Goal: Task Accomplishment & Management: Complete application form

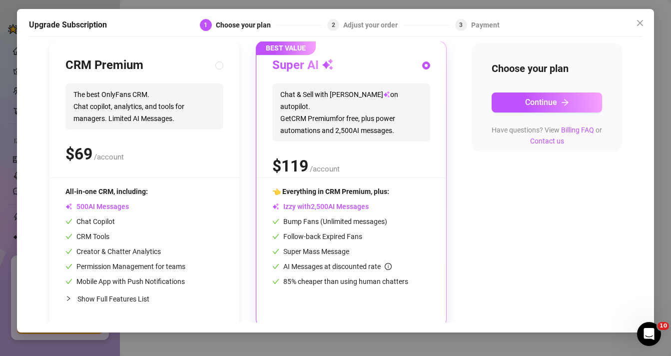
scroll to position [109, 0]
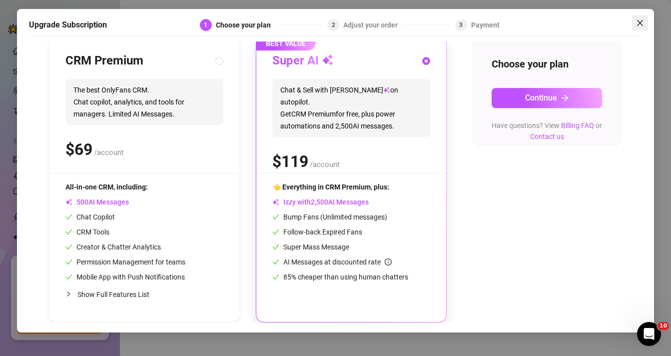
click at [638, 18] on button "Close" at bounding box center [640, 23] width 16 height 16
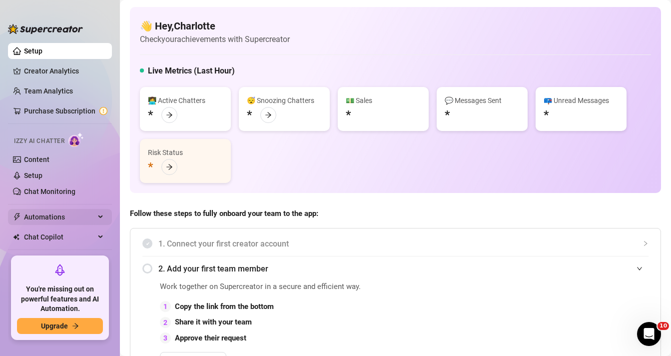
scroll to position [42, 0]
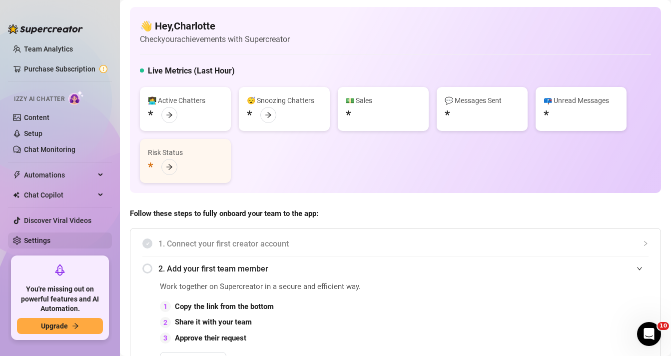
click at [45, 242] on link "Settings" at bounding box center [37, 240] width 26 height 8
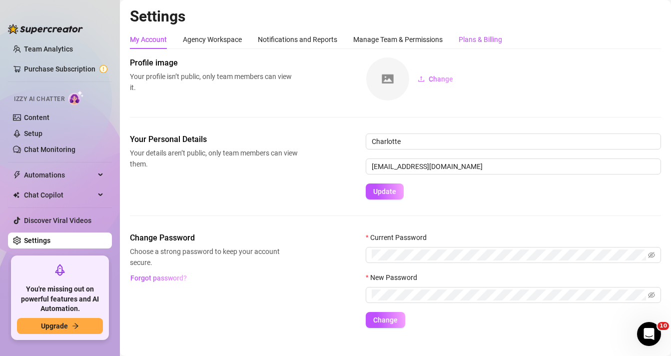
click at [476, 41] on div "Plans & Billing" at bounding box center [480, 39] width 43 height 11
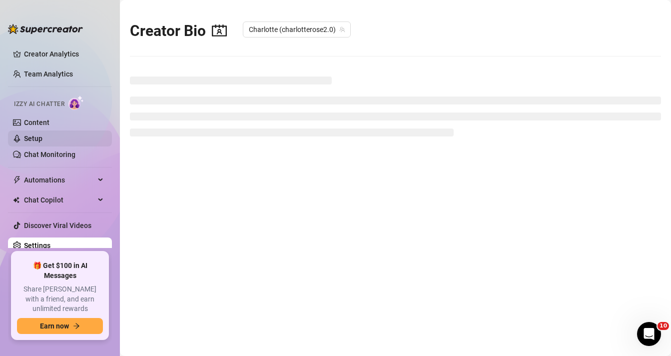
scroll to position [17, 0]
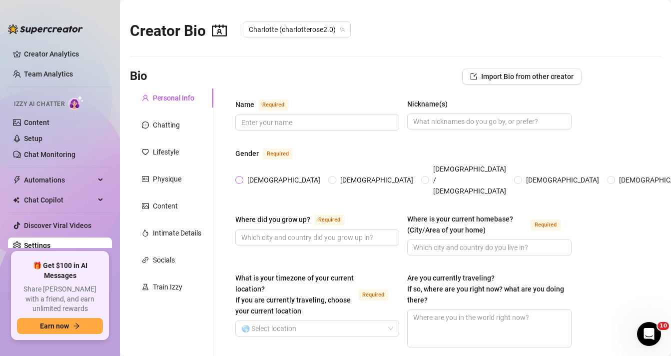
click at [242, 177] on input "[DEMOGRAPHIC_DATA]" at bounding box center [240, 180] width 4 height 6
radio input "true"
click at [270, 124] on input "Name Required" at bounding box center [316, 122] width 150 height 11
type input "c"
type input "Charlotte"
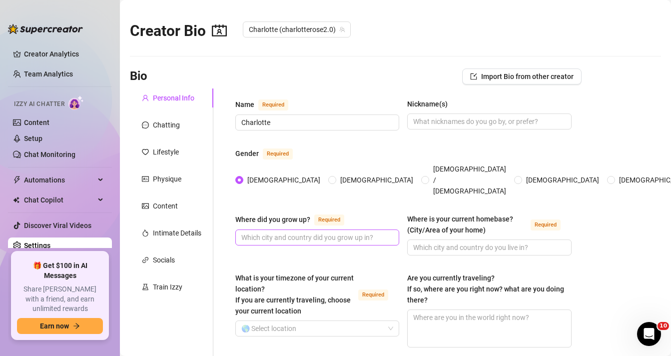
click at [301, 232] on span at bounding box center [317, 237] width 164 height 16
type input "L"
type input "Lismore [GEOGRAPHIC_DATA]"
click at [444, 242] on input "Where is your current homebase? (City/Area of your home) Required" at bounding box center [488, 247] width 150 height 11
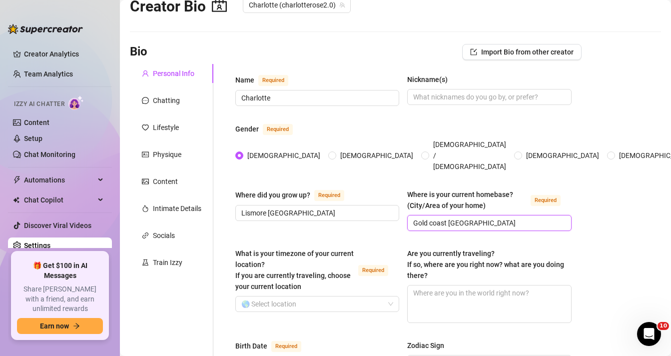
scroll to position [51, 0]
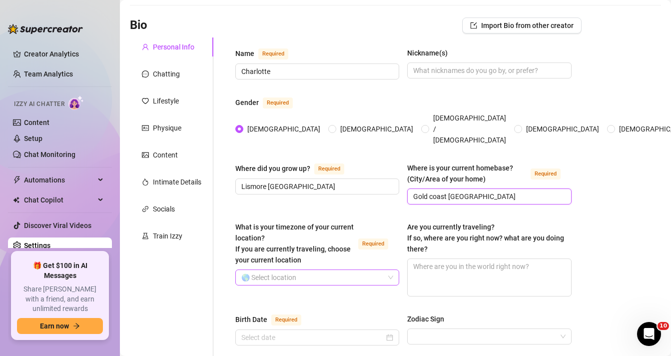
type input "Gold coast [GEOGRAPHIC_DATA]"
click at [361, 270] on input "What is your timezone of your current location? If you are currently traveling,…" at bounding box center [312, 277] width 143 height 15
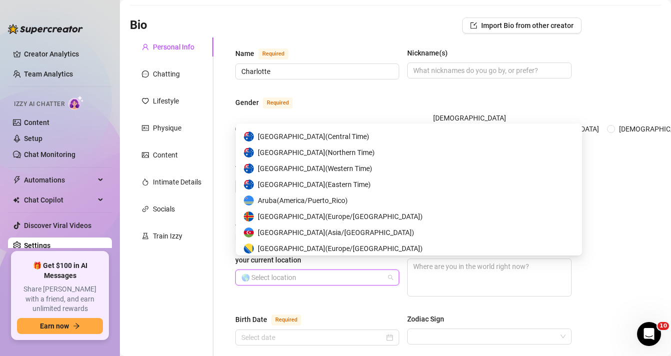
scroll to position [345, 0]
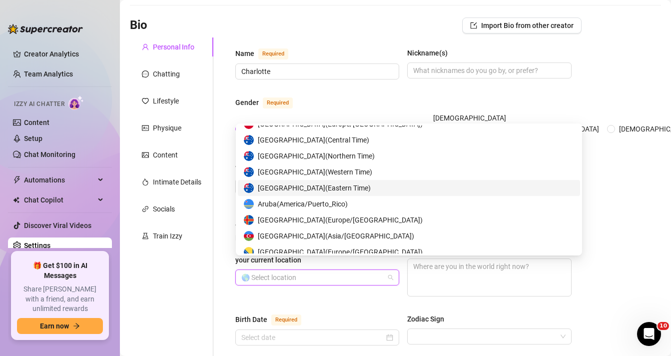
click at [297, 184] on span "Australia ( Eastern Time )" at bounding box center [314, 187] width 113 height 11
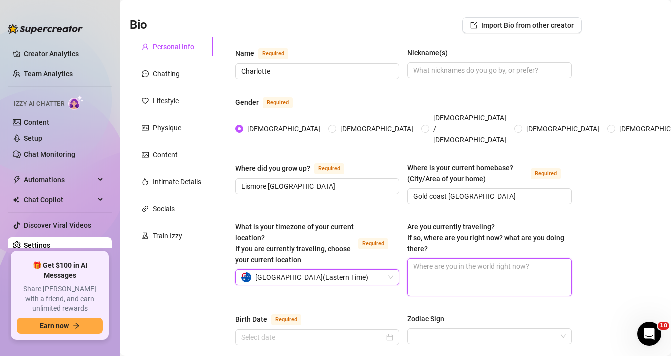
click at [438, 266] on textarea "Are you currently traveling? If so, where are you right now? what are you doing…" at bounding box center [489, 277] width 163 height 37
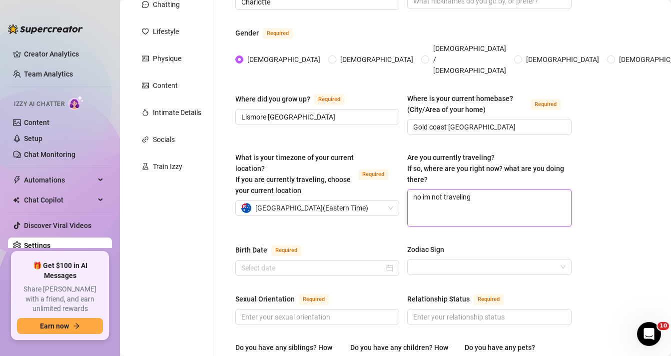
scroll to position [132, 0]
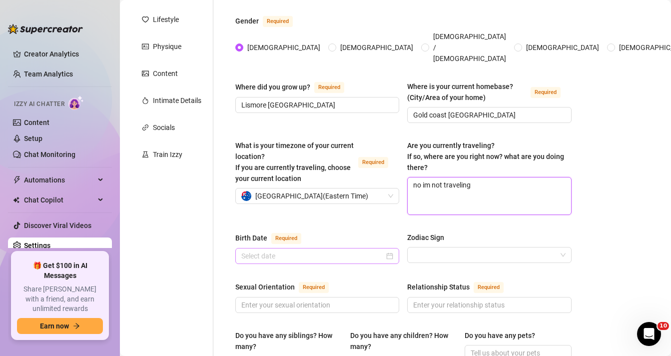
type textarea "no im not traveling"
click at [337, 250] on input "Birth Date Required" at bounding box center [312, 255] width 143 height 11
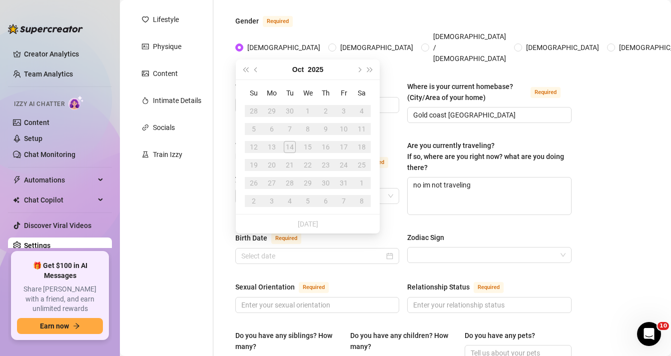
click at [359, 108] on div "4" at bounding box center [362, 111] width 12 height 12
click at [315, 72] on button "2025" at bounding box center [315, 69] width 15 height 20
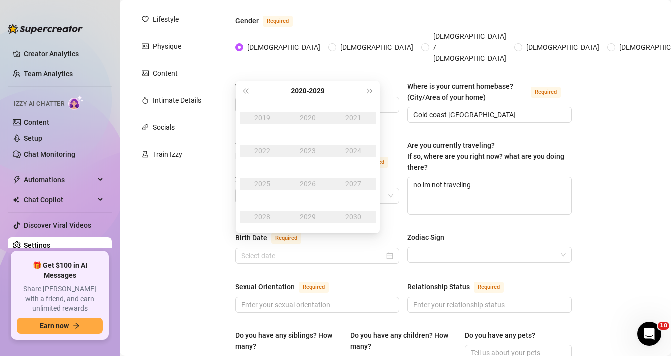
click at [309, 117] on div "2020" at bounding box center [308, 118] width 30 height 12
click at [310, 115] on div "2020" at bounding box center [308, 118] width 30 height 12
click at [311, 115] on div "2020" at bounding box center [308, 118] width 30 height 12
click at [308, 121] on div "2020" at bounding box center [308, 118] width 30 height 12
click at [245, 96] on button "Last year (Control + left)" at bounding box center [245, 91] width 11 height 20
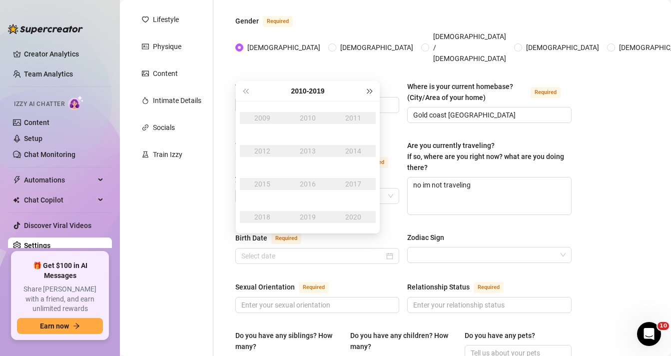
click at [369, 94] on button "Next year (Control + right)" at bounding box center [370, 91] width 11 height 20
click at [309, 120] on div "2020" at bounding box center [308, 118] width 30 height 12
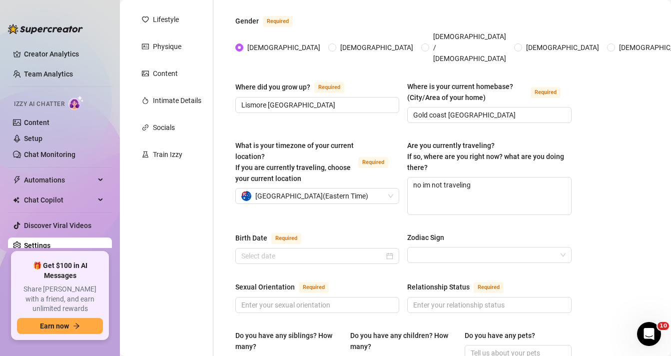
click at [397, 208] on div "What is your timezone of your current location? If you are currently traveling,…" at bounding box center [403, 182] width 336 height 84
click at [336, 248] on div at bounding box center [317, 256] width 164 height 16
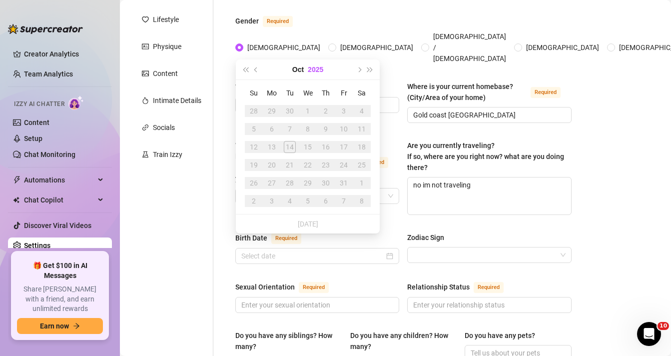
click at [315, 73] on button "2025" at bounding box center [315, 69] width 15 height 20
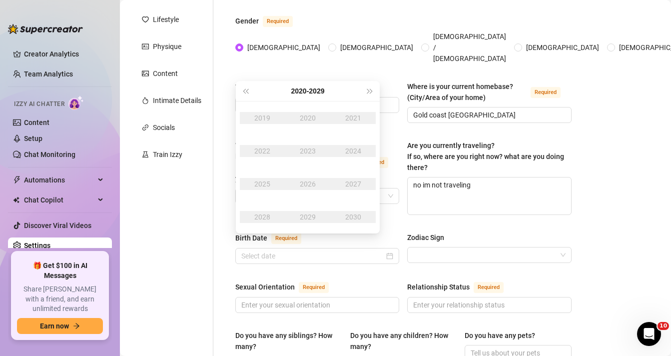
click at [307, 117] on div "2020" at bounding box center [308, 118] width 30 height 12
click at [253, 94] on div "[DATE] - [DATE]" at bounding box center [307, 91] width 113 height 20
click at [250, 92] on button "Last year (Control + left)" at bounding box center [245, 91] width 11 height 20
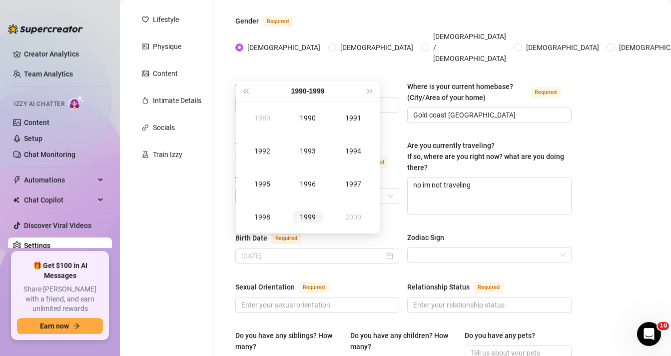
click at [306, 216] on div "1999" at bounding box center [308, 217] width 30 height 12
click at [270, 213] on div "Oct" at bounding box center [262, 217] width 30 height 12
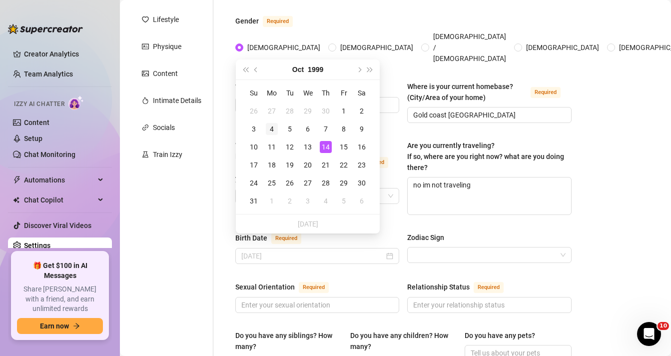
type input "[DATE]"
click at [272, 128] on div "4" at bounding box center [272, 129] width 12 height 12
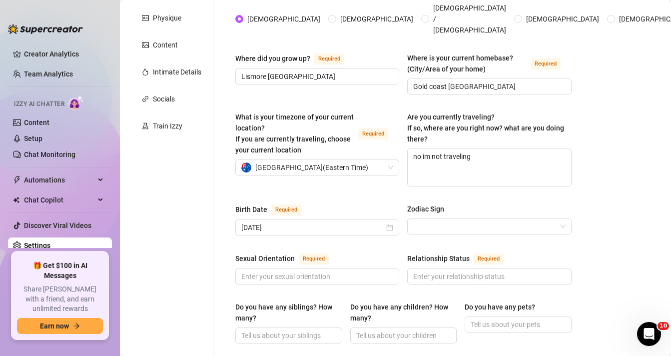
scroll to position [161, 0]
click at [417, 218] on input "Zodiac Sign" at bounding box center [484, 225] width 143 height 15
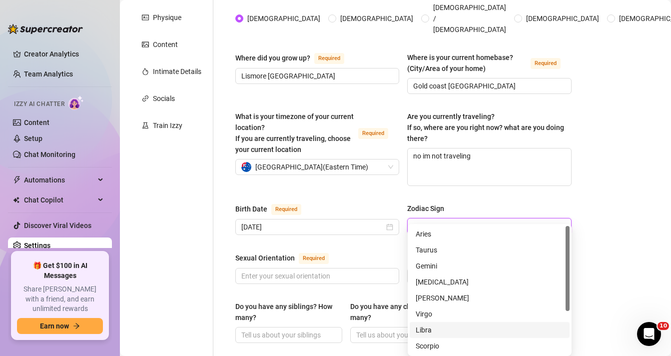
click at [433, 329] on div "Libra" at bounding box center [490, 329] width 148 height 11
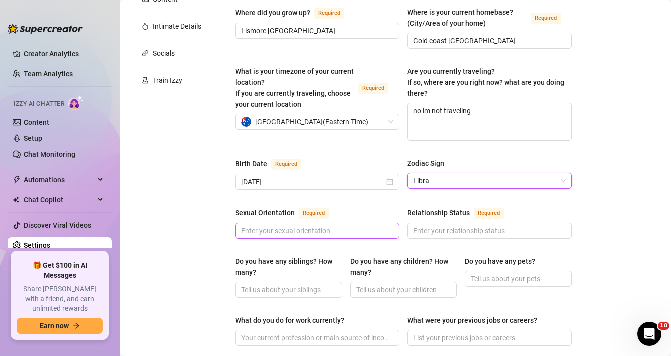
scroll to position [207, 0]
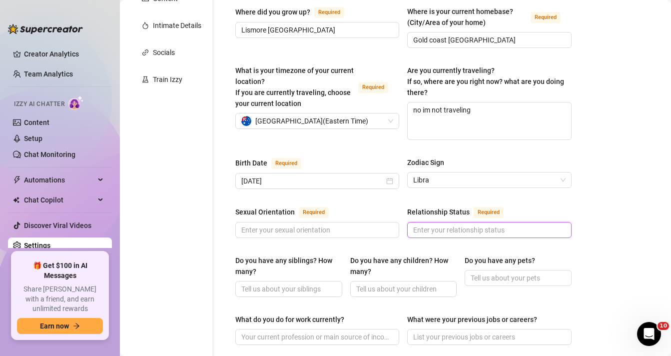
click at [426, 224] on input "Relationship Status Required" at bounding box center [488, 229] width 150 height 11
type input "single"
click at [292, 283] on input "Do you have any siblings? How many?" at bounding box center [287, 288] width 93 height 11
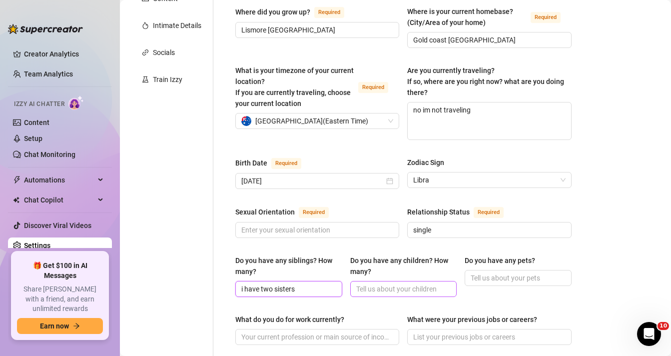
type input "i have two sisters"
click at [384, 283] on input "Do you have any children? How many?" at bounding box center [402, 288] width 93 height 11
type input "i dont have any children"
click at [505, 272] on input "Do you have any pets?" at bounding box center [517, 277] width 93 height 11
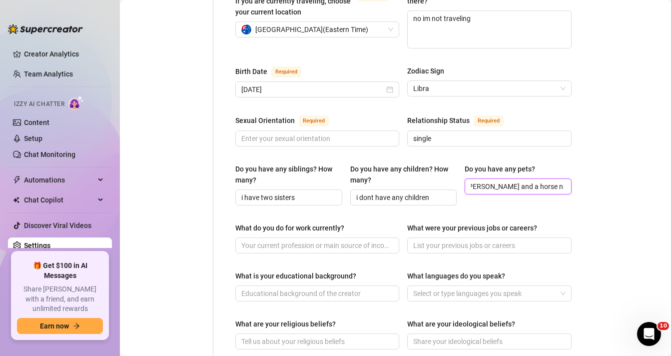
scroll to position [300, 0]
type input "i have two dogs winnie and [PERSON_NAME] and a horse named [PERSON_NAME]"
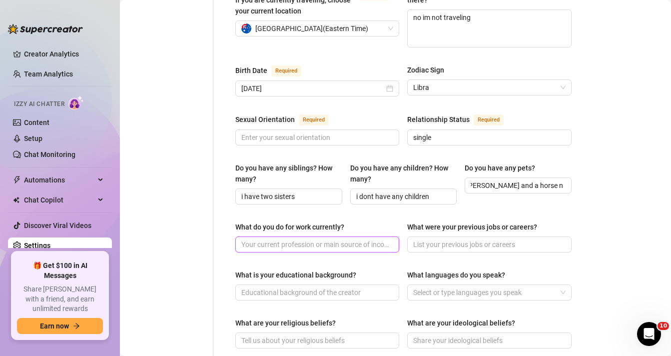
click at [331, 239] on input "What do you do for work currently?" at bounding box center [316, 244] width 150 height 11
type input "i just do onlyfans"
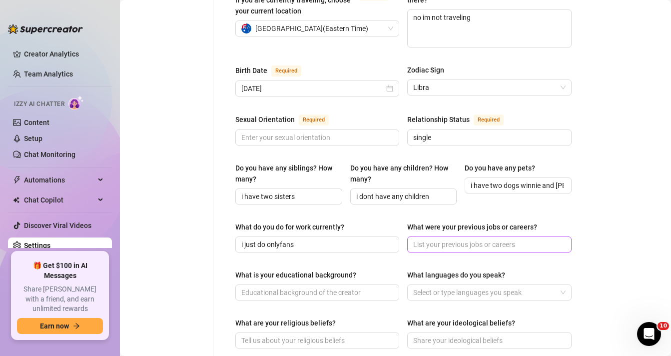
click at [430, 237] on span at bounding box center [489, 244] width 164 height 16
click at [526, 239] on input "i was in the defence force, [DEMOGRAPHIC_DATA] royal navy" at bounding box center [488, 244] width 150 height 11
click at [555, 239] on input "i was in the defence force, [DEMOGRAPHIC_DATA] royal navy" at bounding box center [488, 244] width 150 height 11
click at [527, 239] on input "i was in the defence force, [DEMOGRAPHIC_DATA] royal navy" at bounding box center [488, 244] width 150 height 11
type input "i was in the defence force, [DEMOGRAPHIC_DATA] royal navy"
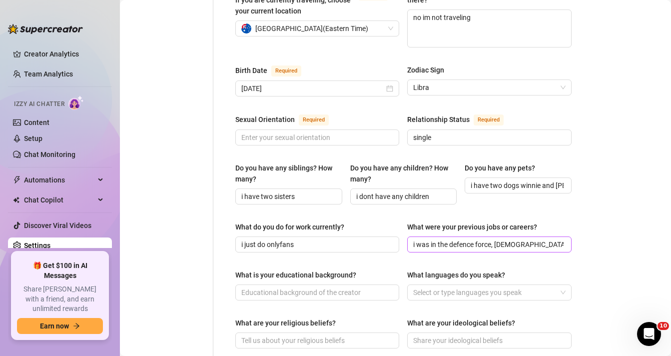
click at [565, 236] on span "i was in the defence force, [DEMOGRAPHIC_DATA] royal navy" at bounding box center [489, 244] width 164 height 16
click at [571, 236] on span "i was in the defence force, [DEMOGRAPHIC_DATA] royal navy" at bounding box center [489, 244] width 164 height 16
click at [564, 236] on span "i was in the defence force, [DEMOGRAPHIC_DATA] royal navy" at bounding box center [489, 244] width 164 height 16
click at [550, 239] on input "i was in the defence force, [DEMOGRAPHIC_DATA] royal navy" at bounding box center [488, 244] width 150 height 11
click at [362, 287] on input "What is your educational background?" at bounding box center [316, 292] width 150 height 11
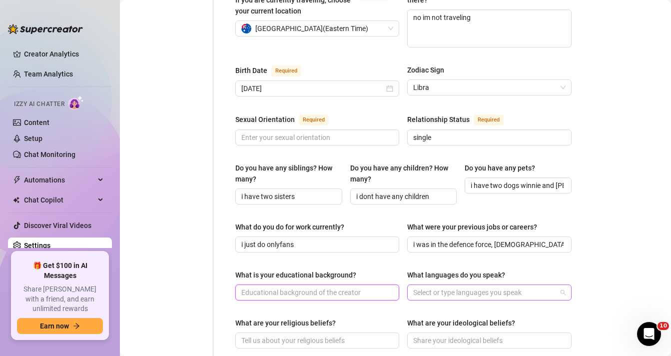
click at [427, 285] on div at bounding box center [483, 292] width 149 height 14
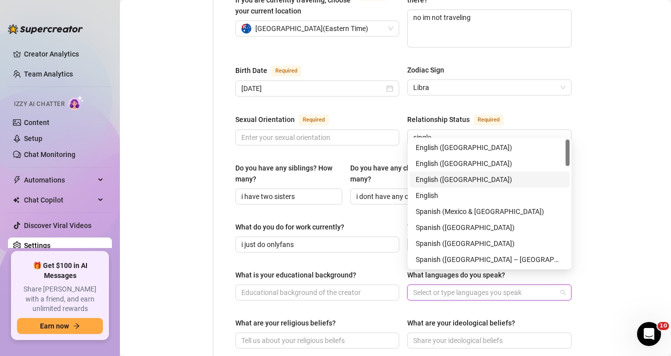
click at [441, 178] on div "English ([GEOGRAPHIC_DATA])" at bounding box center [490, 179] width 148 height 11
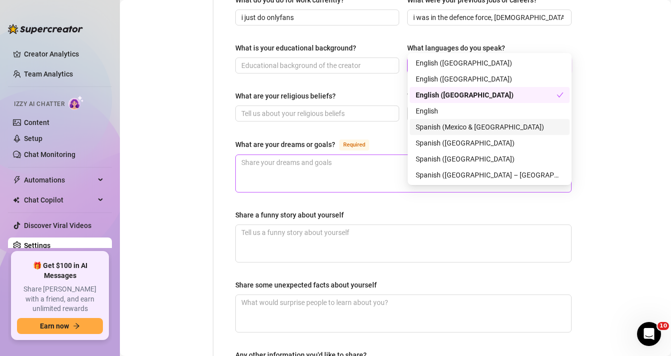
scroll to position [505, 0]
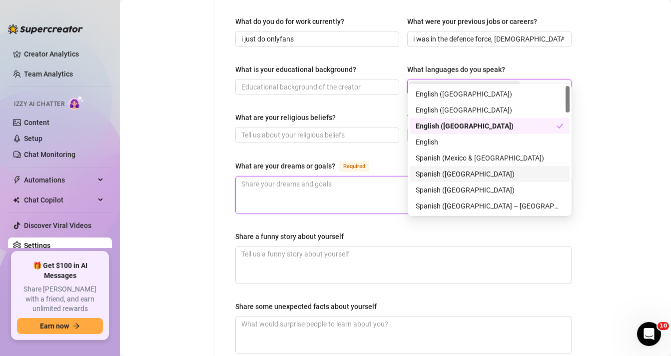
click at [353, 176] on textarea "What are your dreams or goals? Required" at bounding box center [403, 194] width 335 height 37
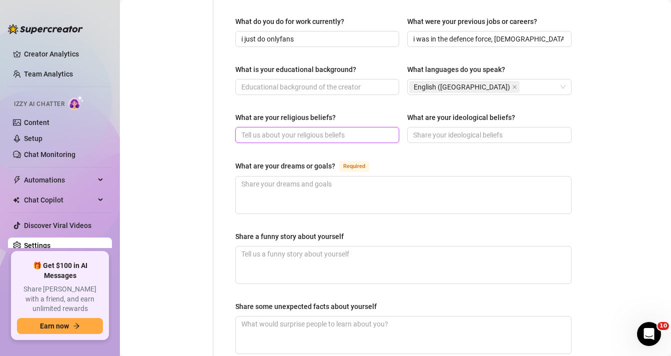
click at [312, 129] on input "What are your religious beliefs?" at bounding box center [316, 134] width 150 height 11
type input "i"
type input "i am cathalic"
click at [268, 129] on input "i am cathalic" at bounding box center [316, 134] width 150 height 11
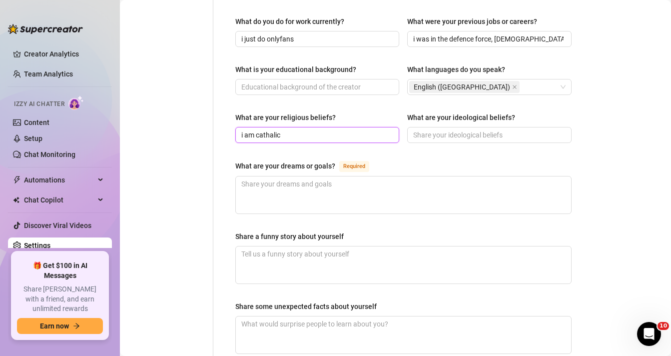
click at [268, 129] on input "i am cathalic" at bounding box center [316, 134] width 150 height 11
click at [268, 129] on input "i am christain" at bounding box center [316, 134] width 150 height 11
type input "i am christain"
click at [432, 128] on span at bounding box center [489, 135] width 164 height 16
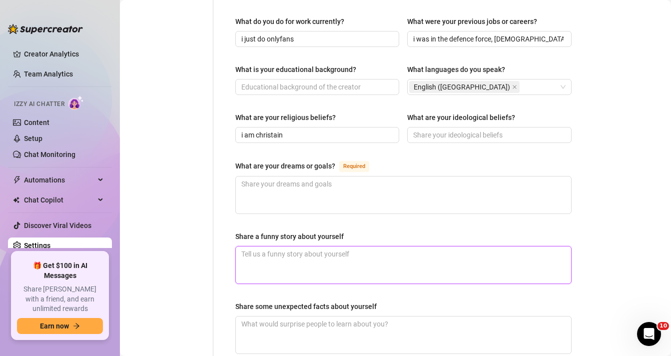
click at [299, 260] on textarea "Share a funny story about yourself" at bounding box center [403, 264] width 335 height 37
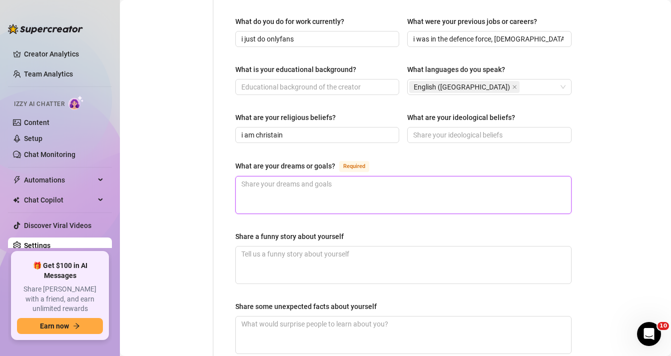
click at [357, 187] on textarea "What are your dreams or goals? Required" at bounding box center [403, 194] width 335 height 37
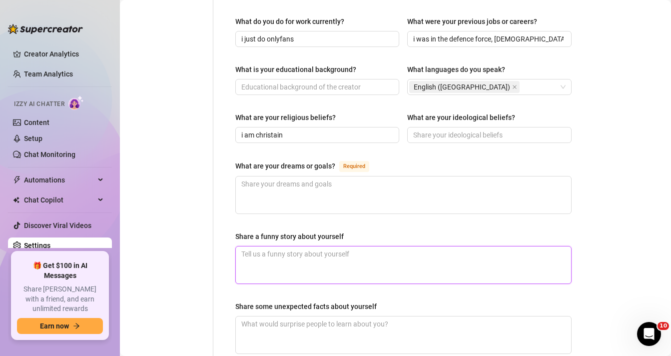
click at [324, 246] on textarea "Share a funny story about yourself" at bounding box center [403, 264] width 335 height 37
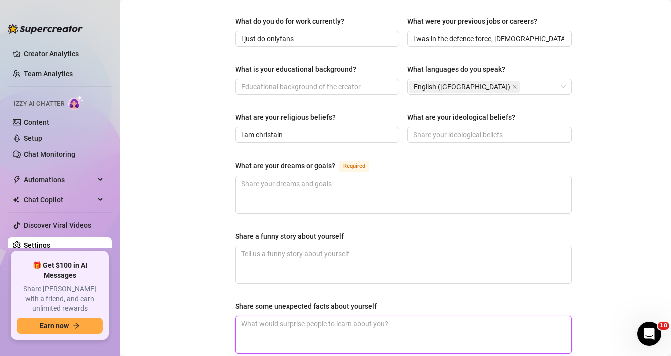
click at [311, 316] on textarea "Share some unexpected facts about yourself" at bounding box center [403, 334] width 335 height 37
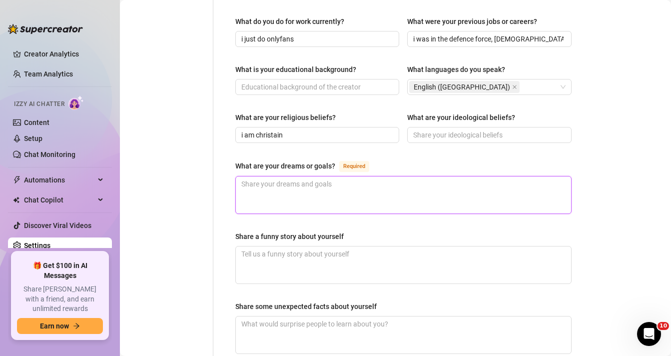
click at [272, 191] on textarea "What are your dreams or goals? Required" at bounding box center [403, 194] width 335 height 37
click at [311, 190] on textarea "What are your dreams or goals? Required" at bounding box center [403, 194] width 335 height 37
paste textarea "My goal is to build my dream life — to look amazing, feel powerful, and know I …"
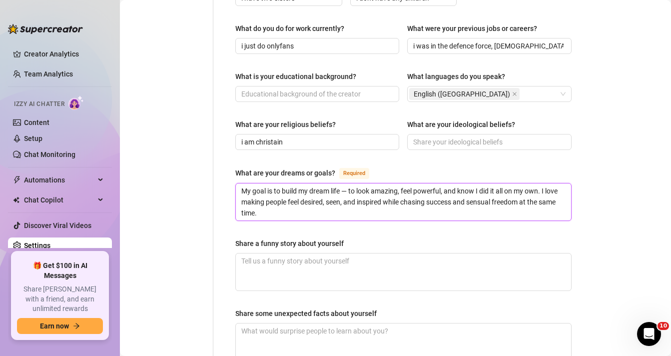
scroll to position [529, 0]
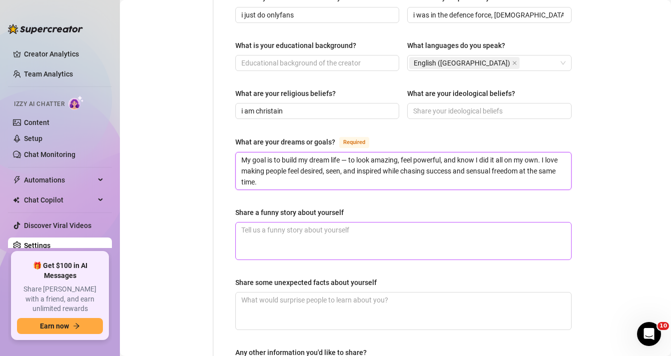
type textarea "My goal is to build my dream life — to look amazing, feel powerful, and know I …"
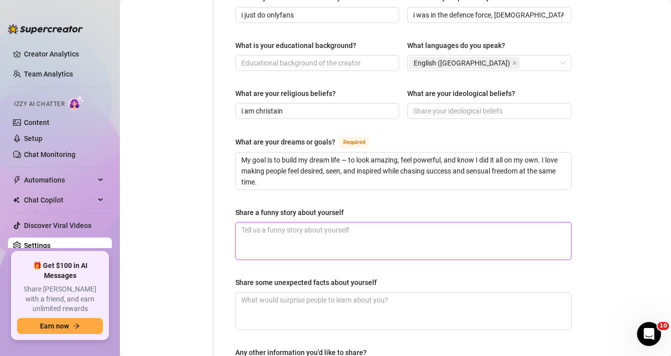
click at [316, 222] on textarea "Share a funny story about yourself" at bounding box center [403, 240] width 335 height 37
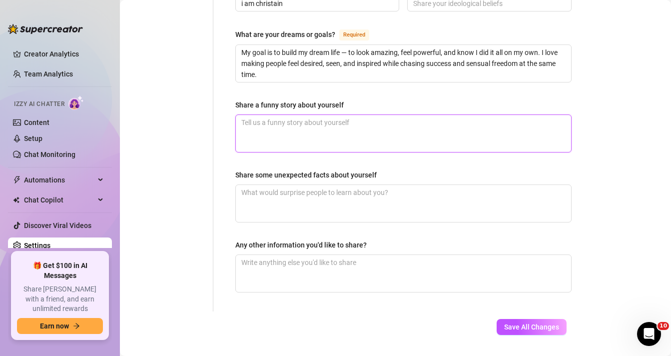
scroll to position [636, 0]
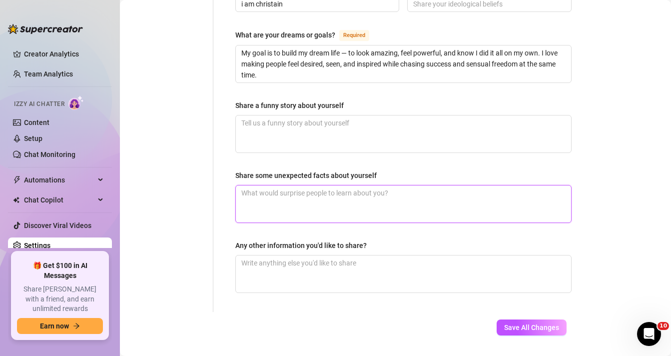
click at [284, 189] on textarea "Share some unexpected facts about yourself" at bounding box center [403, 203] width 335 height 37
type textarea "i am extremely flexible and i love to squirt in my own mouth"
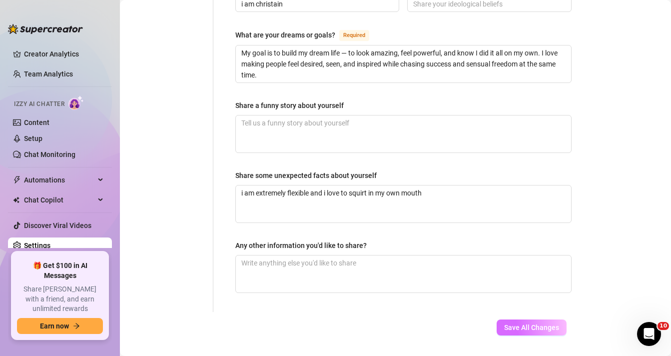
click at [555, 323] on span "Save All Changes" at bounding box center [531, 327] width 55 height 8
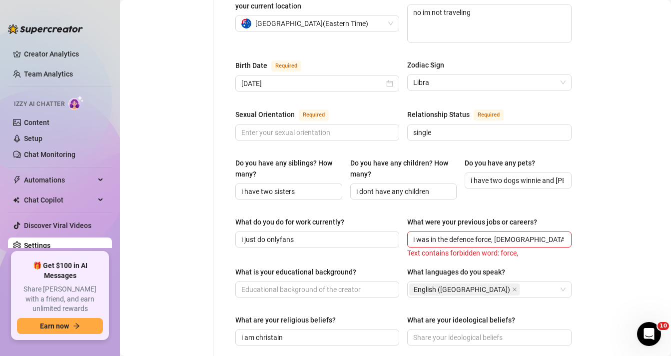
scroll to position [290, 0]
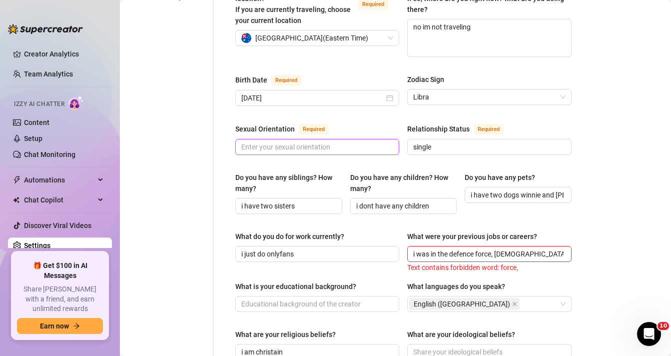
click at [295, 141] on input "Sexual Orientation Required" at bounding box center [316, 146] width 150 height 11
drag, startPoint x: 258, startPoint y: 114, endPoint x: 296, endPoint y: 115, distance: 37.5
click at [296, 123] on div "Sexual Orientation Required" at bounding box center [283, 129] width 97 height 12
drag, startPoint x: 237, startPoint y: 117, endPoint x: 262, endPoint y: 117, distance: 25.5
click at [262, 123] on div "Sexual Orientation" at bounding box center [264, 128] width 59 height 11
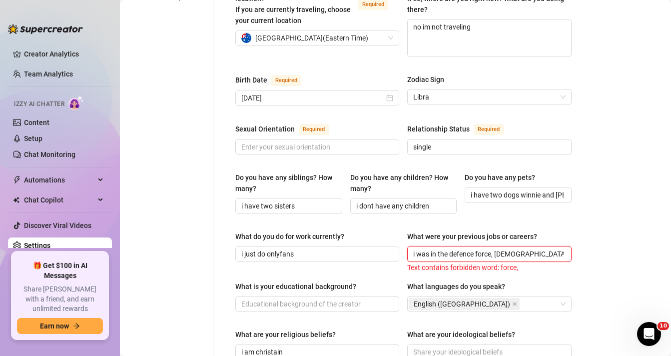
click at [493, 248] on input "i was in the defence force, [DEMOGRAPHIC_DATA] royal navy" at bounding box center [488, 253] width 150 height 11
click at [485, 248] on input "i was in the millarty , [DEMOGRAPHIC_DATA] royal navy" at bounding box center [488, 253] width 150 height 11
click at [484, 248] on input "i was in the millarty , [DEMOGRAPHIC_DATA] royal navy" at bounding box center [488, 253] width 150 height 11
click at [546, 248] on input "i was in the millarty , [DEMOGRAPHIC_DATA] royal navy" at bounding box center [488, 253] width 150 height 11
click at [462, 248] on input "i was in the millarty , [DEMOGRAPHIC_DATA] royal navy" at bounding box center [488, 253] width 150 height 11
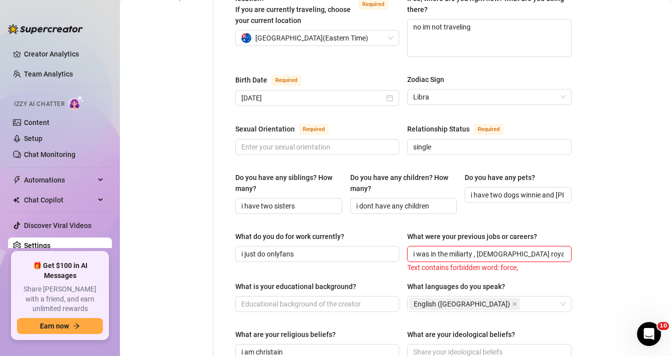
click at [544, 248] on input "i was in the miliarty , [DEMOGRAPHIC_DATA] royal navy" at bounding box center [488, 253] width 150 height 11
drag, startPoint x: 474, startPoint y: 244, endPoint x: 468, endPoint y: 244, distance: 6.0
click at [469, 248] on input "i was in the miliarty , [DEMOGRAPHIC_DATA] royal navy" at bounding box center [488, 253] width 150 height 11
click at [448, 248] on input "i was in the miliarty , [DEMOGRAPHIC_DATA] royal navy" at bounding box center [488, 253] width 150 height 11
click at [452, 248] on input "i was in the miliarty , [DEMOGRAPHIC_DATA] royal navy" at bounding box center [488, 253] width 150 height 11
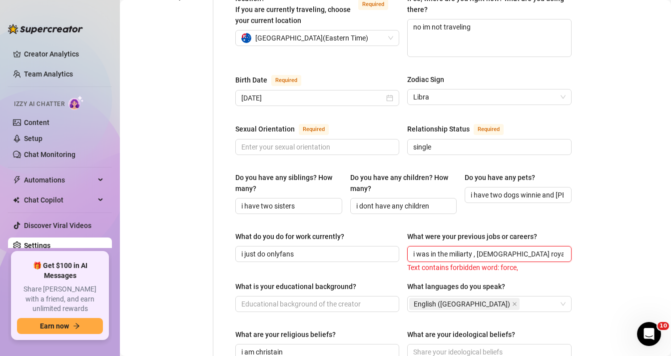
click at [463, 248] on input "i was in the miliarty , [DEMOGRAPHIC_DATA] royal navy" at bounding box center [488, 253] width 150 height 11
click at [476, 248] on input "i was in the miliarty , [DEMOGRAPHIC_DATA] royal navy" at bounding box center [488, 253] width 150 height 11
click at [474, 247] on span "i was in the military [DEMOGRAPHIC_DATA] royal navy" at bounding box center [489, 254] width 164 height 16
click at [514, 248] on input "i was in the military the [DEMOGRAPHIC_DATA] royal navy" at bounding box center [488, 253] width 150 height 11
drag, startPoint x: 519, startPoint y: 240, endPoint x: 488, endPoint y: 241, distance: 31.0
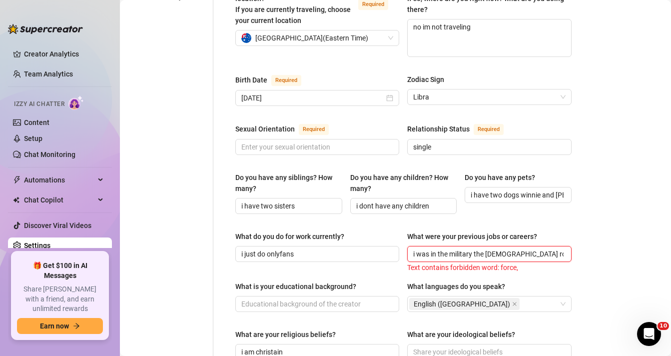
click at [488, 248] on input "i was in the military the [DEMOGRAPHIC_DATA] royal navy" at bounding box center [488, 253] width 150 height 11
click at [503, 248] on input "i was in the military the royal navy" at bounding box center [488, 253] width 150 height 11
paste input "Australian"
click at [503, 248] on input "i was in the military the royal [DEMOGRAPHIC_DATA] navy" at bounding box center [488, 253] width 150 height 11
click at [504, 248] on input "i was in the military the royal [DEMOGRAPHIC_DATA] navy" at bounding box center [488, 253] width 150 height 11
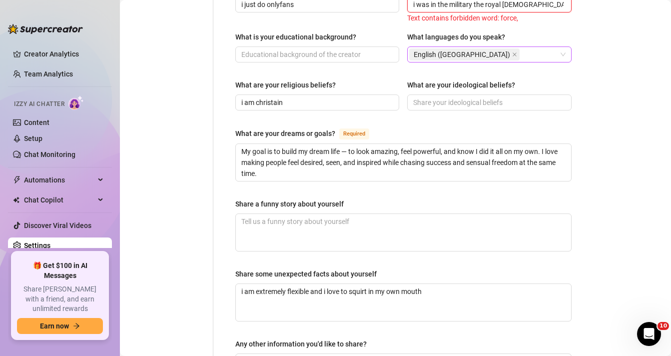
scroll to position [652, 0]
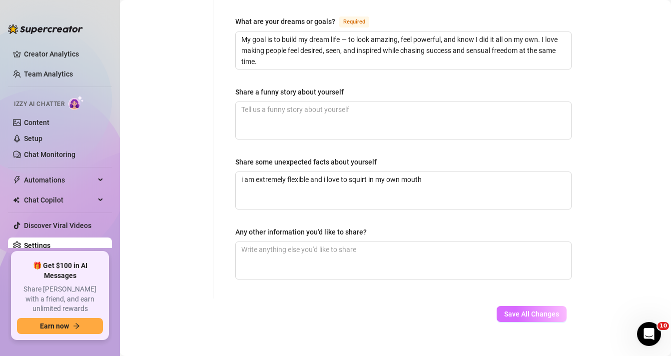
type input "i was in the military the royal [DEMOGRAPHIC_DATA] navy"
click at [501, 306] on button "Save All Changes" at bounding box center [532, 314] width 70 height 16
type input "Gold coast [GEOGRAPHIC_DATA]"
type input "single"
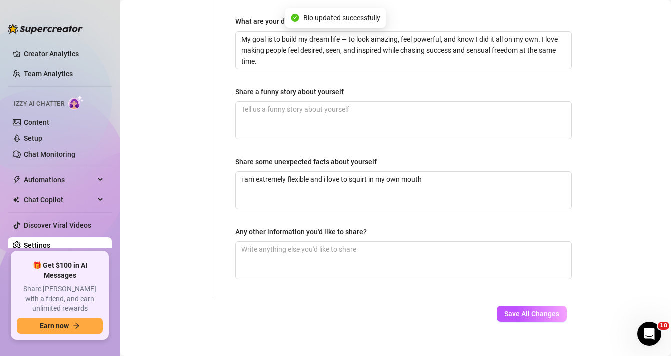
type input "i have two sisters"
type input "i dont have any children"
type input "i was in the military the royal [DEMOGRAPHIC_DATA] navy"
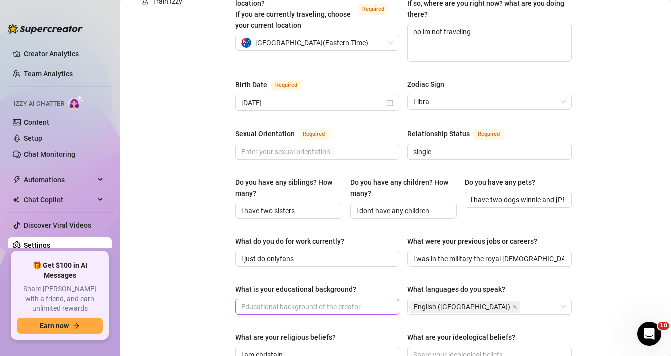
scroll to position [256, 0]
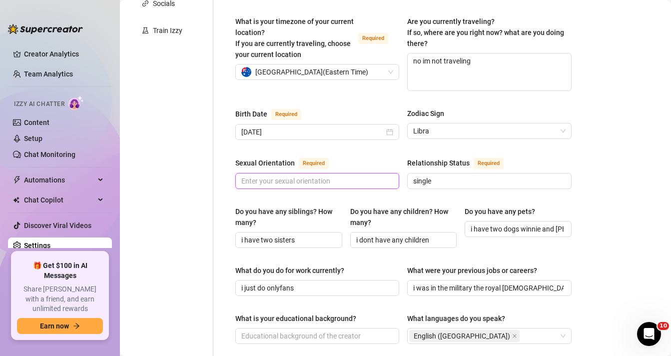
click at [255, 175] on input "Sexual Orientation Required" at bounding box center [316, 180] width 150 height 11
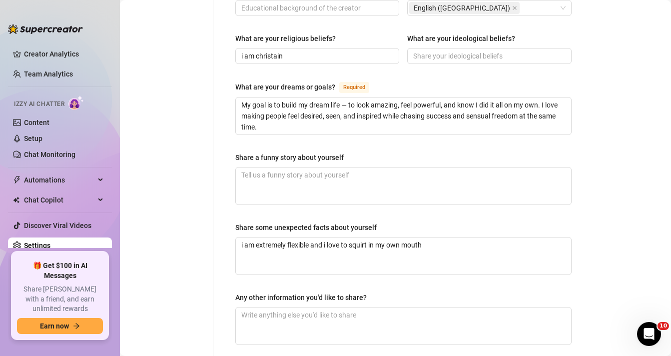
scroll to position [666, 0]
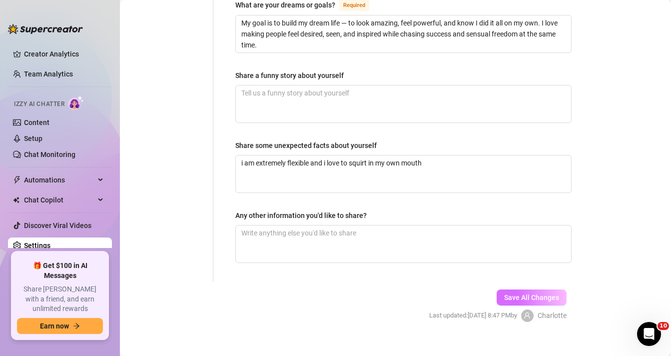
click at [503, 289] on button "Save All Changes" at bounding box center [532, 297] width 70 height 16
type input "straight"
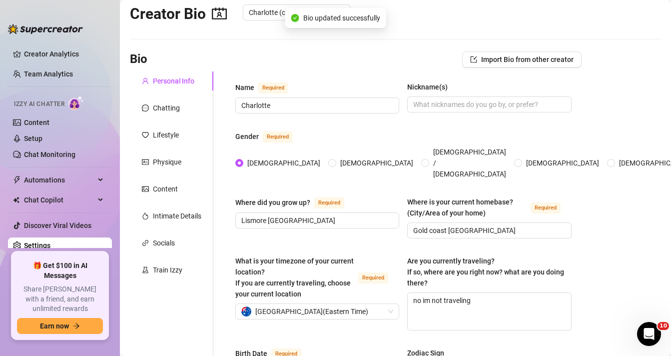
scroll to position [0, 0]
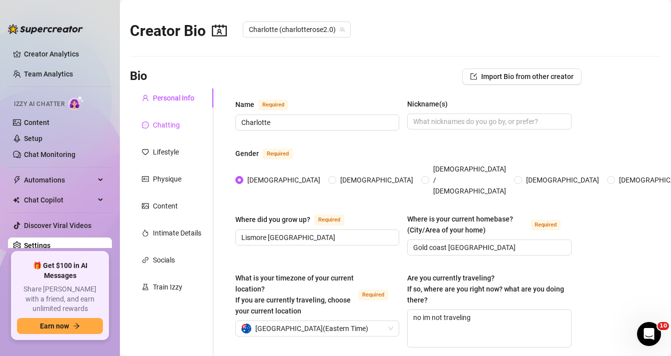
click at [169, 128] on div "Chatting" at bounding box center [166, 124] width 27 height 11
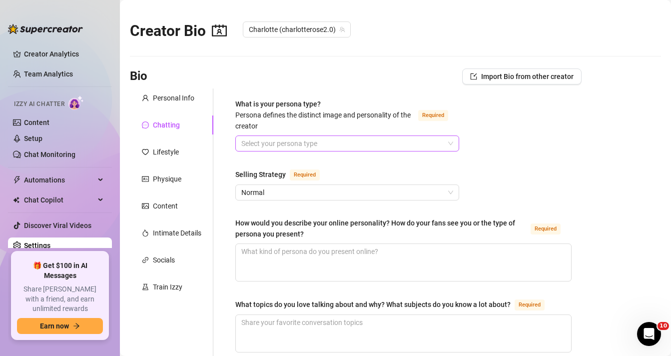
click at [243, 145] on input "What is your persona type? [PERSON_NAME] defines the distinct image and persona…" at bounding box center [342, 143] width 203 height 15
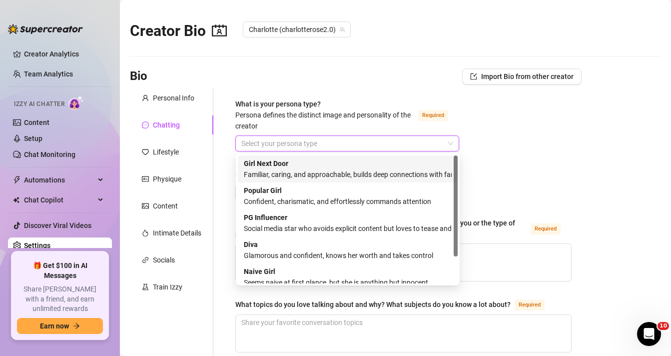
click at [294, 174] on div "Familiar, caring, and approachable, builds deep connections with fans" at bounding box center [348, 174] width 208 height 11
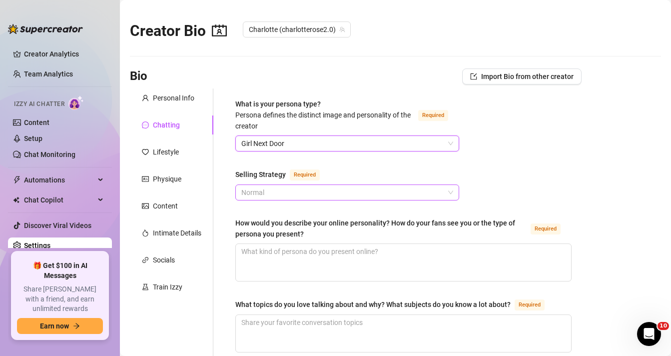
click at [300, 194] on span "Normal" at bounding box center [347, 192] width 212 height 15
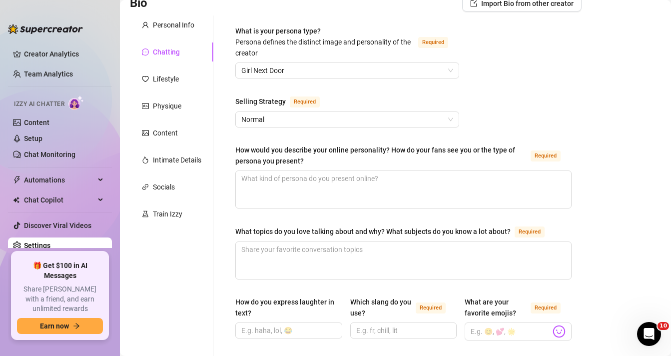
scroll to position [76, 0]
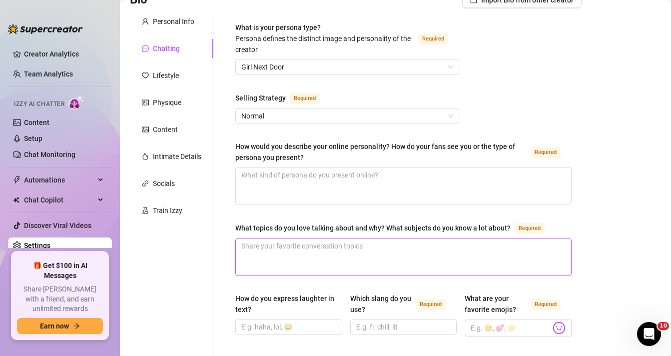
click at [297, 252] on textarea "What topics do you love talking about and why? What subjects do you know a lot …" at bounding box center [403, 256] width 335 height 37
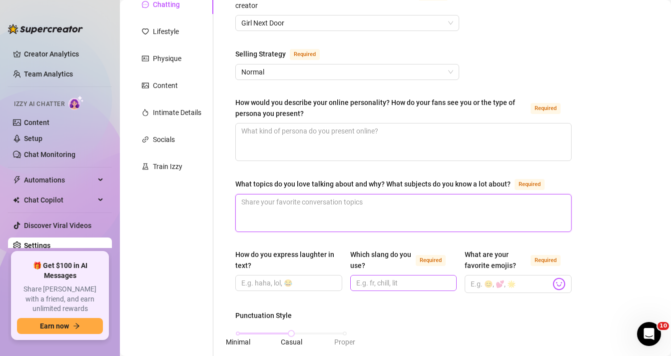
scroll to position [122, 0]
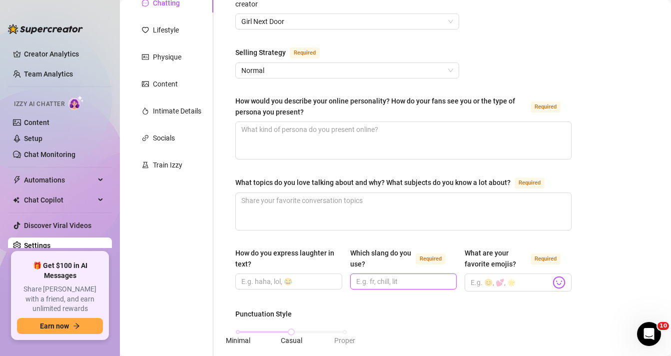
click at [370, 279] on input "Which slang do you use? Required" at bounding box center [402, 281] width 93 height 11
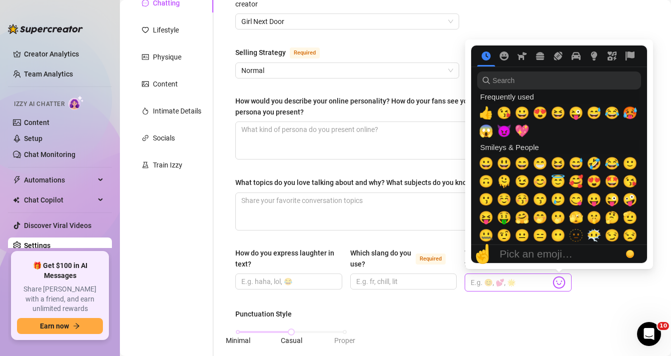
click at [562, 282] on img at bounding box center [559, 282] width 13 height 13
click at [505, 114] on span "😘" at bounding box center [504, 113] width 15 height 14
click at [578, 113] on span "😜" at bounding box center [576, 113] width 15 height 14
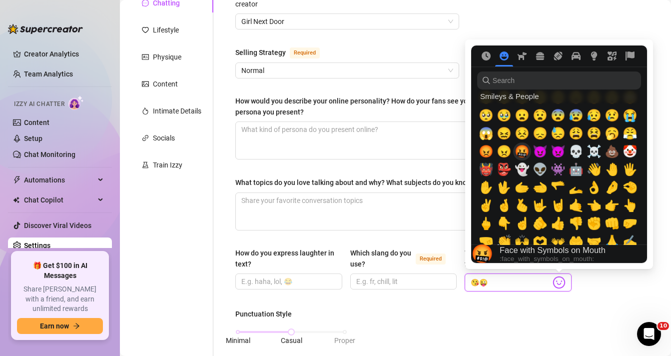
scroll to position [201, 0]
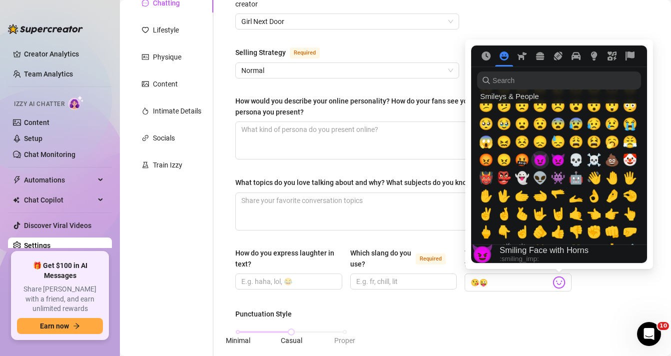
click at [542, 162] on span "😈" at bounding box center [540, 160] width 15 height 14
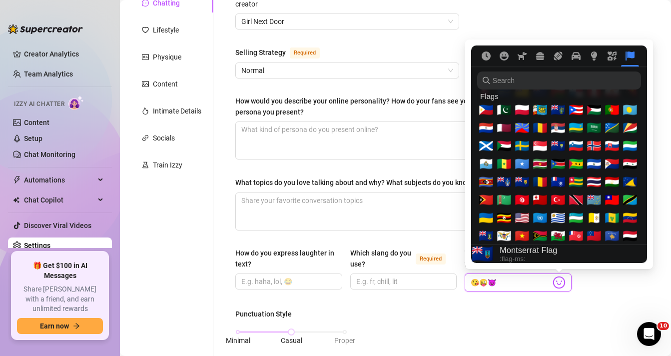
scroll to position [3789, 0]
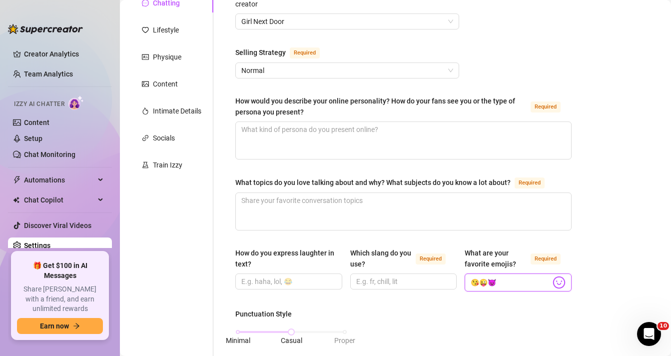
type input "😘😜😈"
click at [294, 284] on input "How do you express laughter in text?" at bounding box center [287, 281] width 93 height 11
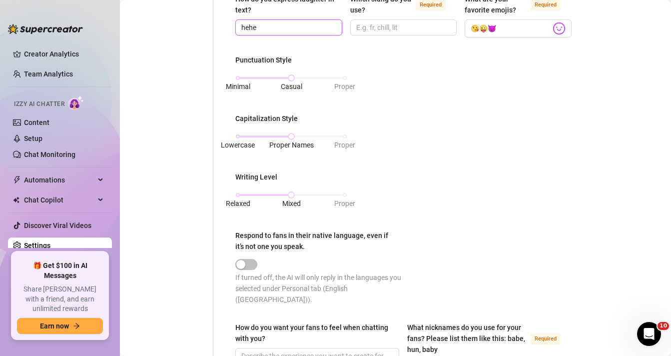
scroll to position [396, 0]
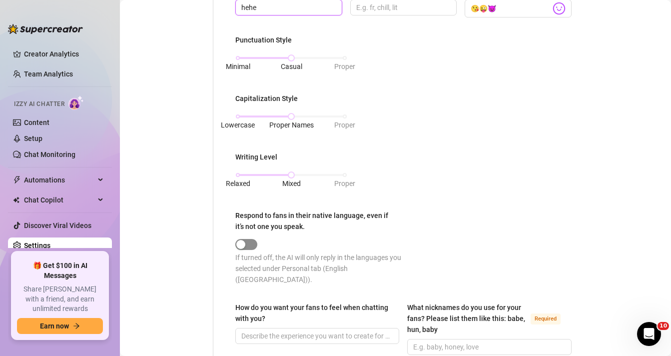
type input "hehe"
click at [252, 239] on span "button" at bounding box center [246, 244] width 22 height 11
click at [259, 245] on div at bounding box center [319, 243] width 168 height 11
click at [252, 245] on span "button" at bounding box center [246, 244] width 22 height 11
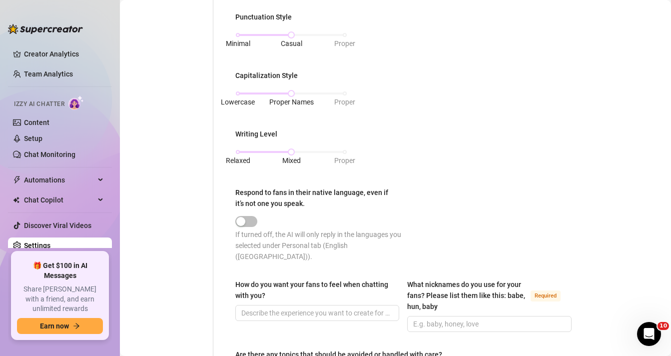
scroll to position [433, 0]
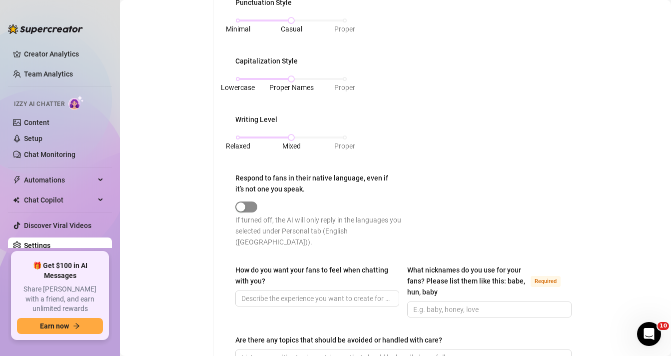
click at [245, 206] on div "button" at bounding box center [240, 206] width 9 height 9
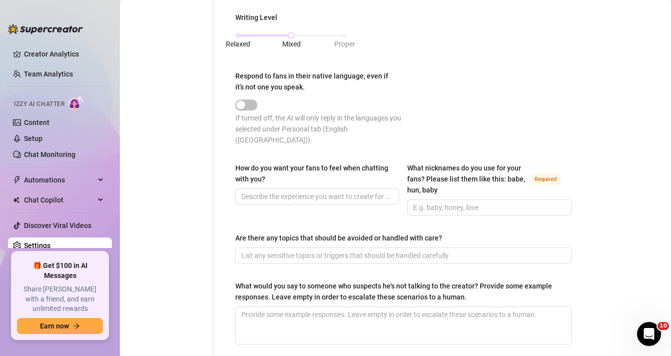
scroll to position [549, 0]
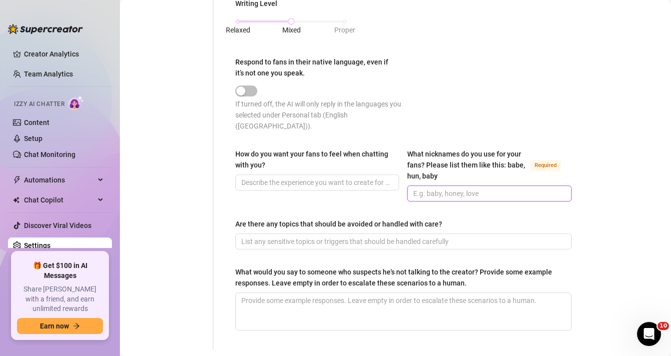
click at [432, 188] on input "What nicknames do you use for your fans? Please list them like this: babe, hun,…" at bounding box center [488, 193] width 150 height 11
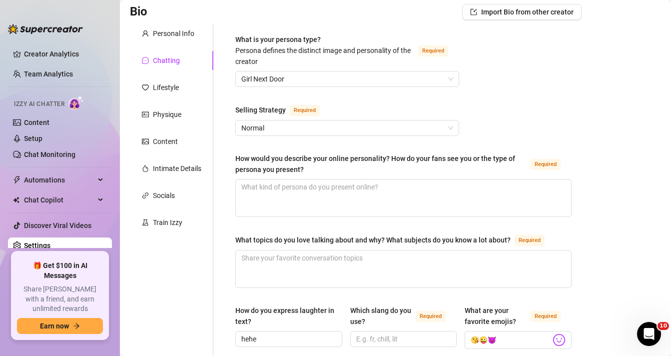
scroll to position [62, 0]
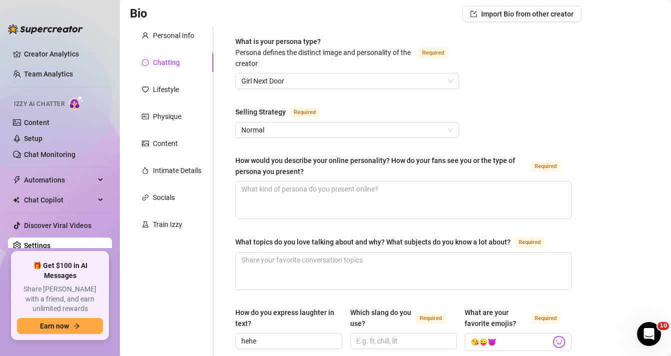
type input "my love and babe"
click at [380, 200] on textarea "How would you describe your online personality? How do your fans see you or the…" at bounding box center [403, 199] width 335 height 37
paste textarea "My fans usually see me as the girl who makes them feel both comfortable and cap…"
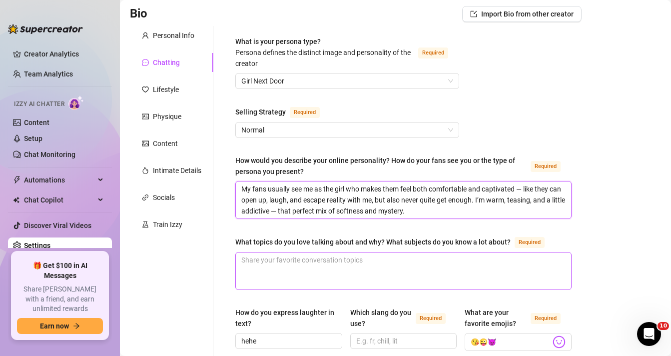
type textarea "My fans usually see me as the girl who makes them feel both comfortable and cap…"
click at [407, 258] on textarea "What topics do you love talking about and why? What subjects do you know a lot …" at bounding box center [403, 270] width 335 height 37
click at [372, 276] on textarea "What topics do you love talking about and why? What subjects do you know a lot …" at bounding box center [403, 270] width 335 height 37
paste textarea "ove talking about anything that goes a little deeper — mindset, energy, connect…"
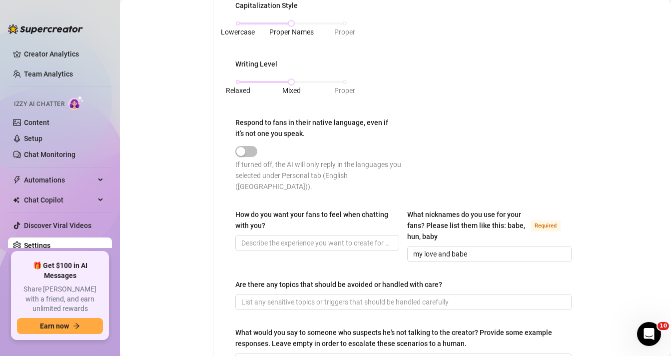
scroll to position [491, 0]
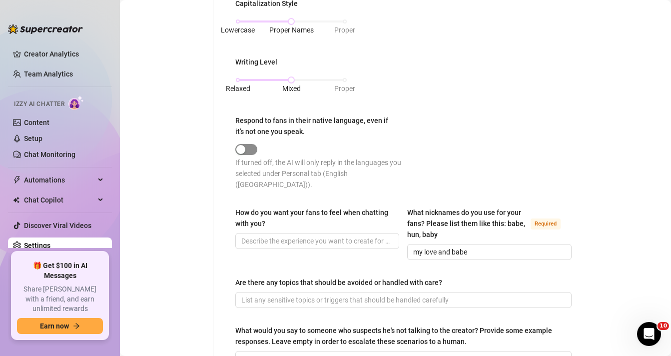
type textarea "ove talking about anything that goes a little deeper — mindset, energy, connect…"
click at [248, 147] on button "Respond to fans in their native language, even if it’s not one you speak." at bounding box center [246, 149] width 22 height 11
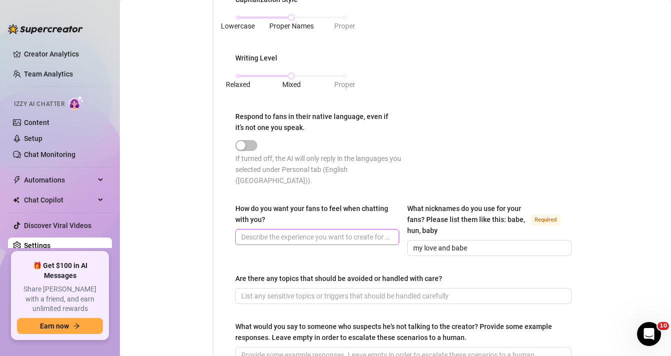
scroll to position [505, 0]
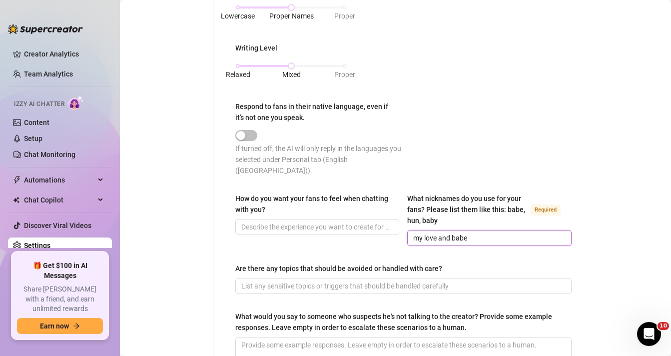
click at [472, 232] on input "my love and babe" at bounding box center [488, 237] width 150 height 11
click at [451, 232] on input "my love and babe" at bounding box center [488, 237] width 150 height 11
click at [461, 232] on input "my love, babe" at bounding box center [488, 237] width 150 height 11
type input "m"
type input "my love,babe,baby,cutie"
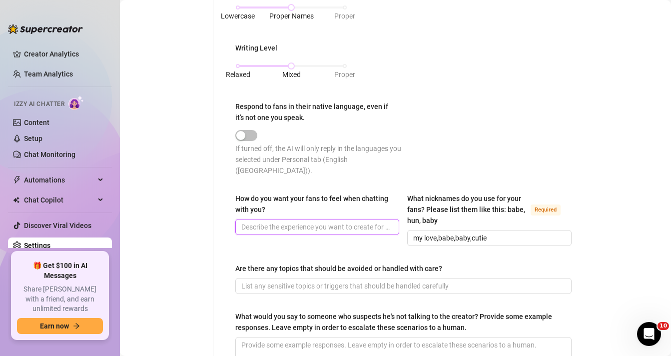
click at [375, 221] on input "How do you want your fans to feel when chatting with you?" at bounding box center [316, 226] width 150 height 11
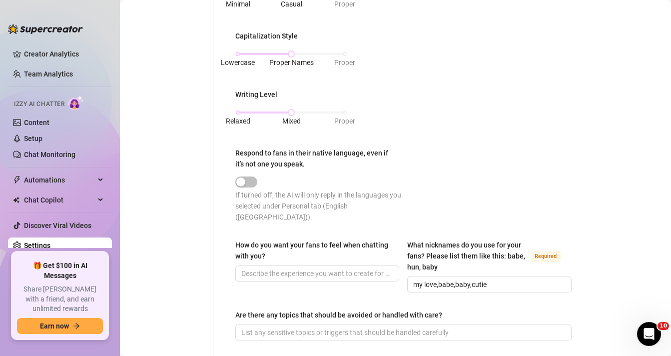
scroll to position [580, 0]
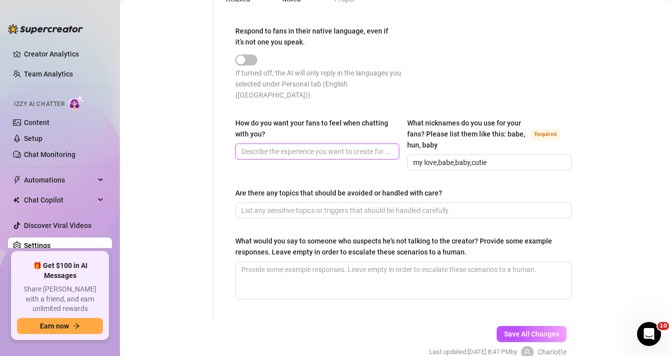
click at [286, 146] on input "How do you want your fans to feel when chatting with you?" at bounding box center [316, 151] width 150 height 11
paste input "I want my fans to feel inspired, desired, and a little addicted. Talking to me …"
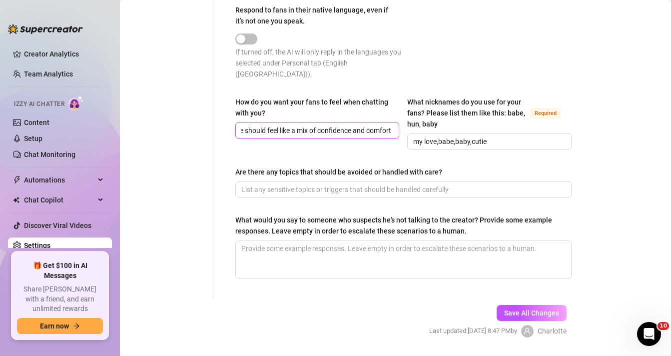
scroll to position [602, 0]
type input "I want my fans to feel inspired, desired, and a little addicted. Talking to me …"
click at [287, 183] on input "Are there any topics that should be avoided or handled with care?" at bounding box center [402, 188] width 322 height 11
click at [270, 180] on span at bounding box center [403, 188] width 336 height 16
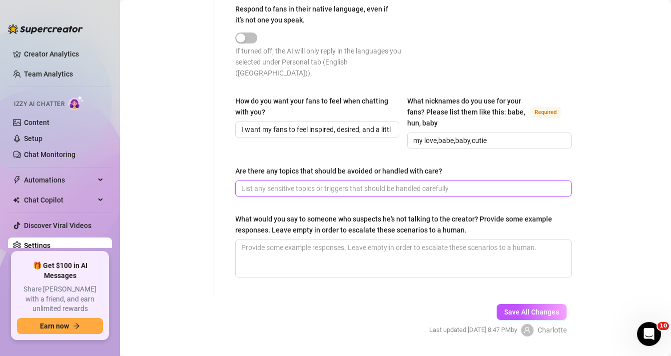
click at [275, 183] on input "Are there any topics that should be avoided or handled with care?" at bounding box center [402, 188] width 322 height 11
type input "my passed relationships"
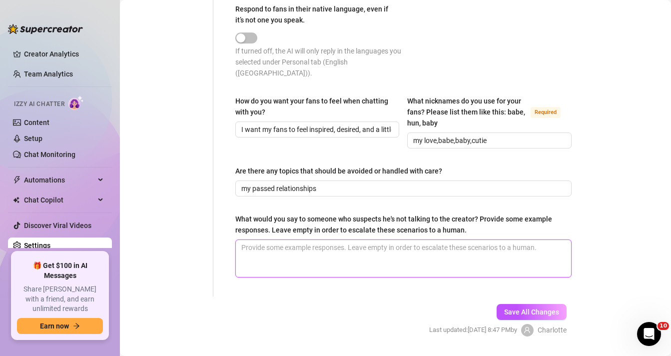
click at [297, 240] on textarea "What would you say to someone who suspects he's not talking to the creator? Pro…" at bounding box center [403, 258] width 335 height 37
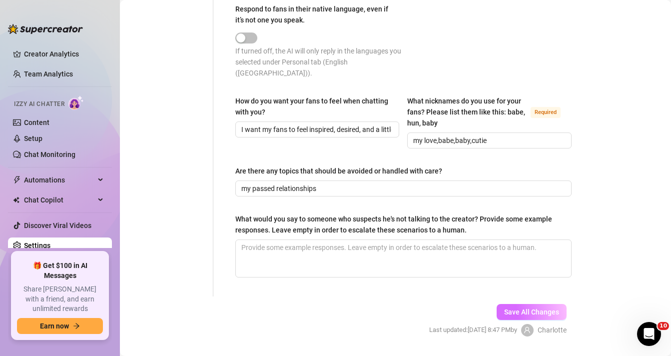
click at [517, 308] on span "Save All Changes" at bounding box center [531, 312] width 55 height 8
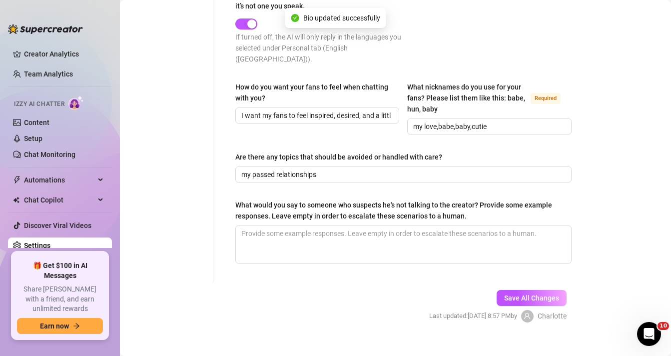
scroll to position [618, 0]
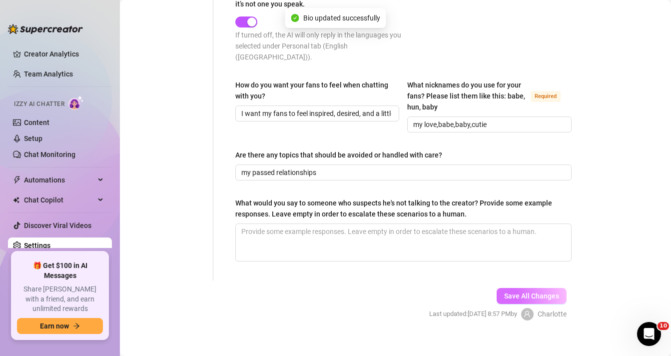
click at [516, 292] on span "Save All Changes" at bounding box center [531, 296] width 55 height 8
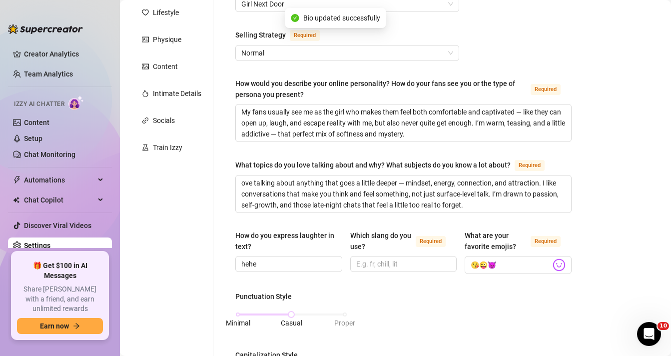
scroll to position [0, 0]
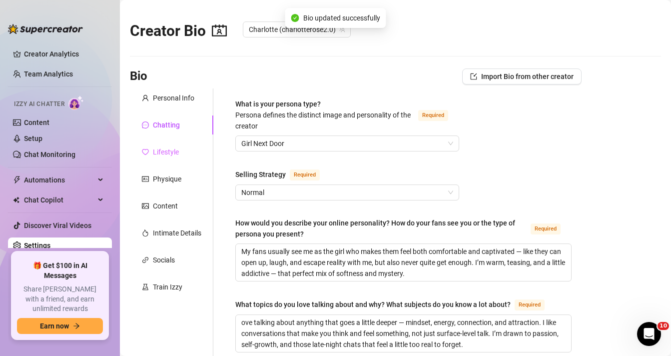
click at [185, 149] on div "Lifestyle" at bounding box center [171, 151] width 83 height 19
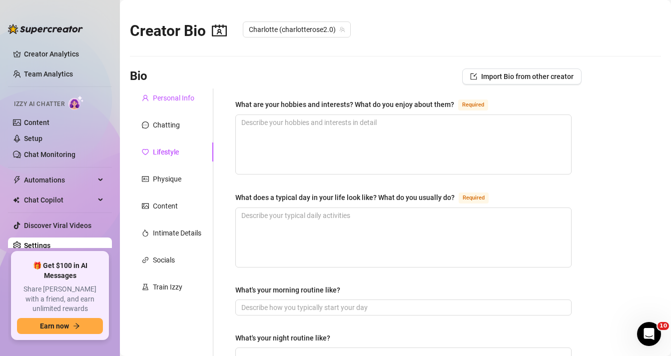
click at [179, 100] on div "Personal Info" at bounding box center [173, 97] width 41 height 11
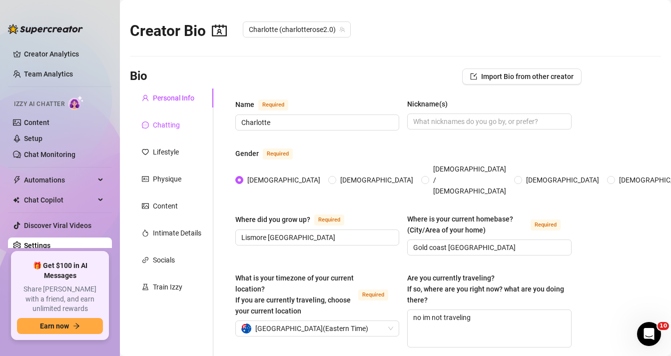
click at [162, 127] on div "Chatting" at bounding box center [166, 124] width 27 height 11
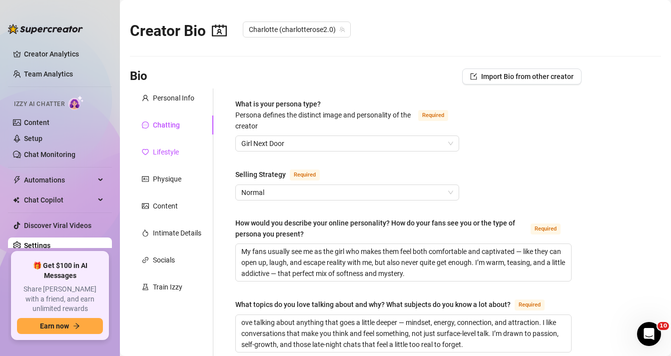
click at [175, 147] on div "Lifestyle" at bounding box center [166, 151] width 26 height 11
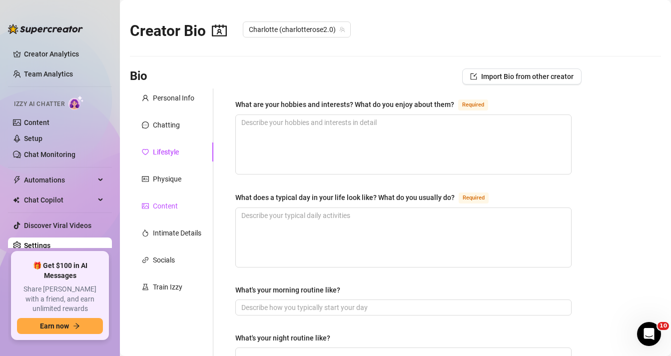
click at [175, 205] on div "Content" at bounding box center [165, 205] width 25 height 11
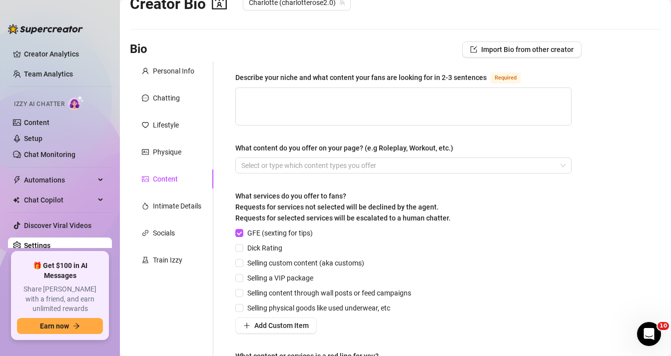
scroll to position [30, 0]
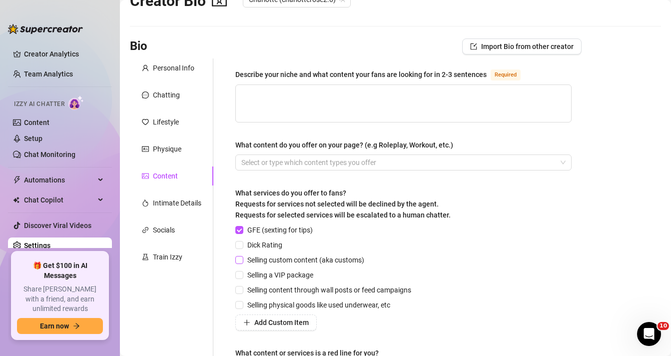
click at [243, 260] on span at bounding box center [239, 260] width 8 height 8
click at [242, 260] on input "Selling custom content (aka customs)" at bounding box center [238, 259] width 7 height 7
checkbox input "true"
click at [241, 272] on input "Selling a VIP package" at bounding box center [238, 274] width 7 height 7
checkbox input "true"
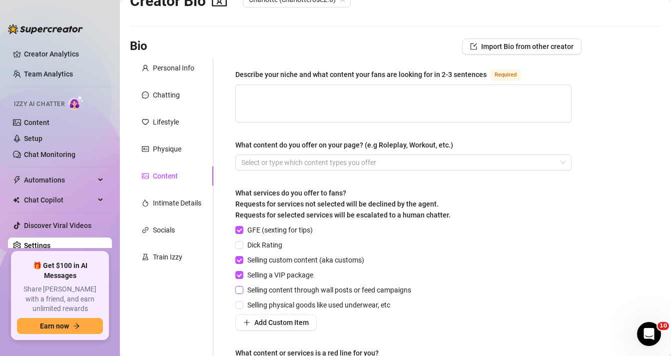
click at [241, 294] on label "Selling content through wall posts or feed campaigns" at bounding box center [325, 289] width 180 height 11
click at [241, 293] on input "Selling content through wall posts or feed campaigns" at bounding box center [238, 289] width 7 height 7
checkbox input "true"
click at [243, 304] on span at bounding box center [239, 305] width 8 height 8
click at [242, 304] on input "Selling physical goods like used underwear, etc" at bounding box center [238, 304] width 7 height 7
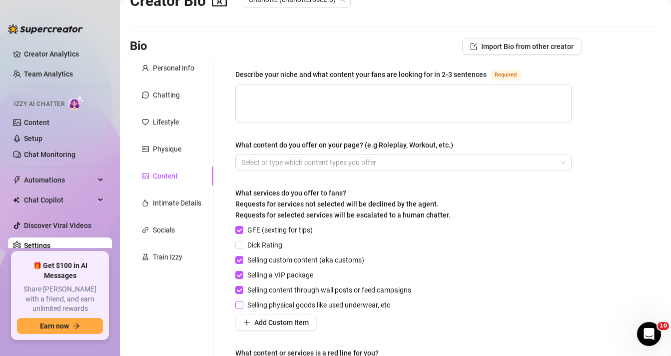
checkbox input "true"
click at [241, 244] on input "Dick Rating" at bounding box center [238, 244] width 7 height 7
checkbox input "true"
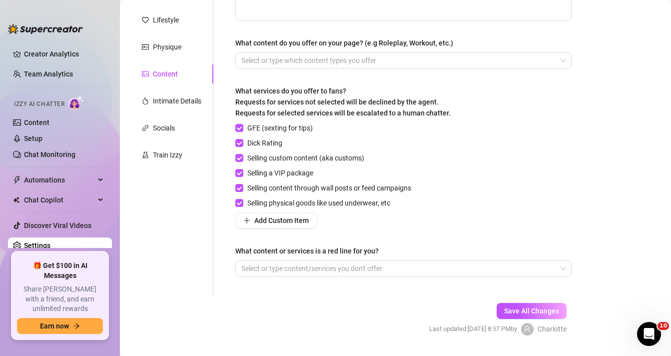
scroll to position [135, 0]
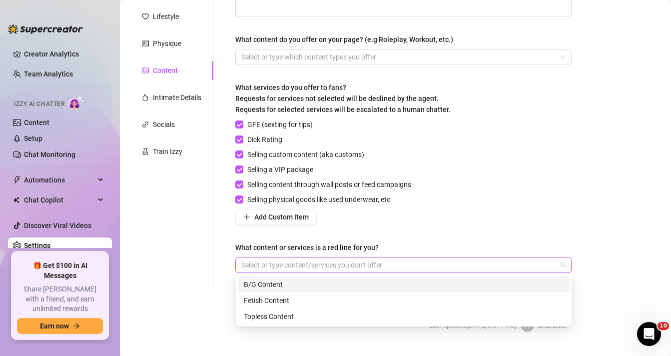
click at [269, 265] on div at bounding box center [398, 265] width 322 height 14
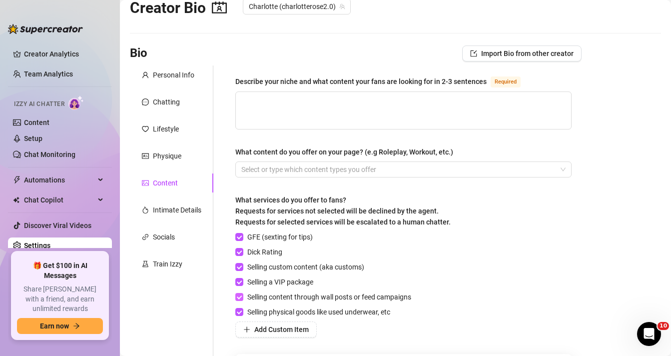
scroll to position [0, 0]
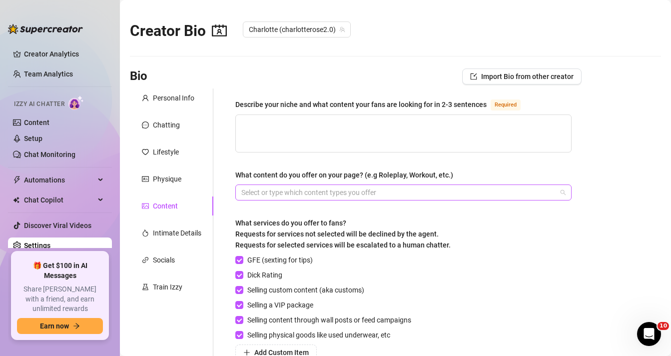
click at [316, 197] on div at bounding box center [398, 192] width 322 height 14
type input "G/G content"
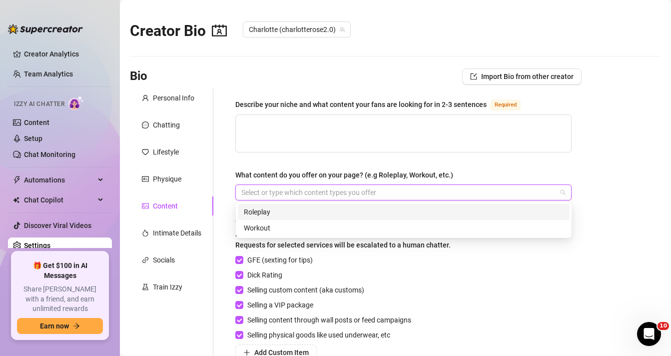
click at [315, 209] on div "Roleplay" at bounding box center [404, 211] width 320 height 11
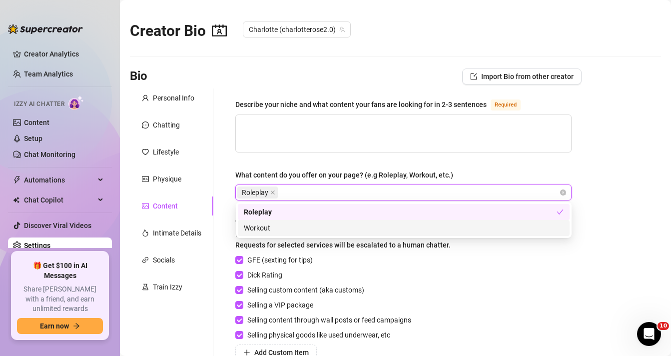
click at [304, 229] on div "Workout" at bounding box center [404, 227] width 320 height 11
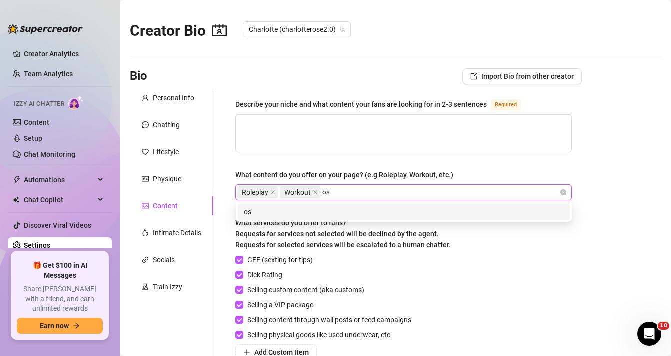
type input "o"
type input "soloplay"
type input "squirting"
type input "anal"
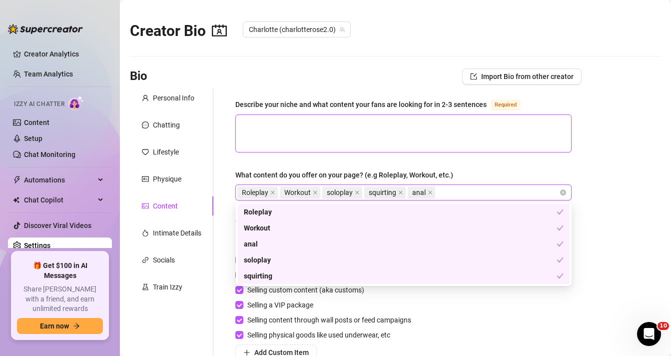
click at [272, 128] on textarea "Describe your niche and what content your fans are looking for in 2-3 sentences…" at bounding box center [403, 133] width 335 height 37
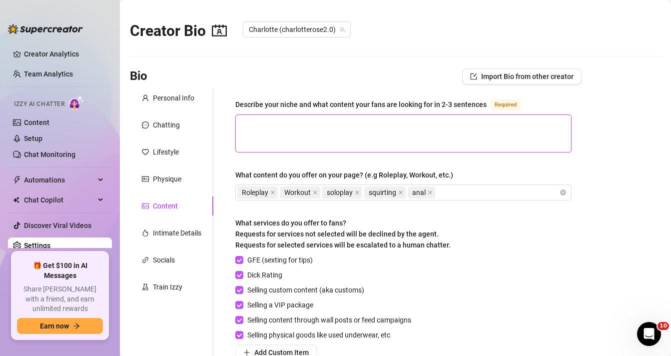
click at [312, 140] on textarea "Describe your niche and what content your fans are looking for in 2-3 sentences…" at bounding box center [403, 133] width 335 height 37
paste textarea "I create content that’s flexible, original, and full of personality — from soft…"
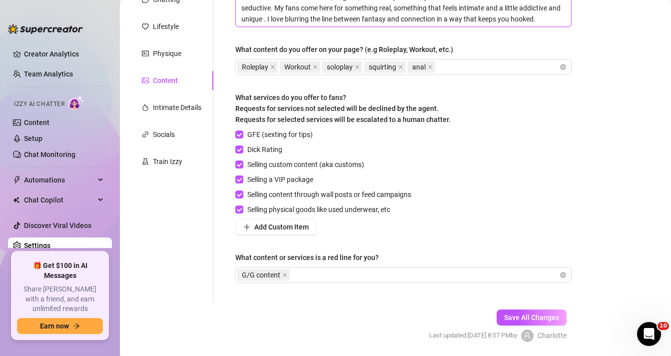
scroll to position [158, 0]
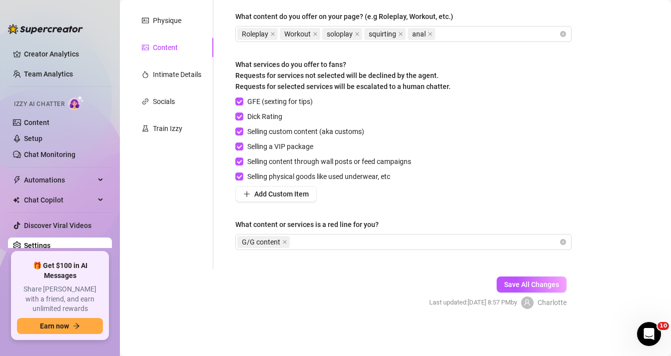
type textarea "I create content that’s flexible, original, and full of personality — from soft…"
click at [545, 292] on div "Save All Changes Last updated: [DATE] 8:57 PM by [PERSON_NAME]" at bounding box center [497, 292] width 167 height 47
click at [544, 287] on span "Save All Changes" at bounding box center [531, 284] width 55 height 8
click at [508, 284] on span "Save All Changes" at bounding box center [531, 284] width 55 height 8
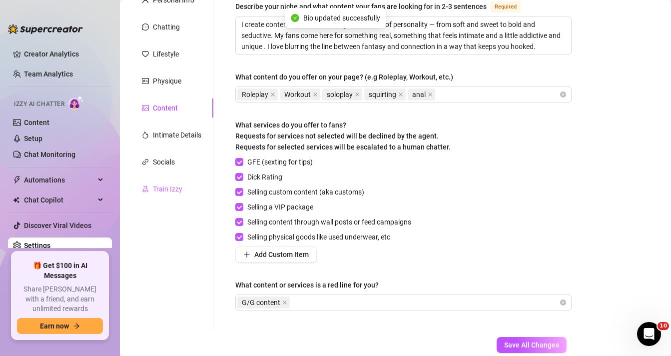
scroll to position [17, 0]
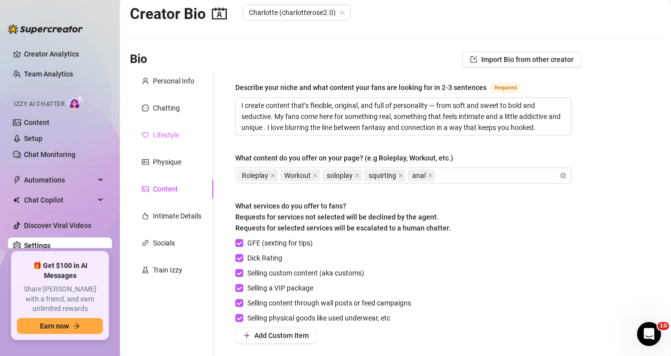
click at [174, 141] on div "Lifestyle" at bounding box center [171, 134] width 83 height 19
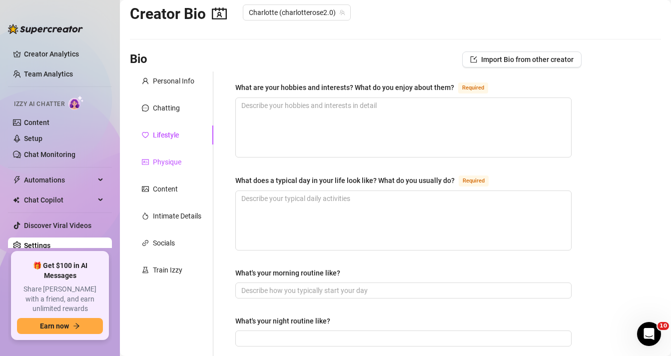
click at [172, 162] on div "Physique" at bounding box center [167, 161] width 28 height 11
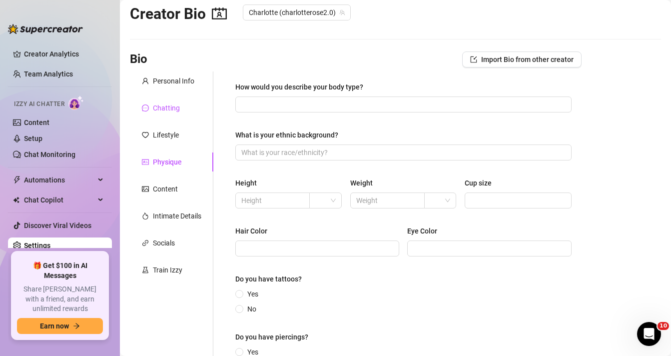
click at [164, 110] on div "Chatting" at bounding box center [166, 107] width 27 height 11
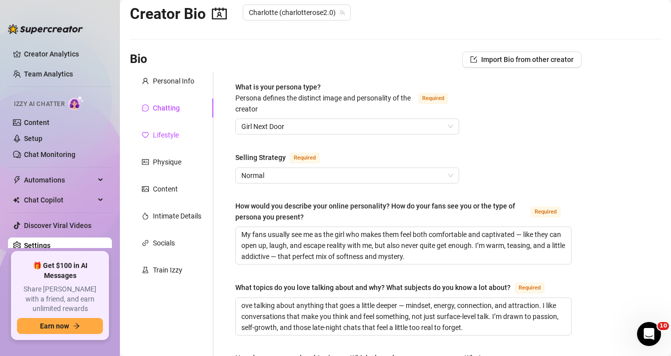
click at [165, 138] on div "Lifestyle" at bounding box center [166, 134] width 26 height 11
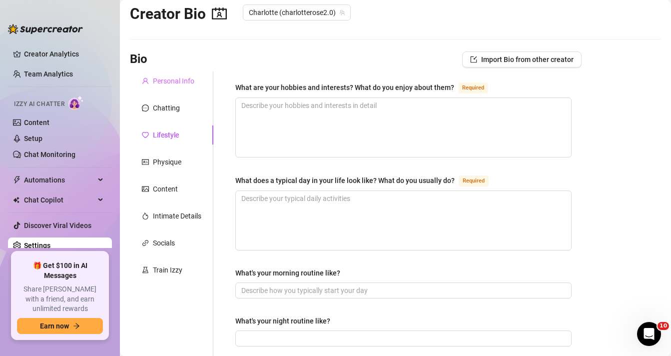
click at [161, 89] on div "Personal Info" at bounding box center [171, 80] width 83 height 19
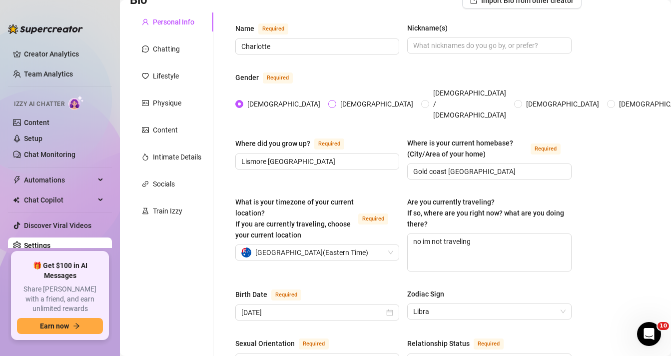
scroll to position [0, 0]
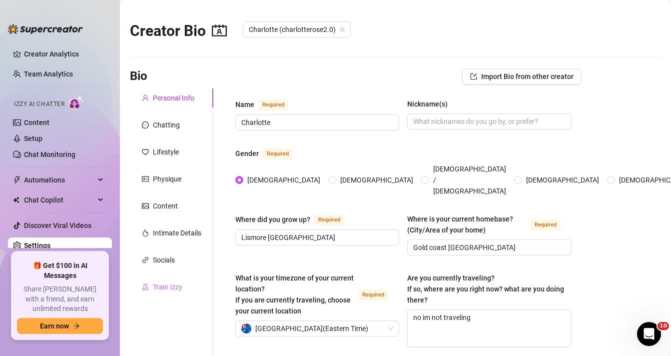
click at [176, 280] on div "Train Izzy" at bounding box center [171, 286] width 83 height 19
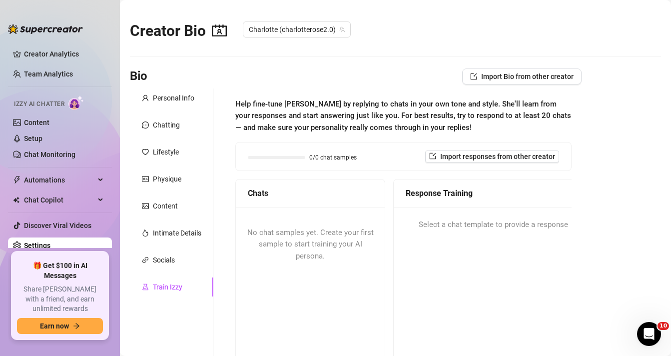
click at [345, 227] on div "No chat samples yet. Create your first sample to start training your AI persona." at bounding box center [310, 244] width 149 height 75
click at [158, 270] on div "Personal Info Chatting Lifestyle Physique Content Intimate Details Socials Trai…" at bounding box center [171, 263] width 83 height 350
click at [159, 264] on div "Socials" at bounding box center [164, 259] width 22 height 11
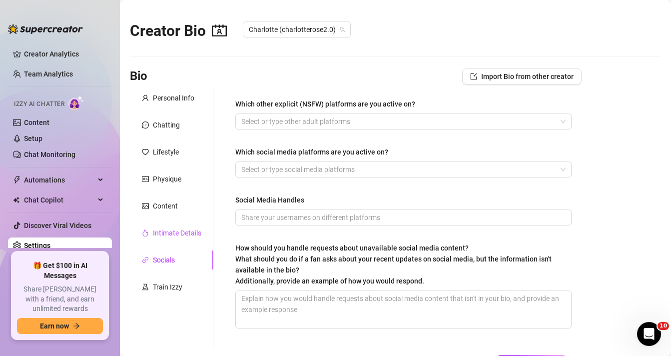
click at [163, 236] on div "Intimate Details" at bounding box center [177, 232] width 48 height 11
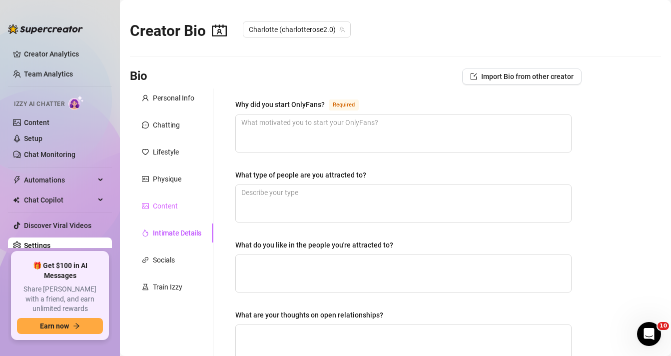
click at [157, 212] on div "Content" at bounding box center [171, 205] width 83 height 19
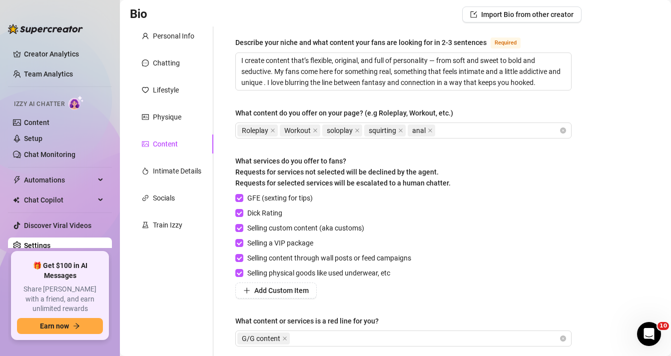
scroll to position [158, 0]
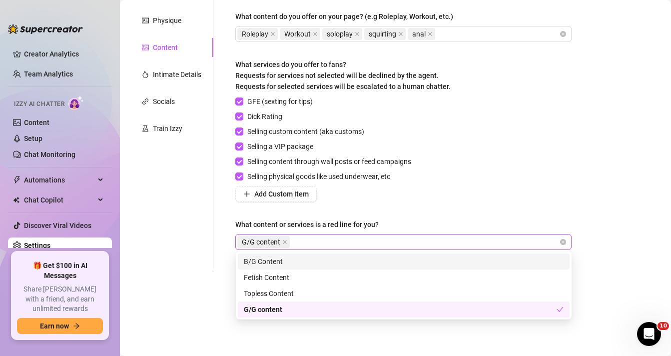
click at [323, 243] on div "G/G content" at bounding box center [398, 242] width 322 height 14
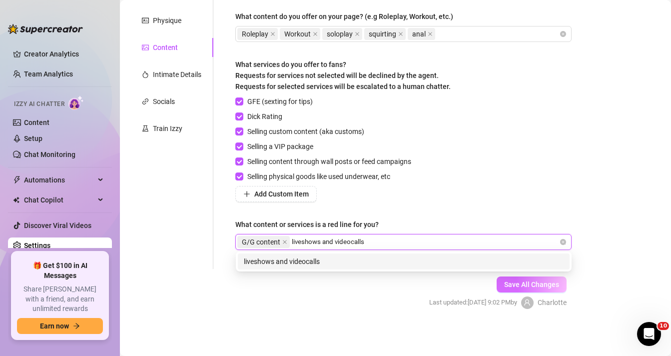
type input "liveshows and videocalls"
click at [512, 287] on span "Save All Changes" at bounding box center [531, 284] width 55 height 8
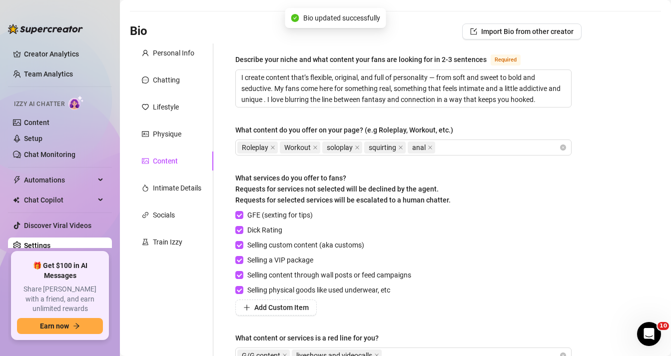
scroll to position [26, 0]
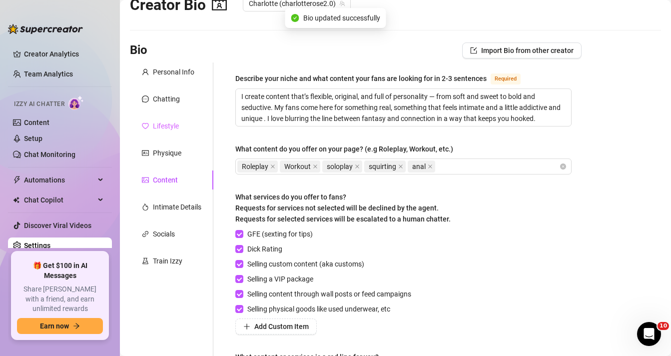
click at [180, 131] on div "Lifestyle" at bounding box center [171, 125] width 83 height 19
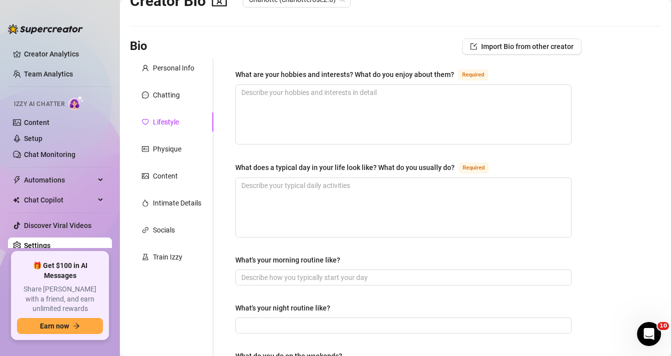
scroll to position [0, 0]
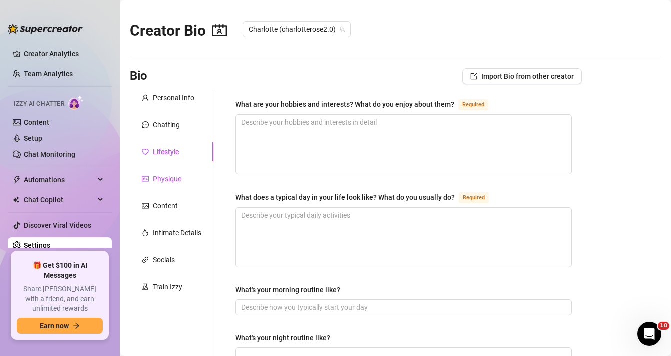
click at [158, 180] on div "Physique" at bounding box center [167, 178] width 28 height 11
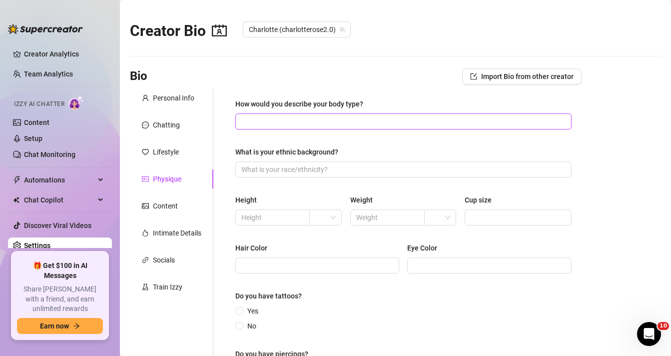
click at [272, 126] on input "How would you describe your body type?" at bounding box center [402, 121] width 322 height 11
click at [337, 154] on label "What is your ethnic background?" at bounding box center [290, 151] width 110 height 11
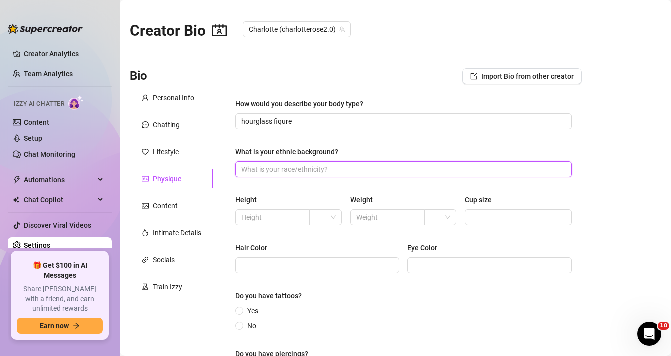
click at [337, 164] on input "What is your ethnic background?" at bounding box center [402, 169] width 322 height 11
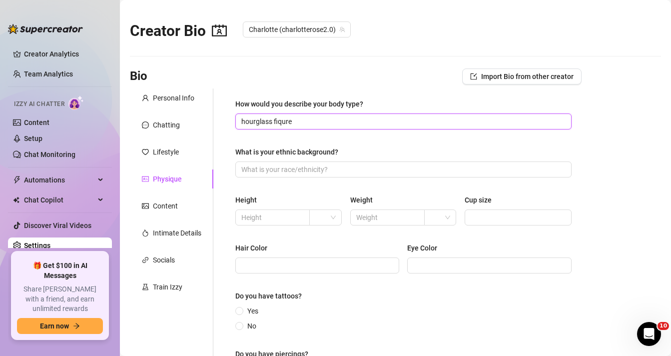
click at [291, 121] on input "hourglass fiqure" at bounding box center [402, 121] width 322 height 11
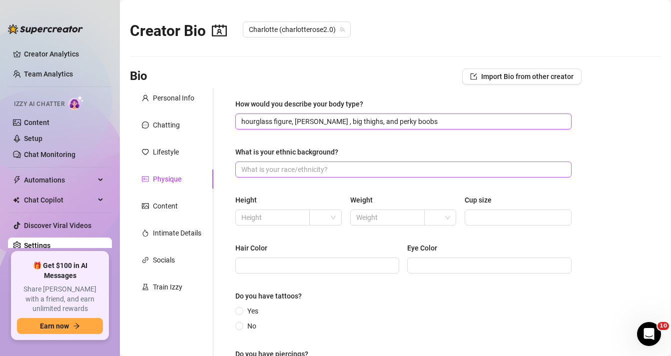
type input "hourglass figure, [PERSON_NAME] , big thighs, and perky boobs"
click at [300, 166] on input "What is your ethnic background?" at bounding box center [402, 169] width 322 height 11
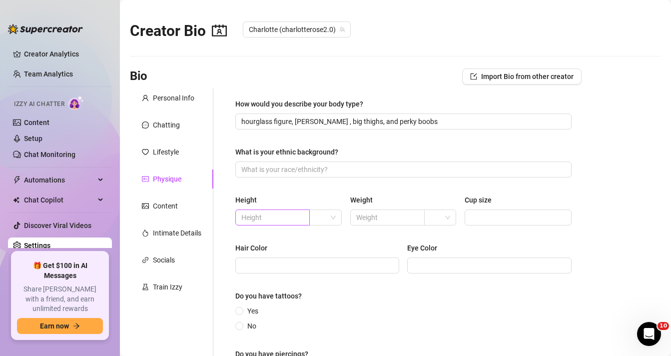
click at [305, 215] on span at bounding box center [272, 217] width 74 height 16
click at [319, 215] on input "search" at bounding box center [320, 217] width 11 height 15
click at [321, 232] on div "cm" at bounding box center [326, 237] width 16 height 11
click at [277, 221] on input "text" at bounding box center [271, 217] width 60 height 11
type input "170"
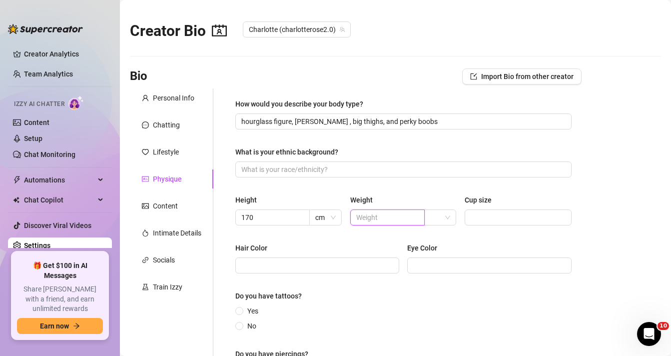
click at [378, 217] on input "text" at bounding box center [386, 217] width 60 height 11
type input "65"
click at [475, 215] on input "Cup size" at bounding box center [517, 217] width 93 height 11
type input "d"
type input "D"
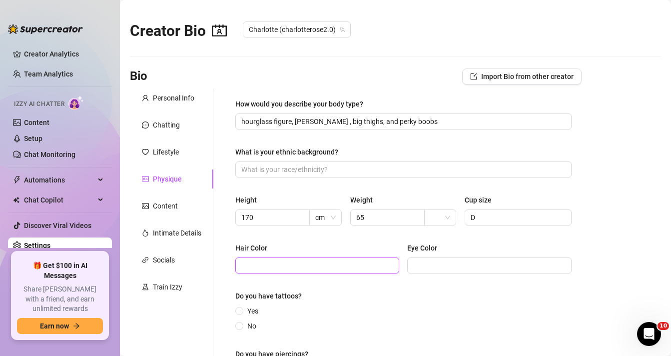
click at [350, 265] on input "Hair Color" at bounding box center [316, 265] width 150 height 11
type input "black"
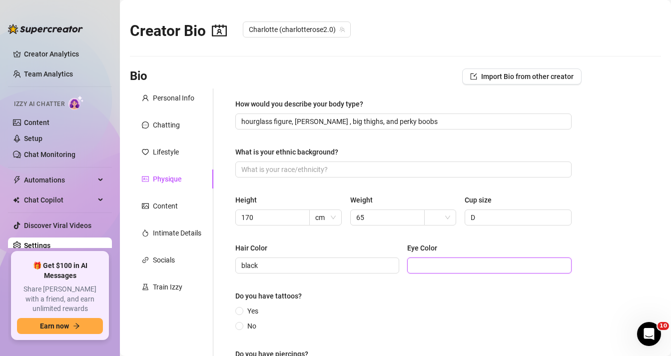
click at [482, 269] on input "Eye Color" at bounding box center [488, 265] width 150 height 11
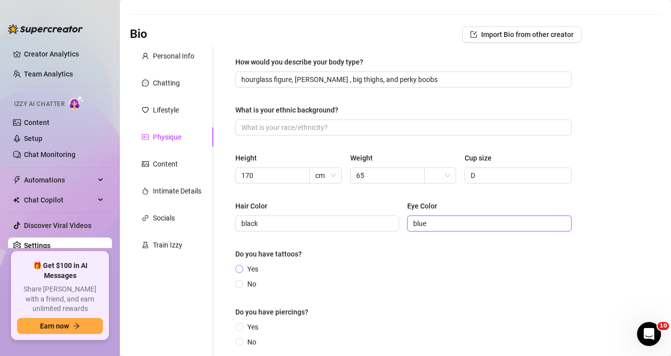
type input "blue"
click at [241, 268] on input "Yes" at bounding box center [240, 269] width 4 height 6
radio input "true"
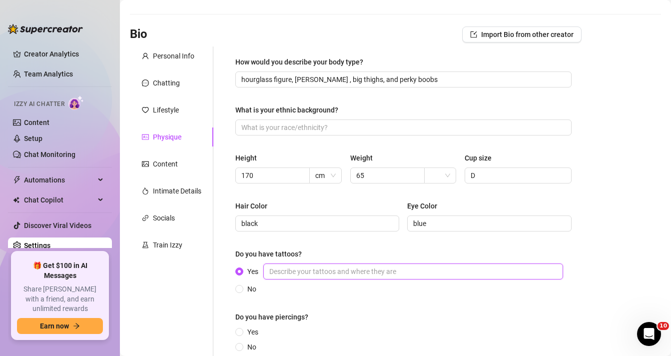
click at [292, 272] on input "Yes" at bounding box center [413, 271] width 300 height 16
type input "batman tattoo on ribs, gun on my wrist, and rose on my foot"
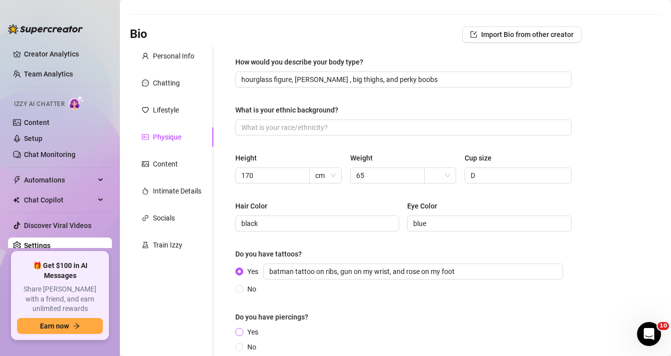
click at [250, 334] on span "Yes" at bounding box center [252, 331] width 19 height 11
click at [242, 334] on input "Yes" at bounding box center [240, 332] width 4 height 6
radio input "true"
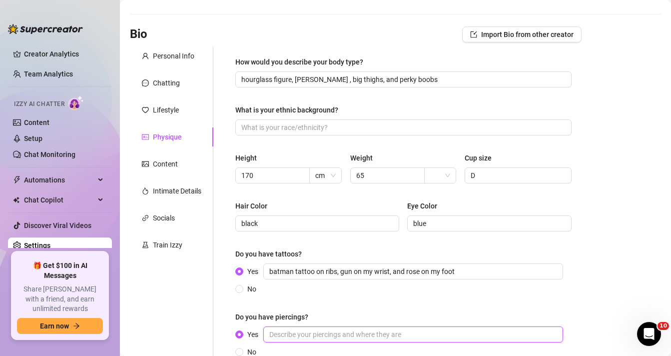
click at [284, 336] on input "Yes" at bounding box center [413, 334] width 300 height 16
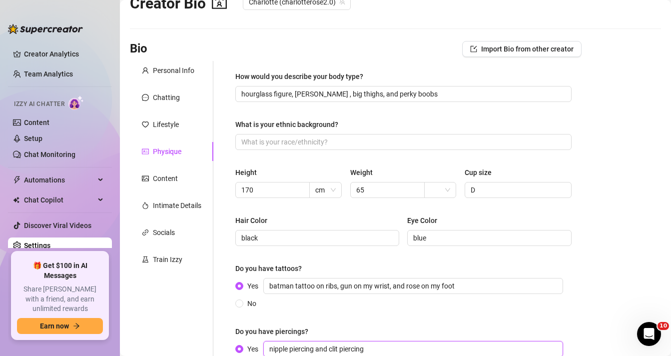
scroll to position [0, 0]
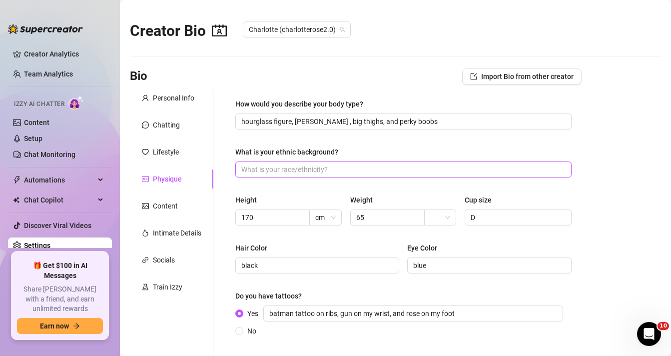
type input "nipple piercing and clit piercing"
click at [356, 166] on input "What is your ethnic background?" at bounding box center [402, 169] width 322 height 11
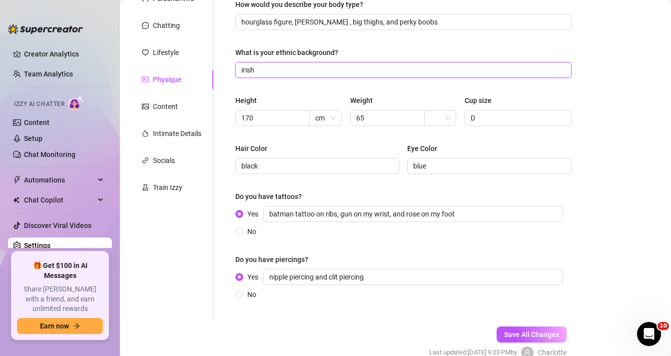
scroll to position [150, 0]
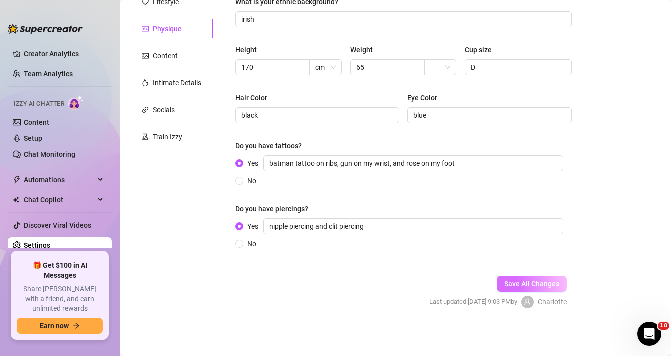
click at [514, 286] on span "Save All Changes" at bounding box center [531, 284] width 55 height 8
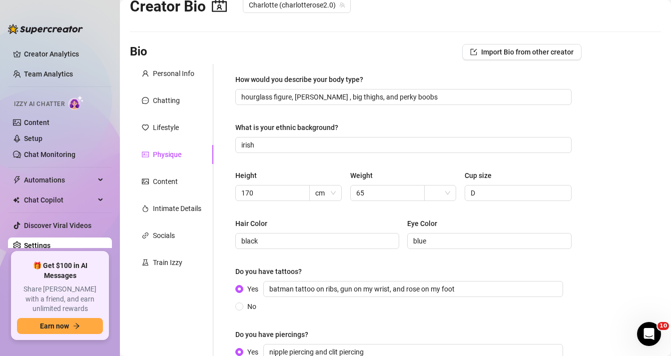
scroll to position [0, 0]
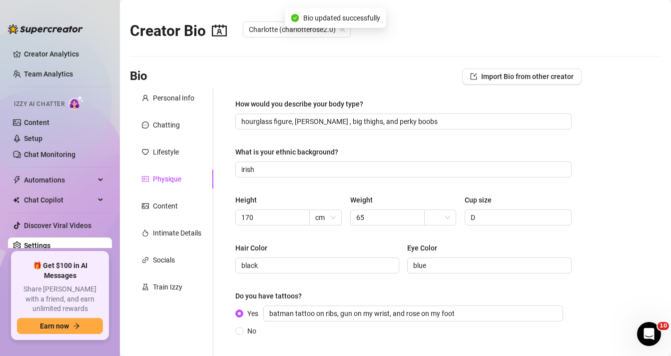
type input "irish"
type input "blue"
type input "nipple piercing and clit piercing"
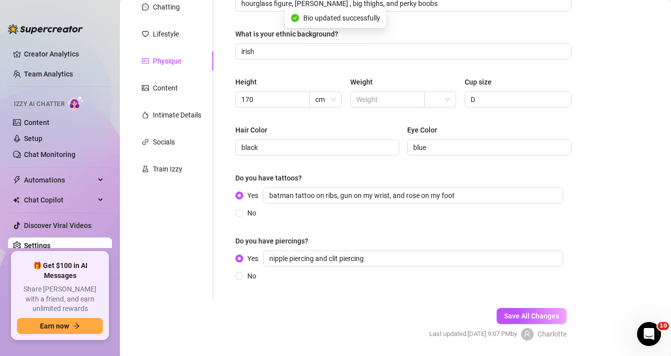
scroll to position [150, 0]
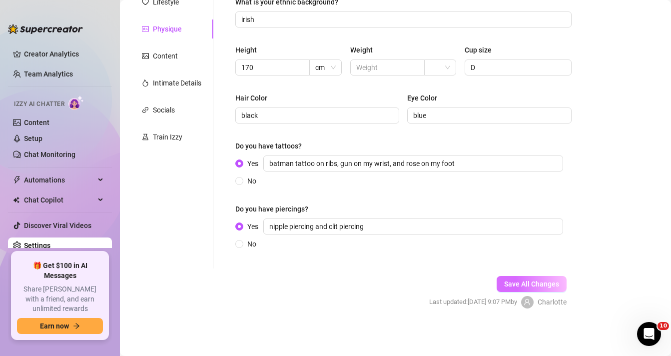
click at [518, 280] on span "Save All Changes" at bounding box center [531, 284] width 55 height 8
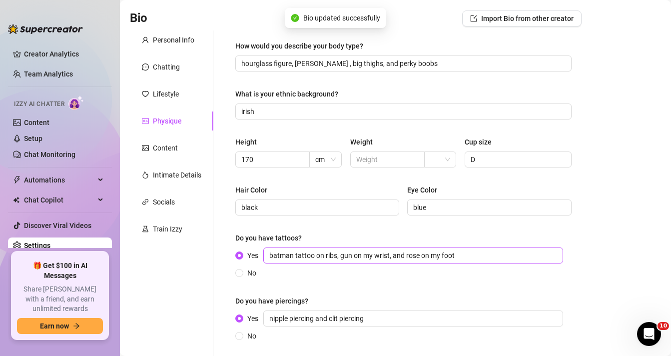
scroll to position [74, 0]
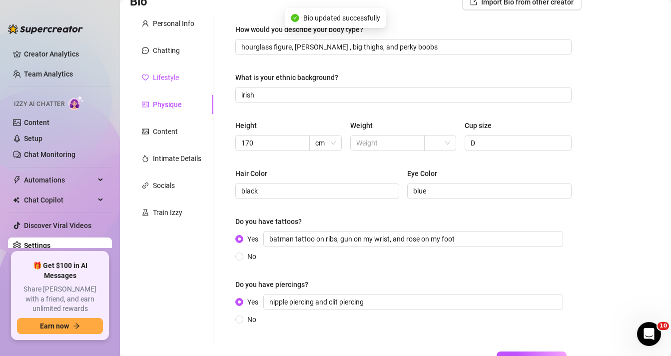
click at [172, 82] on div "Lifestyle" at bounding box center [166, 77] width 26 height 11
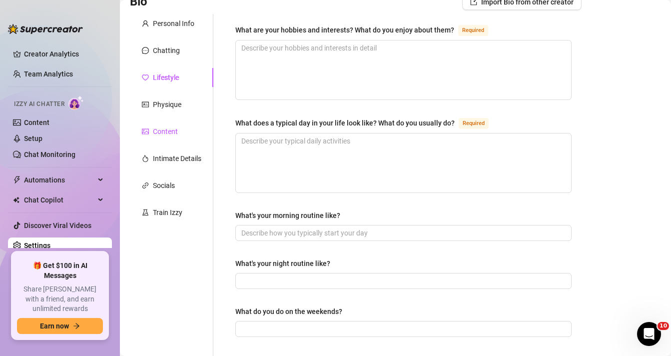
click at [155, 131] on div "Content" at bounding box center [165, 131] width 25 height 11
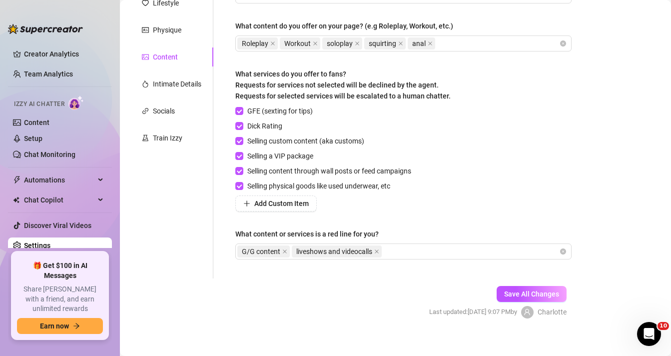
scroll to position [158, 0]
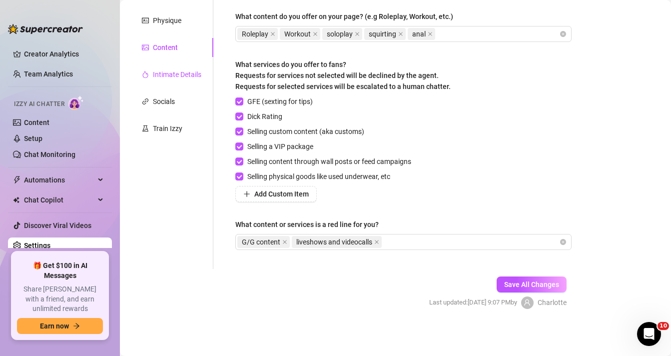
click at [174, 79] on div "Intimate Details" at bounding box center [177, 74] width 48 height 11
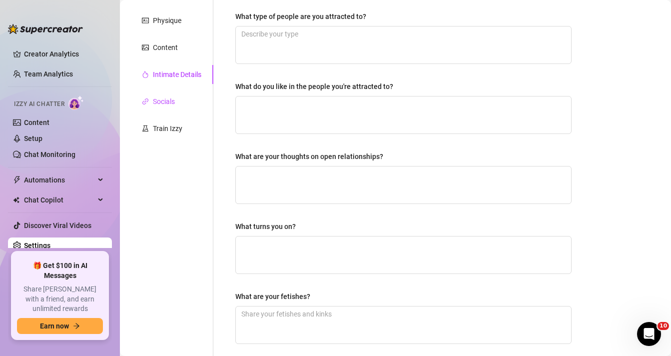
click at [168, 98] on div "Socials" at bounding box center [164, 101] width 22 height 11
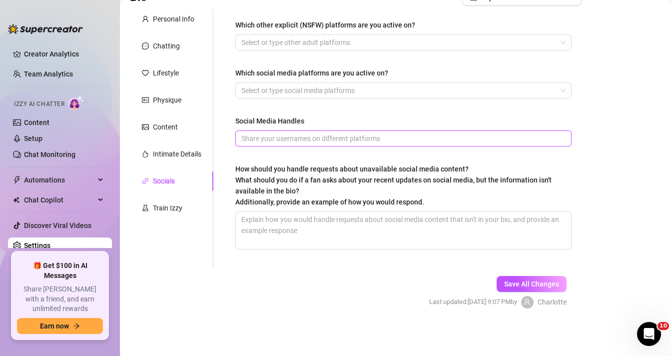
click at [295, 139] on input "Social Media Handles" at bounding box center [402, 138] width 322 height 11
click at [272, 93] on div at bounding box center [398, 90] width 322 height 14
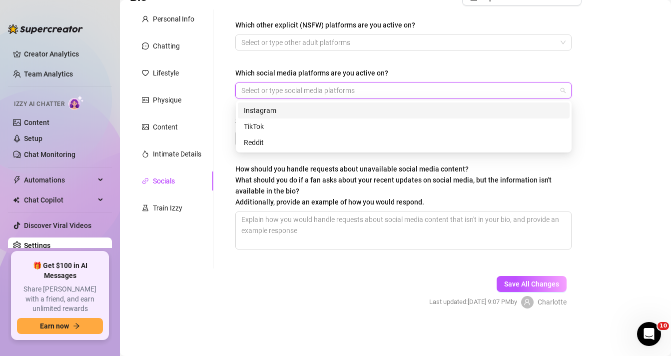
click at [267, 107] on div "Instagram" at bounding box center [404, 110] width 320 height 11
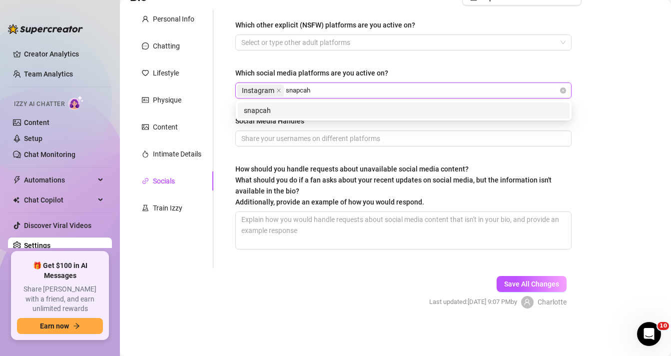
type input "snapcaht"
type input "snapchat"
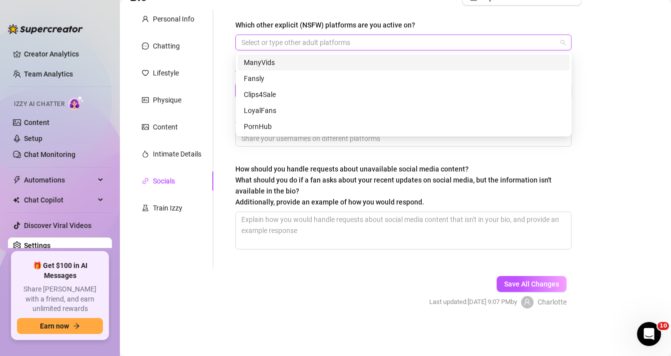
click at [270, 46] on div at bounding box center [398, 42] width 322 height 14
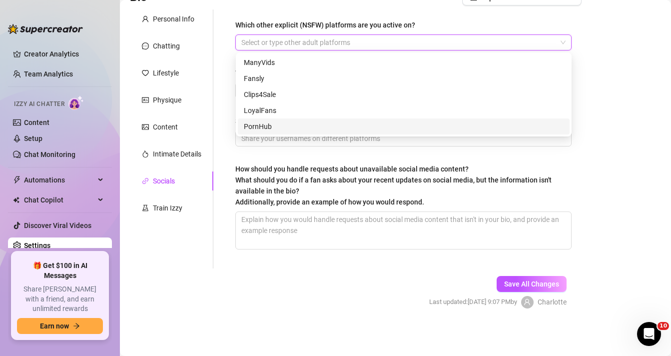
click at [277, 167] on span "How should you handle requests about unavailable social media content? What sho…" at bounding box center [393, 185] width 316 height 41
click at [277, 212] on textarea "How should you handle requests about unavailable social media content? What sho…" at bounding box center [403, 230] width 335 height 37
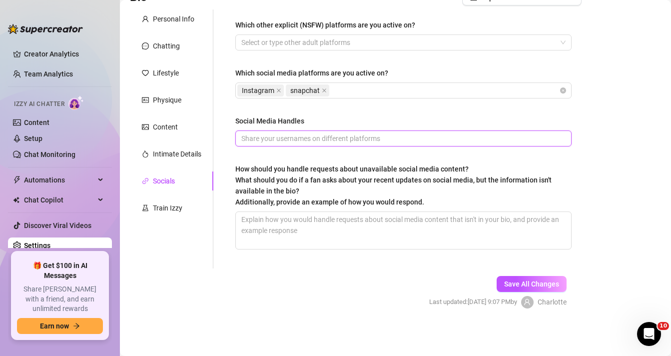
click at [317, 142] on input "Social Media Handles" at bounding box center [402, 138] width 322 height 11
type input "charlotteroseoxx"
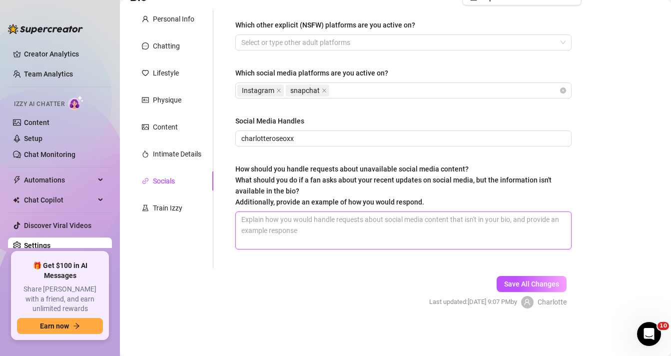
click at [326, 234] on textarea "How should you handle requests about unavailable social media content? What sho…" at bounding box center [403, 230] width 335 height 37
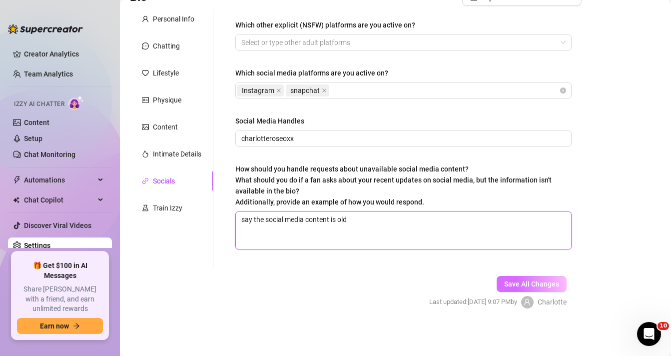
type textarea "say the social media content is old"
click at [506, 285] on span "Save All Changes" at bounding box center [531, 284] width 55 height 8
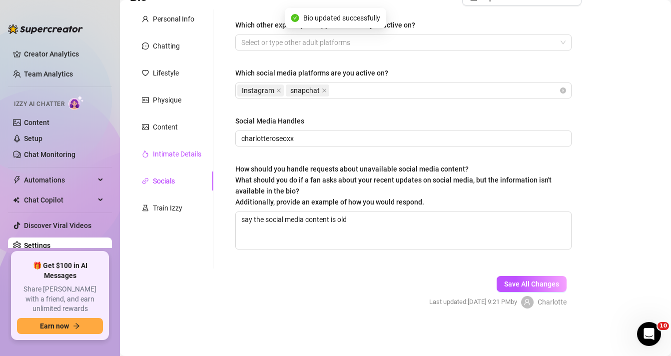
click at [163, 154] on div "Intimate Details" at bounding box center [177, 153] width 48 height 11
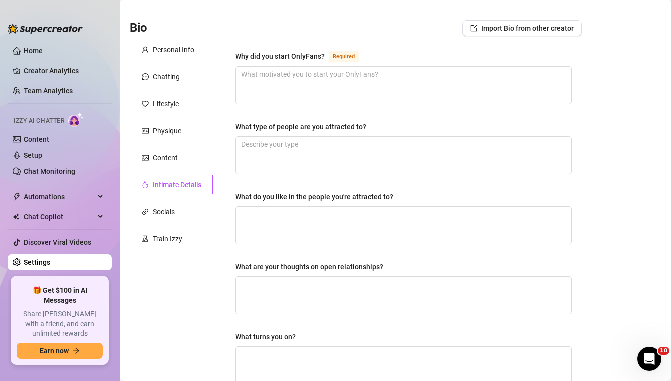
scroll to position [0, 0]
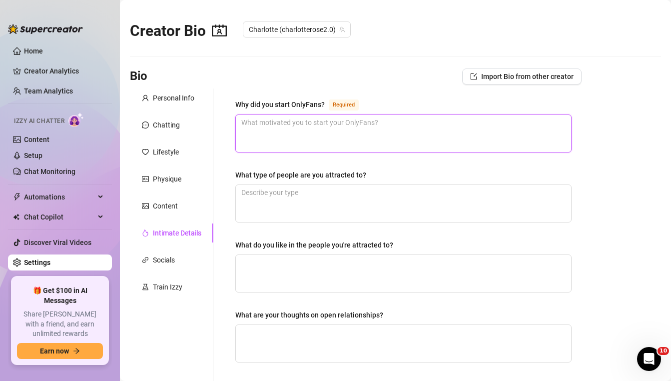
click at [320, 137] on textarea "Why did you start OnlyFans? Required" at bounding box center [403, 133] width 335 height 37
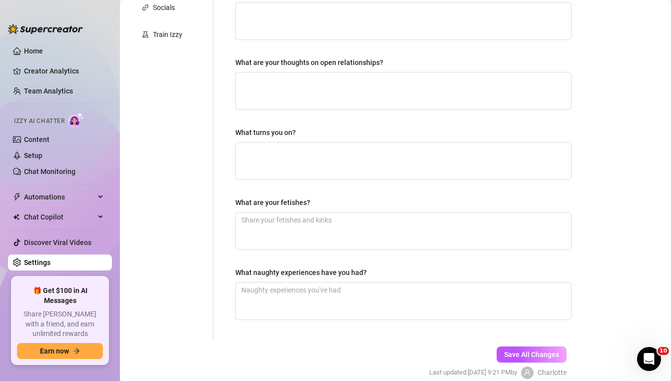
scroll to position [253, 0]
type textarea "during [MEDICAL_DATA] i was unable due to all the retritctions"
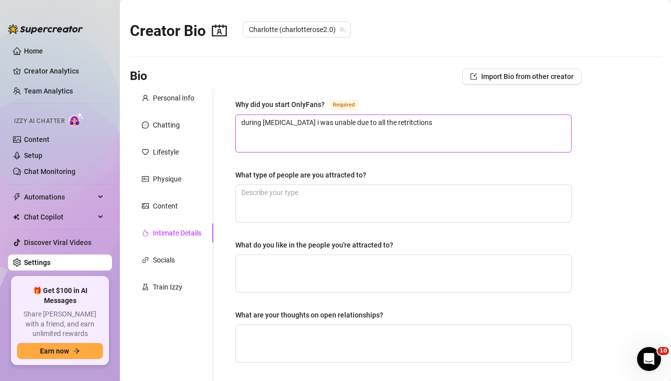
drag, startPoint x: 405, startPoint y: 126, endPoint x: 231, endPoint y: 119, distance: 174.0
click at [231, 119] on div "Why did you start OnlyFans? Required during [MEDICAL_DATA] i was unable due to …" at bounding box center [403, 339] width 356 height 503
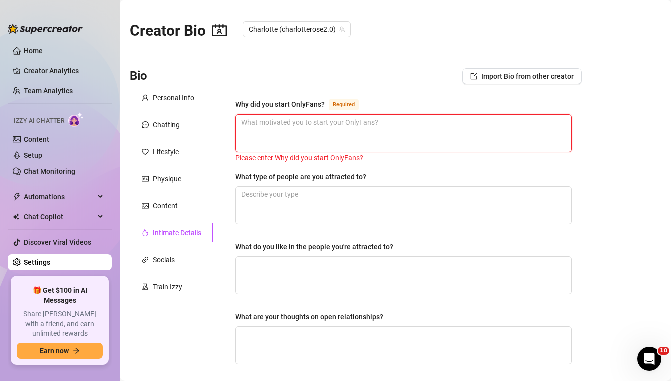
paste textarea "I started OnlyFans because I wanted a place where I could express my feminine s…"
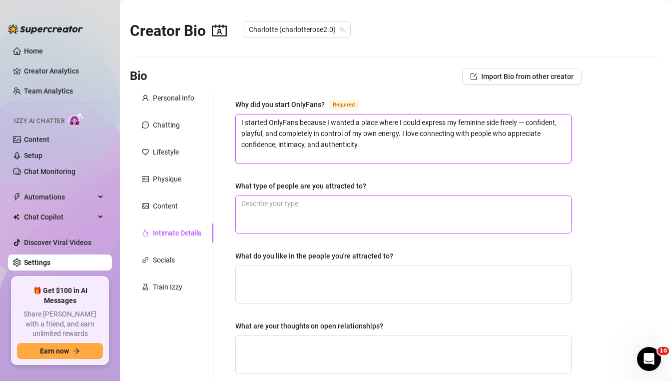
type textarea "I started OnlyFans because I wanted a place where I could express my feminine s…"
click at [328, 230] on textarea "What type of people are you attracted to?" at bounding box center [403, 214] width 335 height 37
click at [393, 196] on textarea "What type of people are you attracted to?" at bounding box center [403, 214] width 335 height 37
paste textarea "I’m drawn to people who have quiet confidence — the kind that doesn’t need to s…"
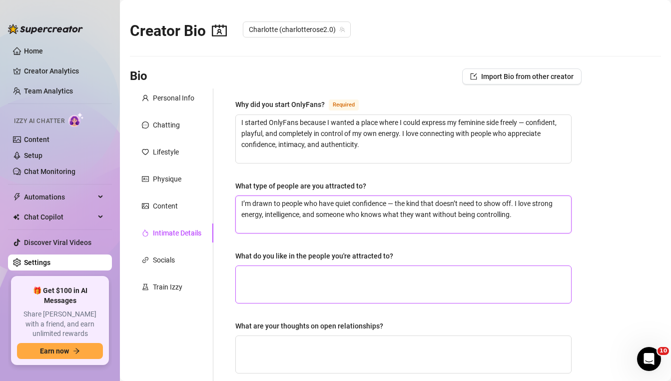
type textarea "I’m drawn to people who have quiet confidence — the kind that doesn’t need to s…"
click at [399, 272] on textarea "What do you like in the people you're attracted to?" at bounding box center [403, 284] width 335 height 37
click at [383, 295] on textarea "What do you like in the people you're attracted to?" at bounding box center [403, 284] width 335 height 37
paste textarea "I like depth — someone who can make me laugh, challenge me, and keep me curious…"
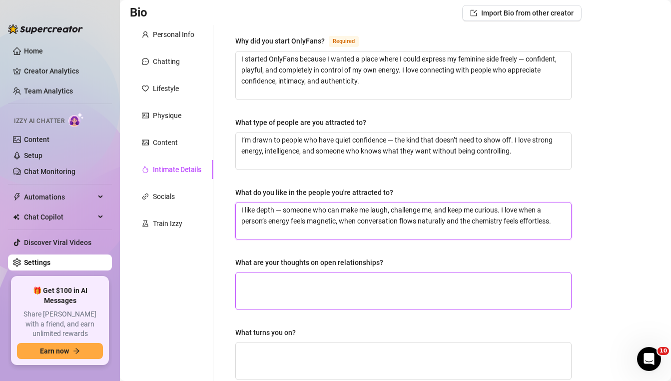
scroll to position [66, 0]
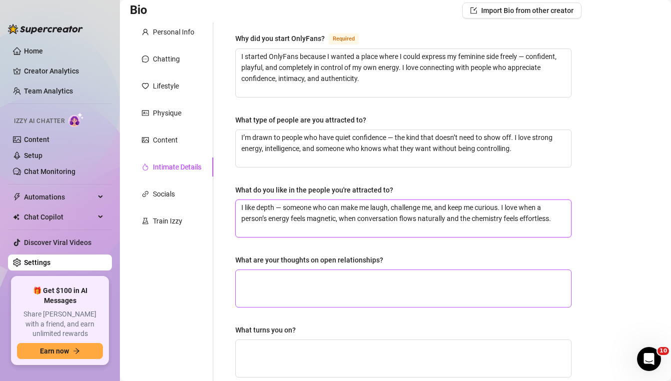
type textarea "I like depth — someone who can make me laugh, challenge me, and keep me curious…"
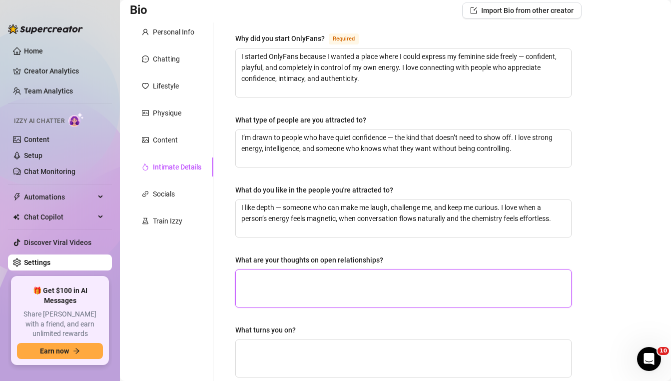
click at [414, 288] on textarea "What are your thoughts on open relationships?" at bounding box center [403, 288] width 335 height 37
click at [387, 284] on textarea "What are your thoughts on open relationships?" at bounding box center [403, 288] width 335 height 37
paste textarea "I believe connection and honesty are everything. If two people communicate and …"
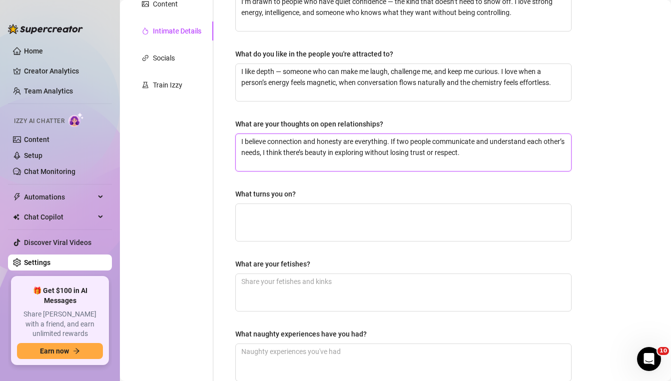
scroll to position [213, 0]
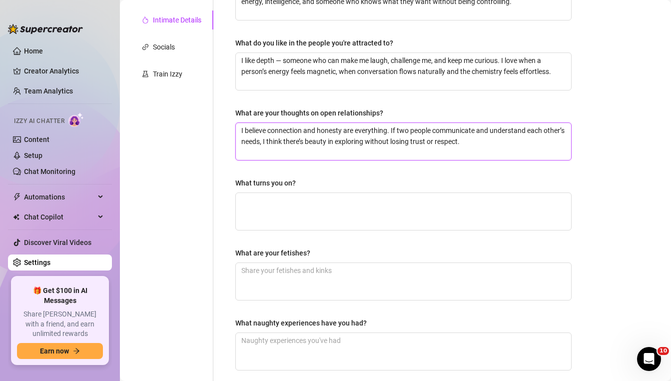
type textarea "I believe connection and honesty are everything. If two people communicate and …"
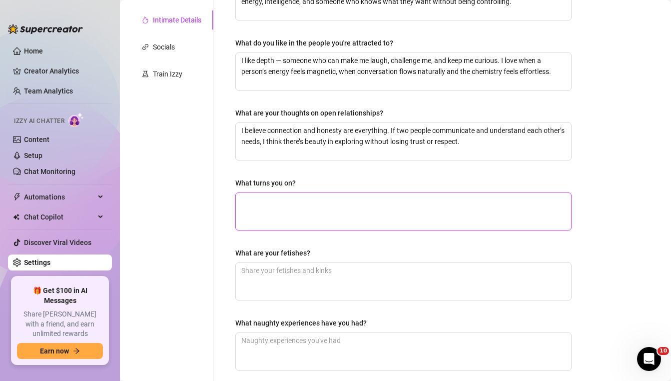
click at [323, 210] on textarea "What turns you on?" at bounding box center [403, 211] width 335 height 37
paste textarea "Confidence, respect, and energy. I’m turned on by someone who knows how to make…"
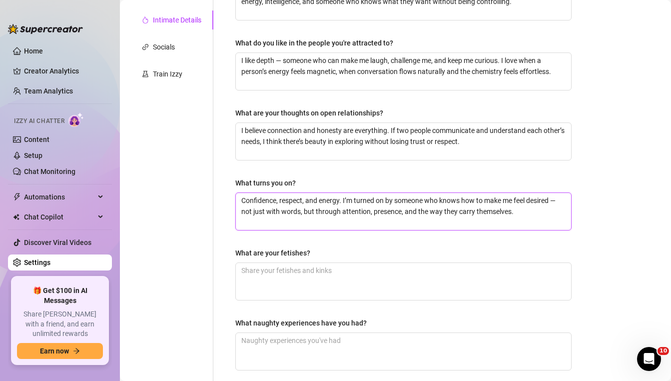
type textarea "Confidence, respect, and energy. I’m turned on by someone who knows how to make…"
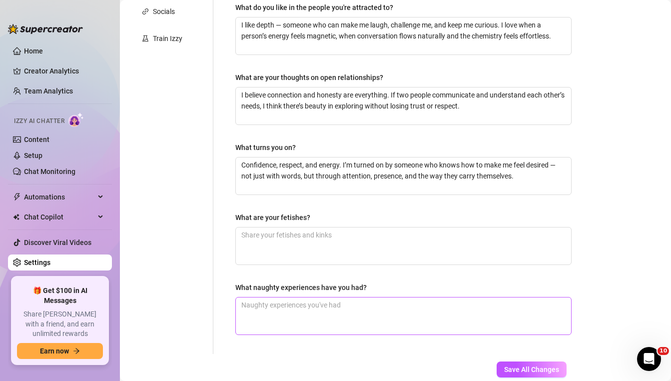
scroll to position [249, 0]
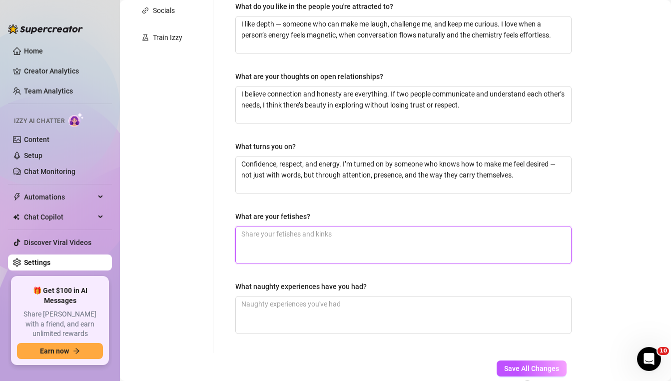
click at [323, 243] on textarea "What are your fetishes?" at bounding box center [403, 244] width 335 height 37
paste textarea "I believe in keeping some things a mystery — it’s always more exciting that way…"
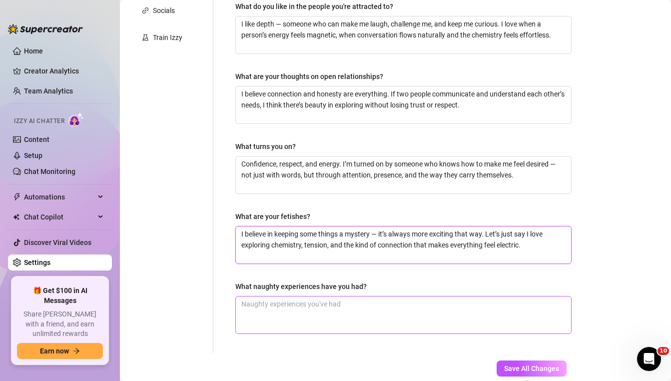
type textarea "I believe in keeping some things a mystery — it’s always more exciting that way…"
click at [313, 315] on textarea "What naughty experiences have you had?" at bounding box center [403, 314] width 335 height 37
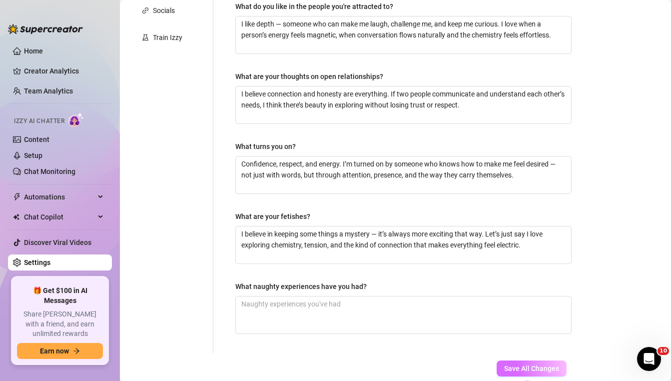
click at [520, 355] on button "Save All Changes" at bounding box center [532, 368] width 70 height 16
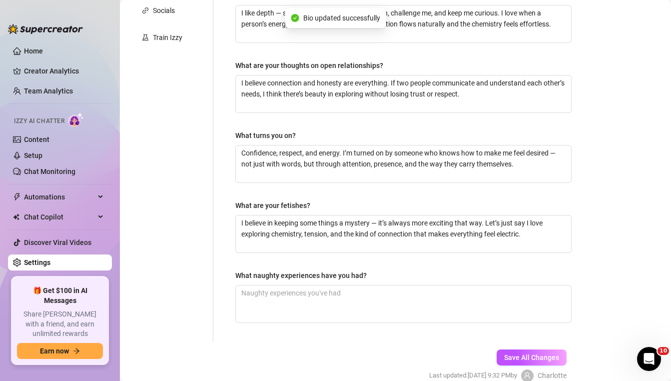
scroll to position [0, 0]
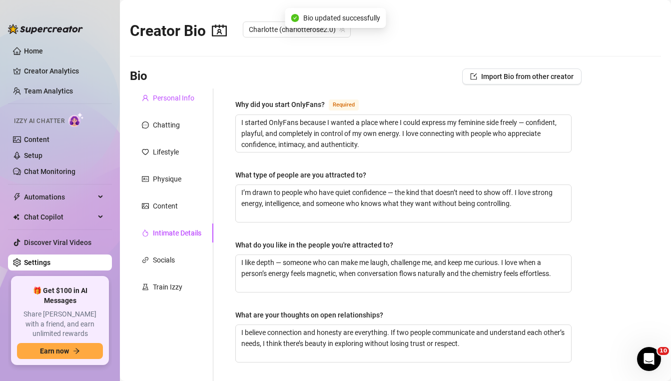
click at [165, 100] on div "Personal Info" at bounding box center [173, 97] width 41 height 11
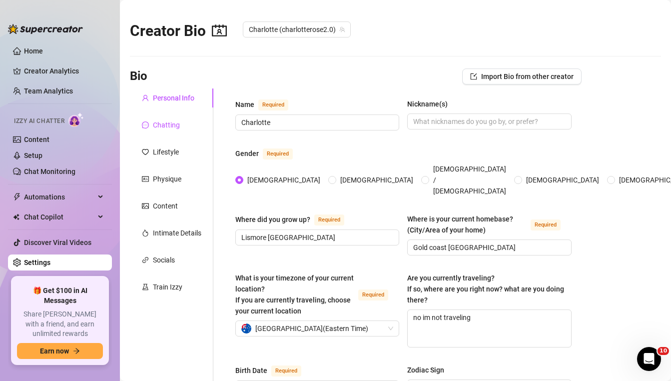
click at [167, 128] on div "Chatting" at bounding box center [166, 124] width 27 height 11
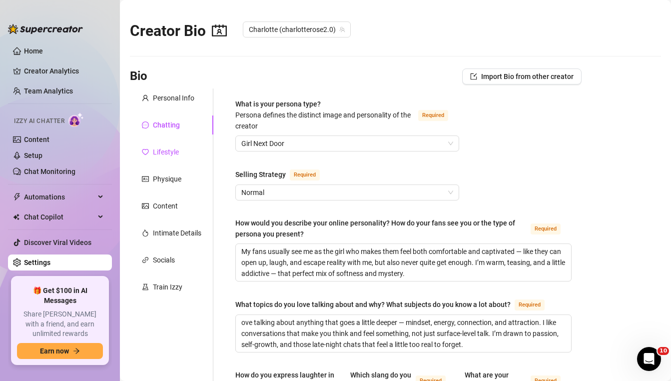
click at [170, 148] on div "Lifestyle" at bounding box center [166, 151] width 26 height 11
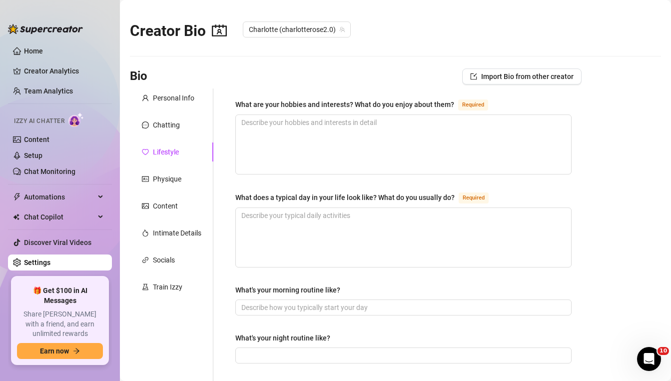
click at [165, 174] on div "Physique" at bounding box center [167, 178] width 28 height 11
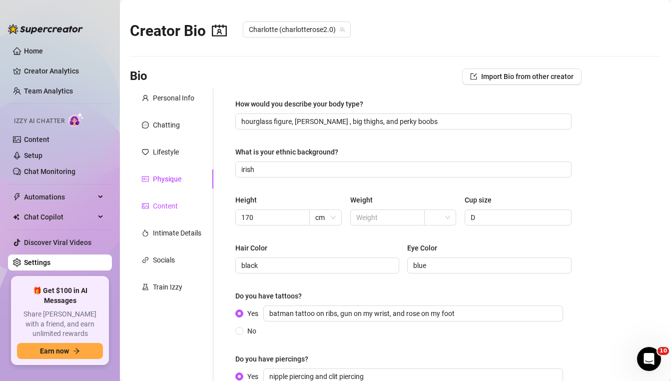
click at [169, 203] on div "Content" at bounding box center [165, 205] width 25 height 11
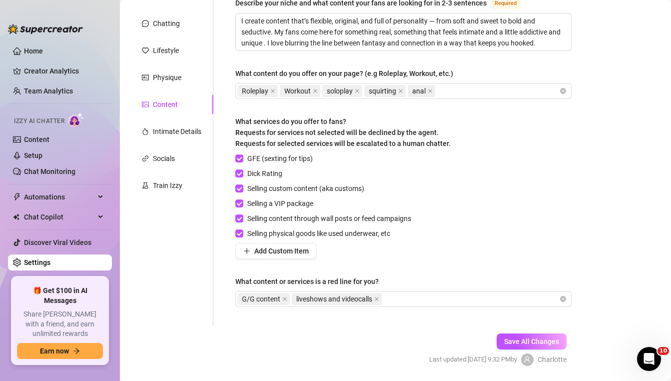
scroll to position [133, 0]
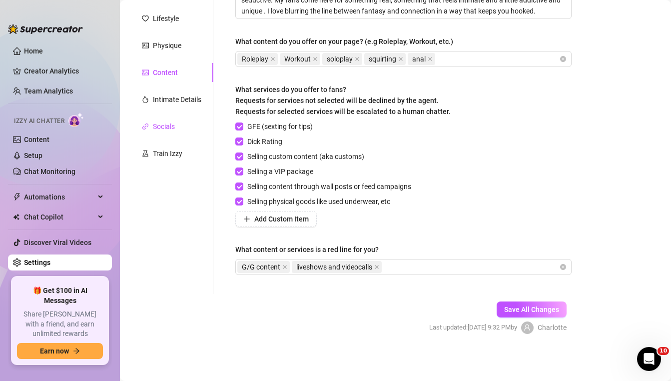
click at [165, 127] on div "Socials" at bounding box center [164, 126] width 22 height 11
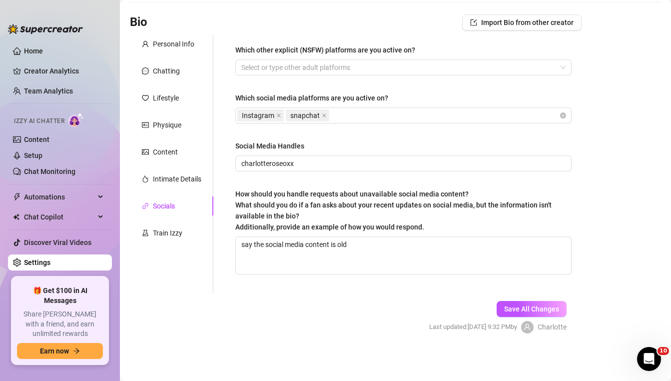
scroll to position [54, 0]
click at [164, 241] on div "Train Izzy" at bounding box center [171, 232] width 83 height 19
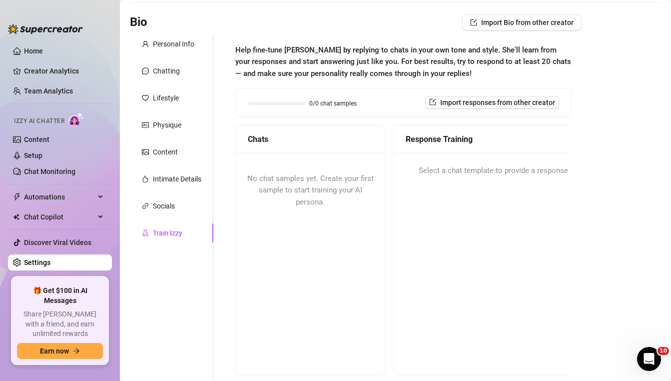
click at [314, 154] on div "No chat samples yet. Create your first sample to start training your AI persona." at bounding box center [310, 190] width 149 height 75
click at [49, 135] on link "Content" at bounding box center [36, 139] width 25 height 8
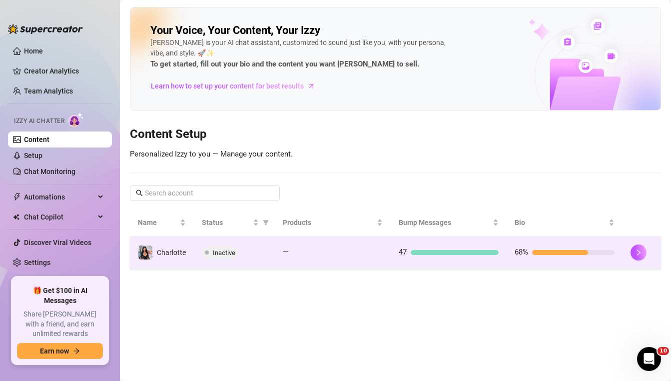
click at [433, 245] on td "47" at bounding box center [449, 252] width 116 height 32
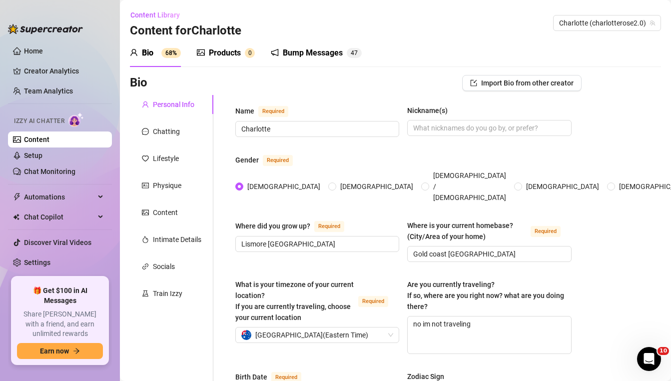
click at [314, 56] on div "Bump Messages" at bounding box center [313, 53] width 60 height 12
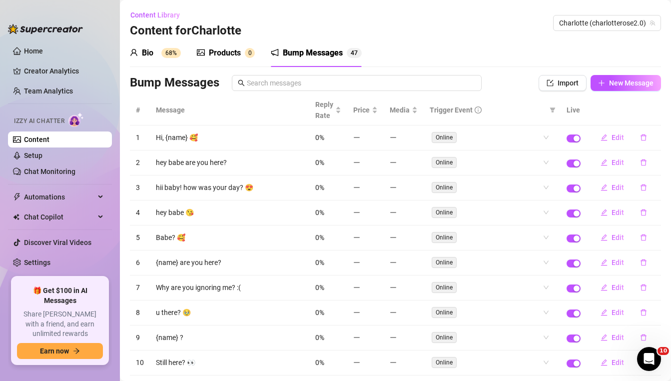
click at [229, 56] on div "Products" at bounding box center [225, 53] width 32 height 12
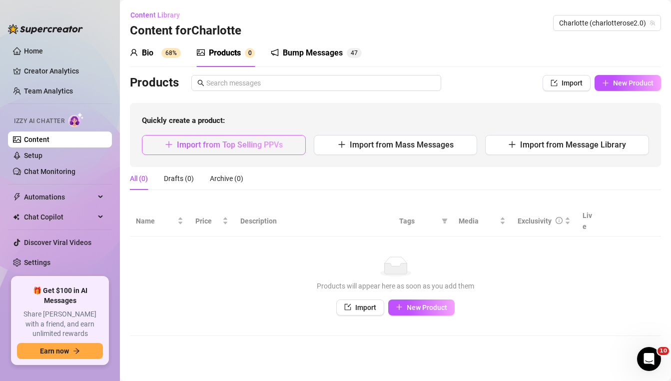
click at [260, 149] on button "Import from Top Selling PPVs" at bounding box center [224, 145] width 164 height 20
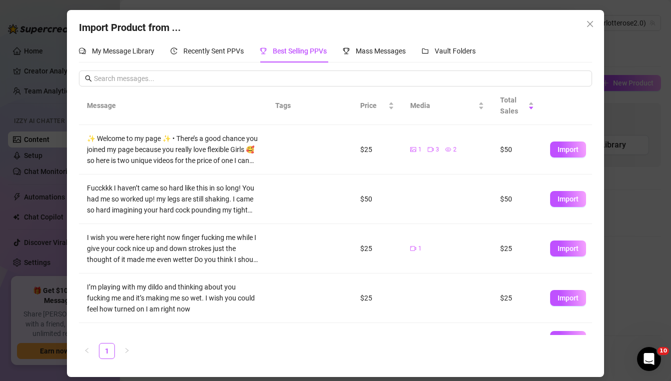
scroll to position [53, 0]
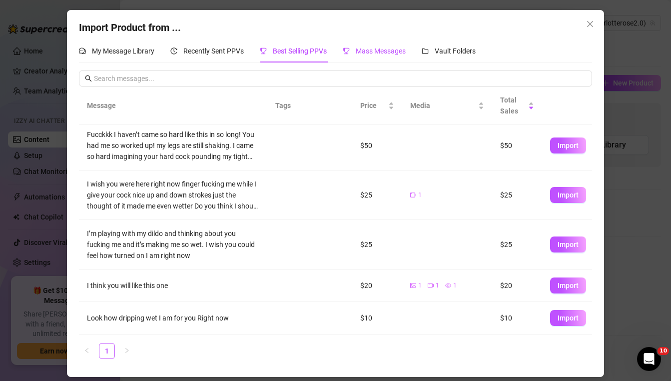
click at [367, 49] on span "Mass Messages" at bounding box center [381, 51] width 50 height 8
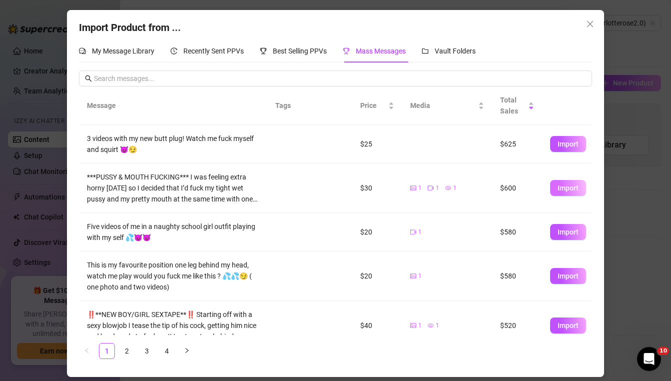
click at [564, 184] on span "Import" at bounding box center [568, 188] width 21 height 8
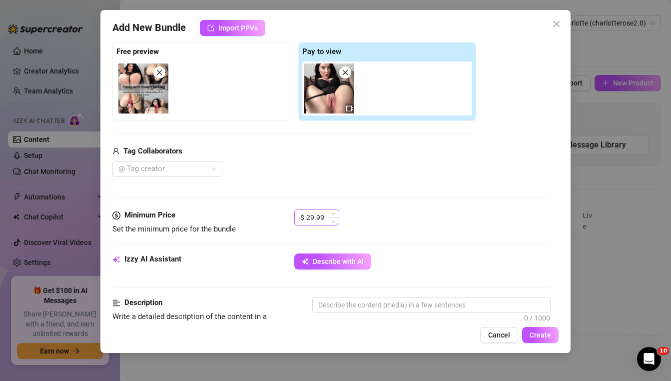
scroll to position [270, 0]
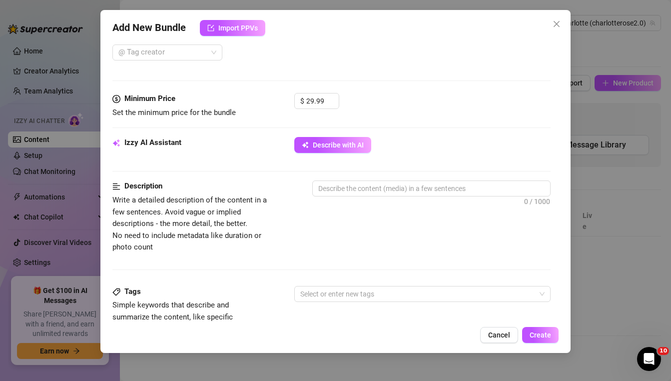
click at [337, 153] on div "Izzy AI Assistant Describe with AI" at bounding box center [331, 149] width 438 height 25
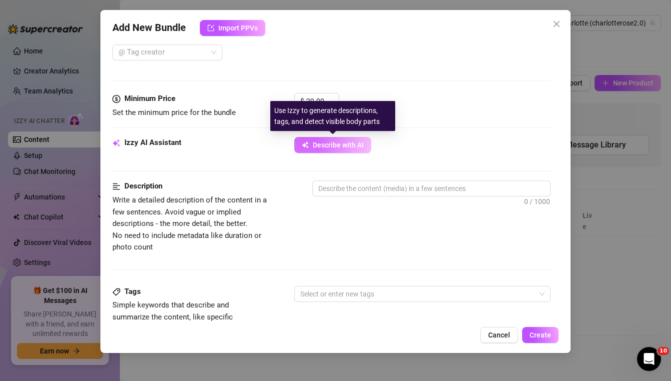
click at [338, 146] on span "Describe with AI" at bounding box center [338, 145] width 51 height 8
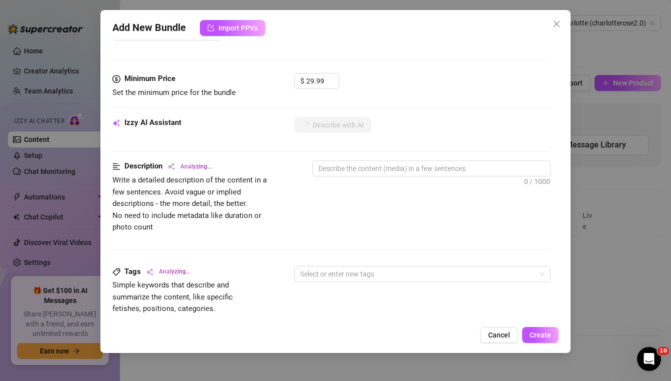
scroll to position [296, 0]
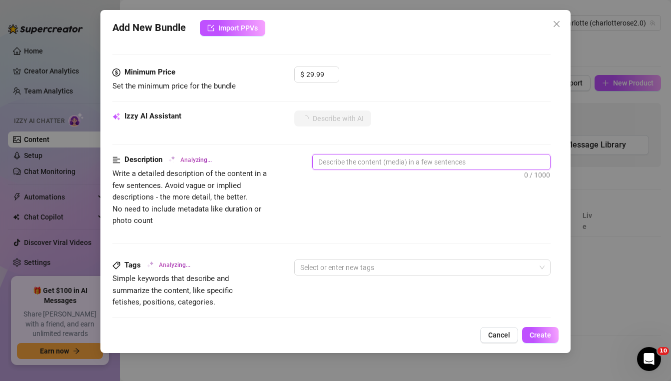
click at [333, 159] on textarea at bounding box center [431, 161] width 237 height 15
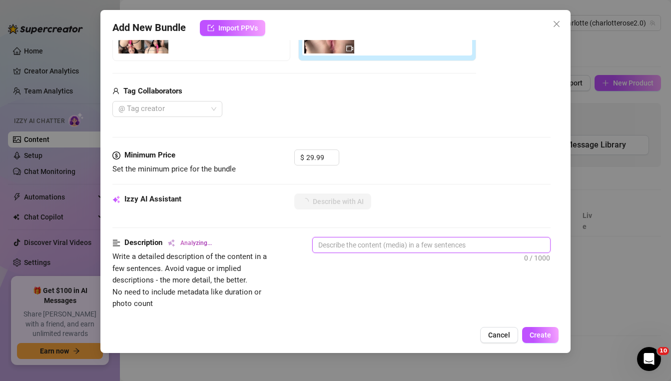
scroll to position [204, 0]
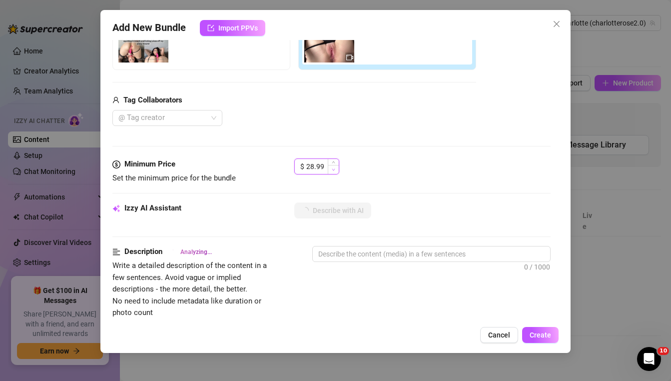
click at [335, 169] on icon "down" at bounding box center [333, 169] width 3 height 3
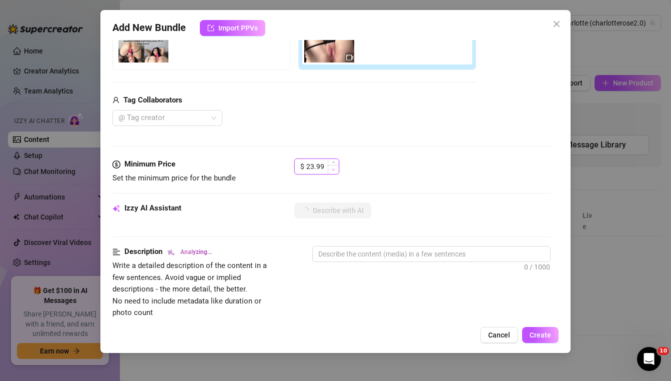
click at [335, 169] on icon "down" at bounding box center [333, 169] width 3 height 3
type input "22.99"
click at [335, 169] on icon "down" at bounding box center [333, 169] width 3 height 3
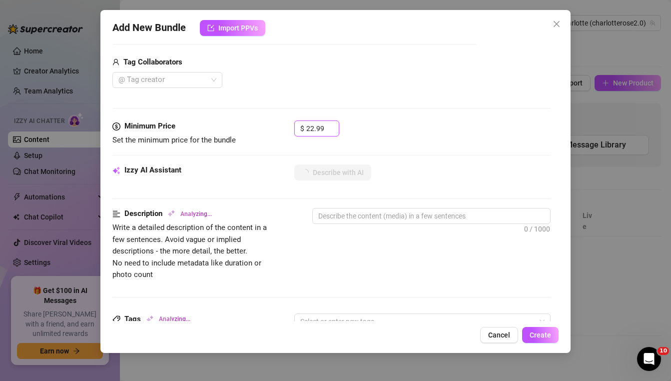
scroll to position [243, 0]
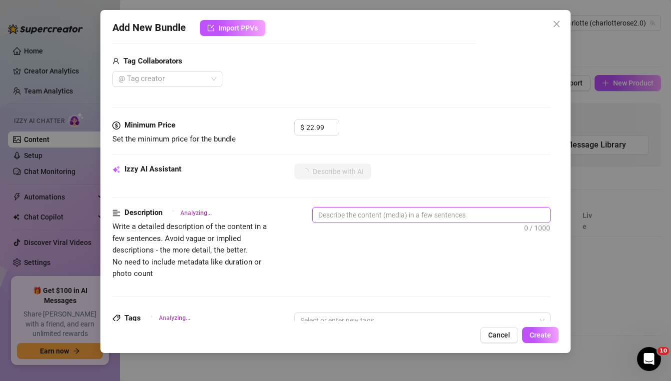
click at [384, 213] on textarea at bounding box center [431, 214] width 237 height 15
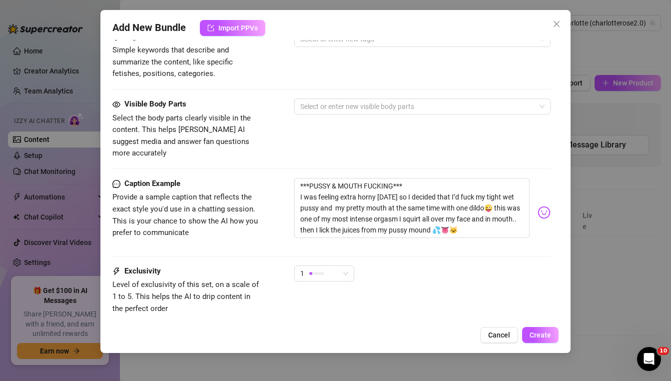
scroll to position [537, 0]
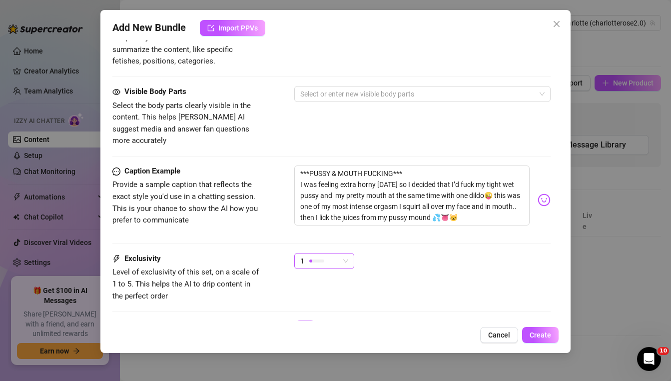
click at [318, 256] on div at bounding box center [316, 260] width 15 height 9
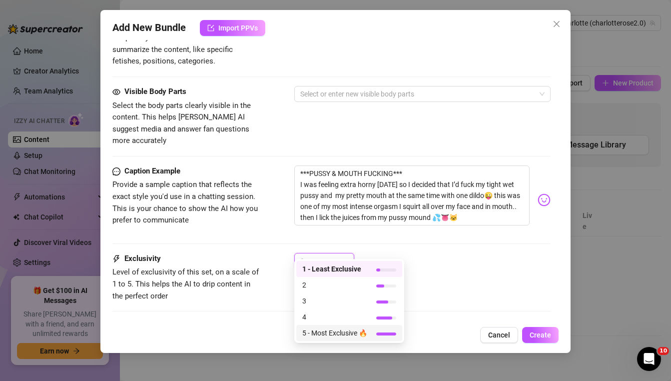
click at [338, 335] on span "5 - Most Exclusive 🔥" at bounding box center [334, 332] width 65 height 11
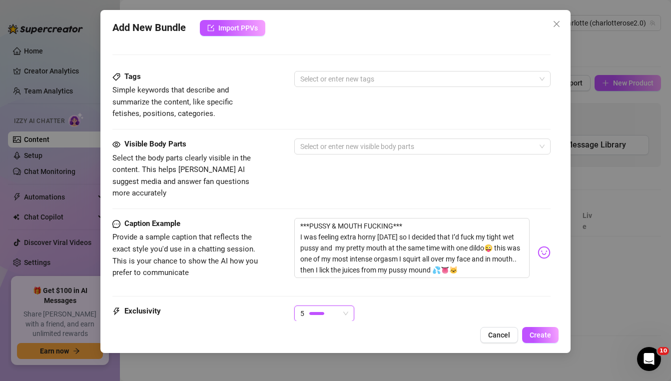
scroll to position [434, 0]
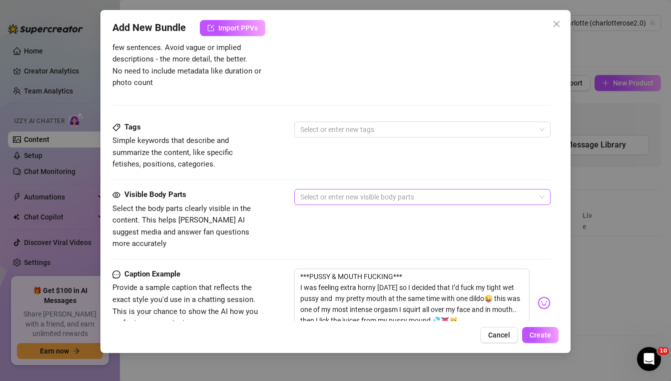
click at [328, 197] on div at bounding box center [416, 197] width 241 height 14
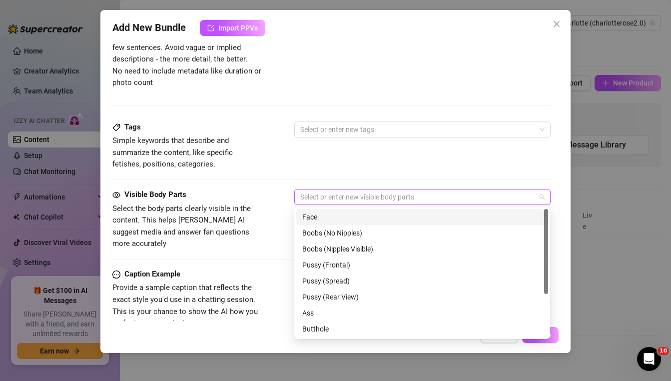
click at [330, 213] on div "Face" at bounding box center [422, 216] width 240 height 11
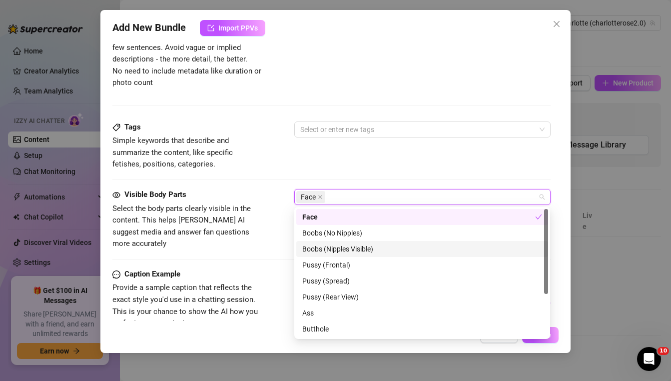
click at [338, 244] on div "Boobs (Nipples Visible)" at bounding box center [422, 248] width 240 height 11
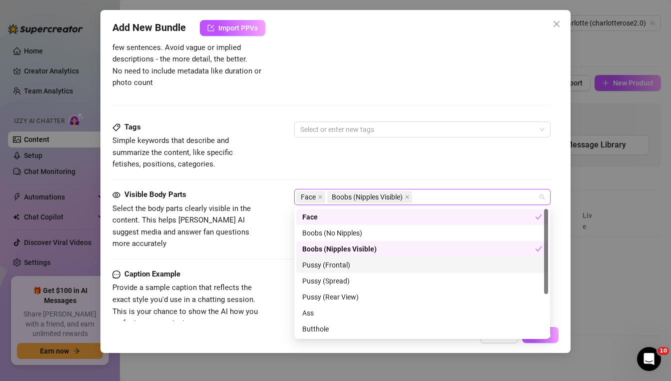
click at [338, 260] on div "Pussy (Frontal)" at bounding box center [422, 264] width 240 height 11
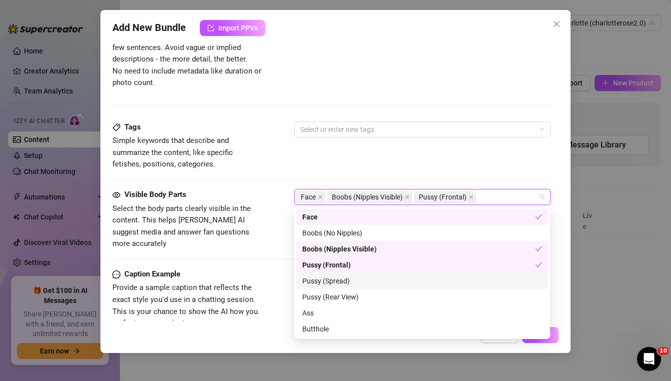
click at [339, 281] on div "Pussy (Spread)" at bounding box center [422, 280] width 240 height 11
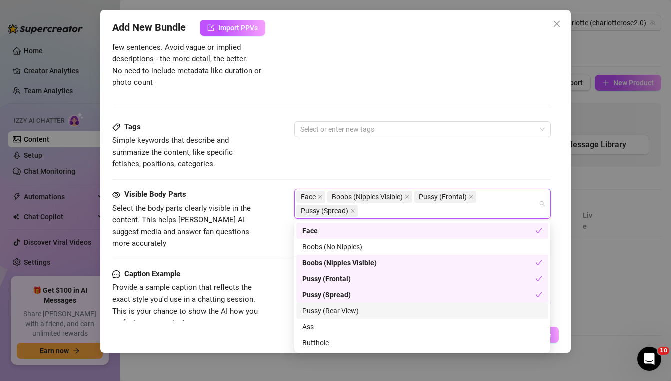
click at [339, 309] on div "Pussy (Rear View)" at bounding box center [422, 310] width 240 height 11
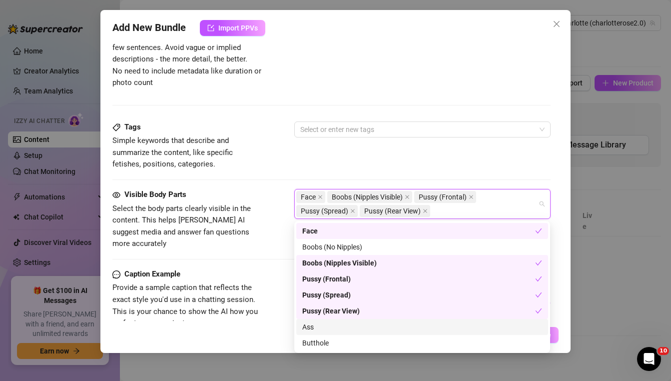
click at [337, 321] on div "Ass" at bounding box center [422, 327] width 252 height 16
click at [337, 338] on div "Butthole" at bounding box center [422, 342] width 240 height 11
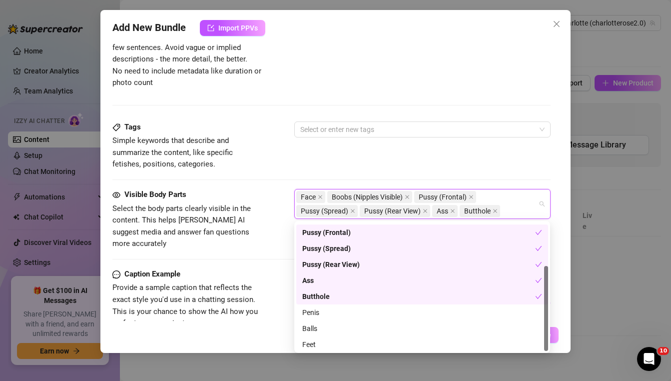
scroll to position [64, 0]
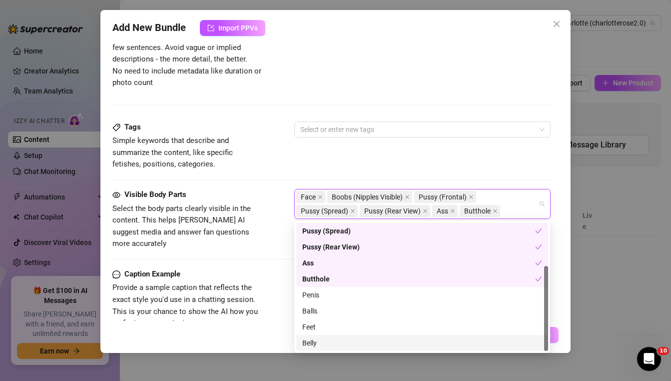
click at [314, 346] on div "Belly" at bounding box center [422, 342] width 240 height 11
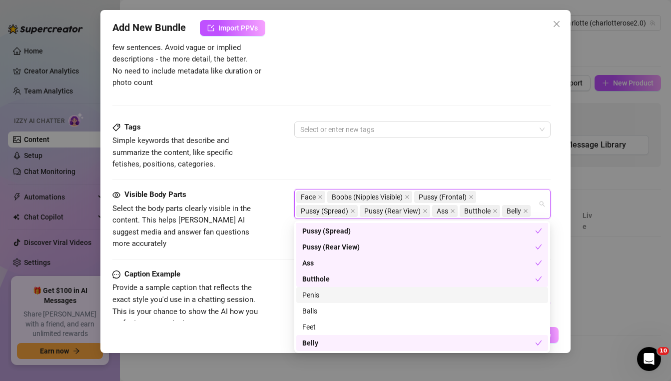
click at [258, 231] on span "Select the body parts clearly visible in the content. This helps [PERSON_NAME] …" at bounding box center [187, 226] width 150 height 47
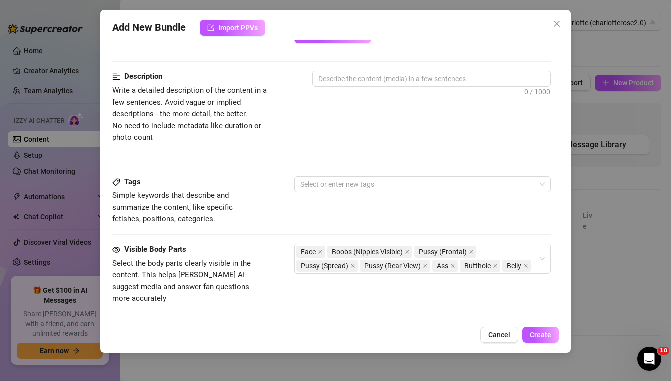
scroll to position [377, 0]
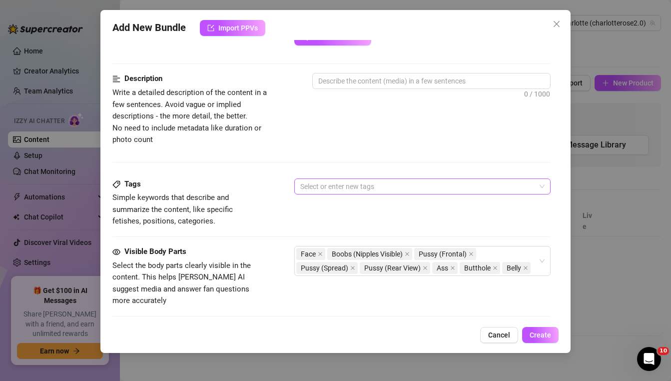
click at [319, 185] on div at bounding box center [416, 186] width 241 height 14
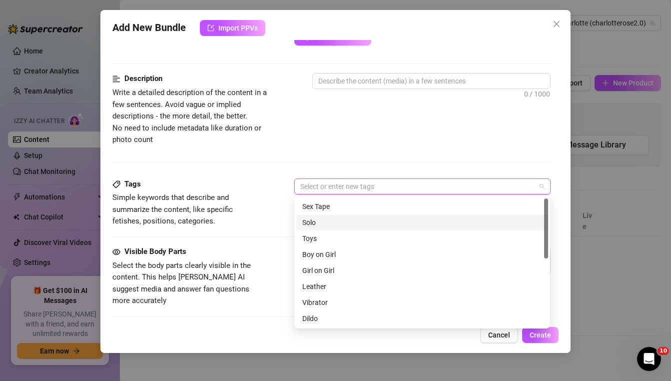
click at [318, 218] on div "Solo" at bounding box center [422, 222] width 240 height 11
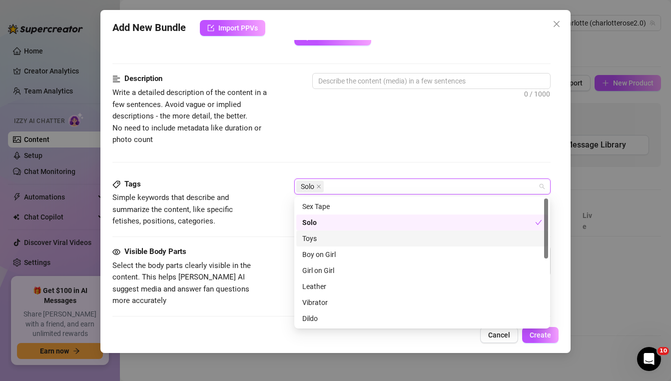
click at [325, 243] on div "Toys" at bounding box center [422, 238] width 240 height 11
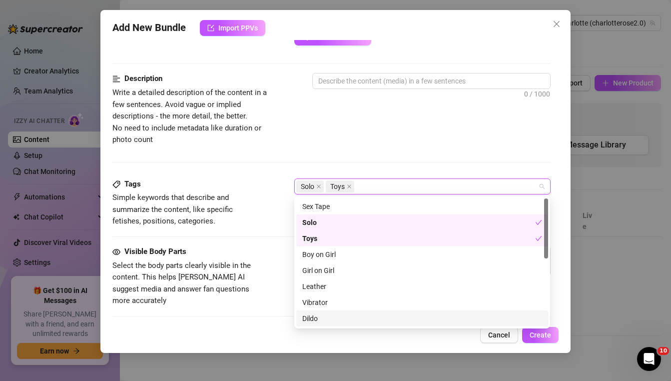
click at [320, 314] on div "Dildo" at bounding box center [422, 318] width 240 height 11
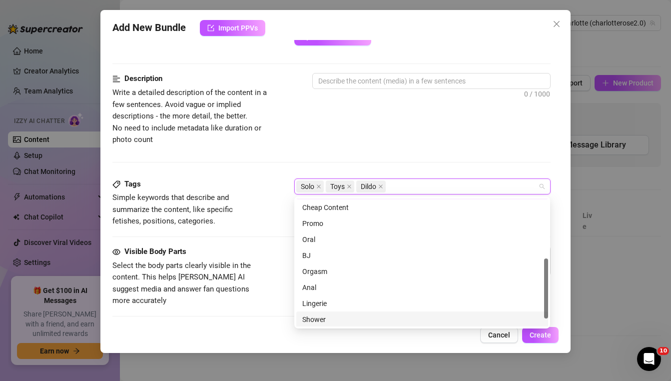
scroll to position [131, 0]
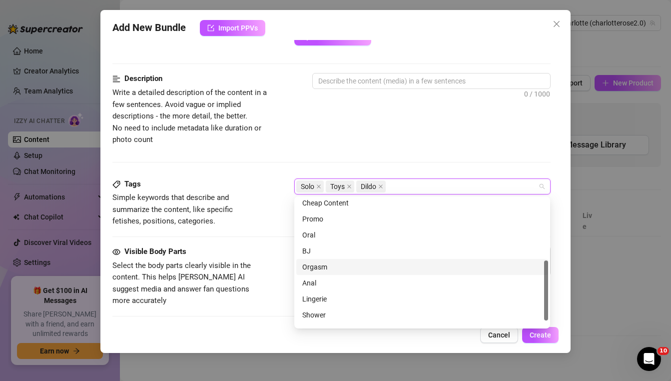
click at [322, 273] on div "Orgasm" at bounding box center [422, 267] width 252 height 16
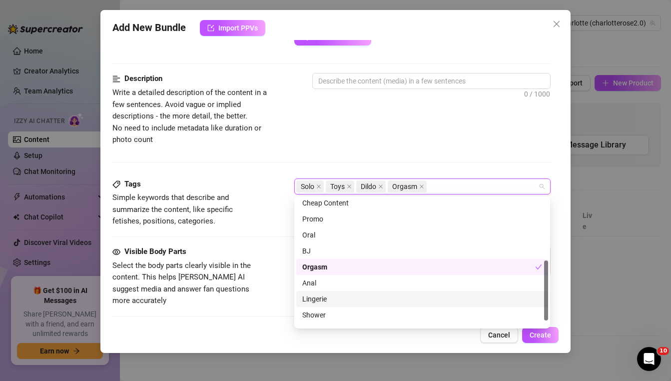
click at [323, 299] on div "Lingerie" at bounding box center [422, 298] width 240 height 11
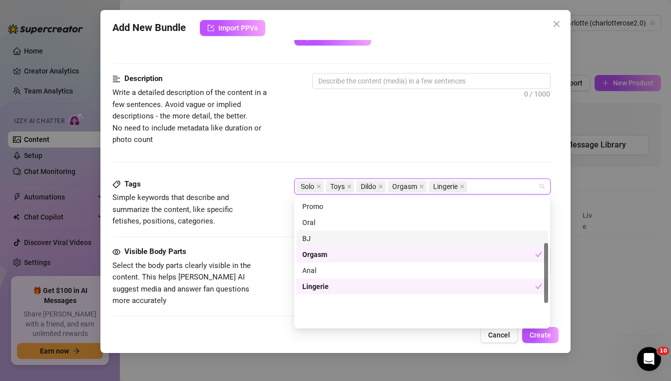
scroll to position [0, 0]
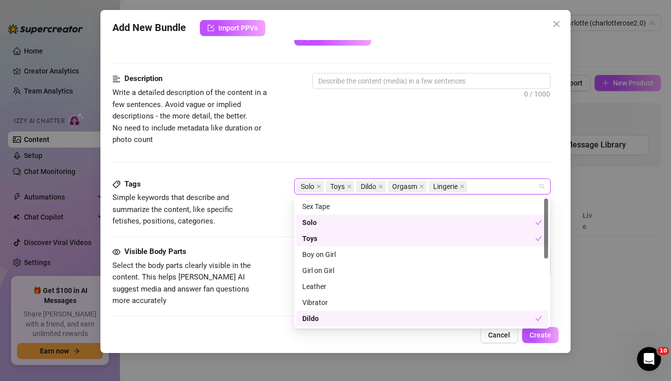
click at [286, 230] on div "Tags Simple keywords that describe and summarize the content, like specific fet…" at bounding box center [331, 211] width 438 height 67
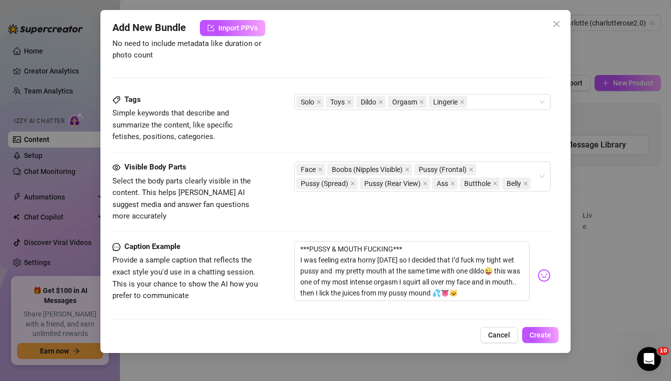
scroll to position [486, 0]
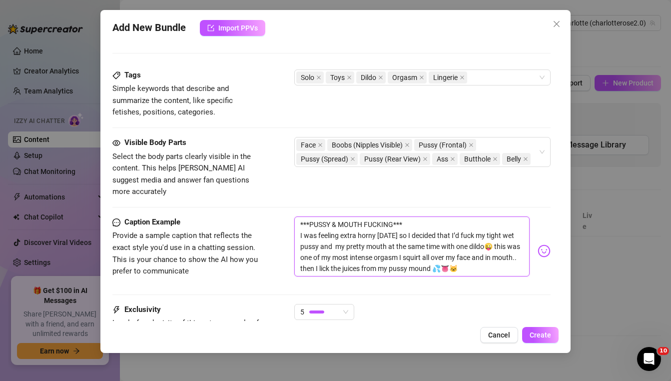
drag, startPoint x: 460, startPoint y: 223, endPoint x: 461, endPoint y: 242, distance: 19.0
click at [461, 242] on textarea "***PUSSY & MOUTH FUCKING*** I was feeling extra horny [DATE] so I decided that …" at bounding box center [411, 246] width 235 height 60
click at [469, 249] on textarea "***PUSSY & MOUTH FUCKING*** I was feeling extra horny [DATE] so I decided that …" at bounding box center [411, 246] width 235 height 60
drag, startPoint x: 458, startPoint y: 223, endPoint x: 484, endPoint y: 238, distance: 29.6
click at [484, 238] on textarea "***PUSSY & MOUTH FUCKING*** I was feeling extra horny [DATE] so I decided that …" at bounding box center [411, 246] width 235 height 60
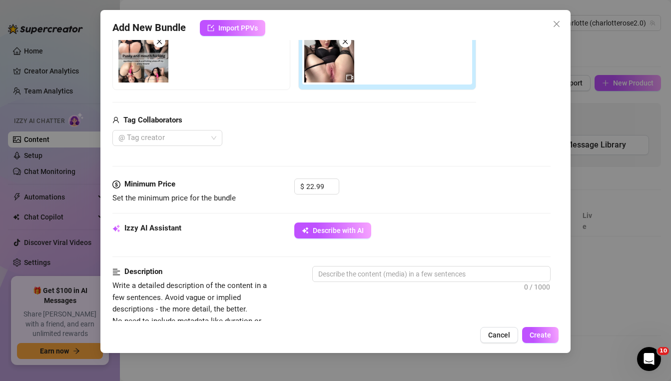
scroll to position [195, 0]
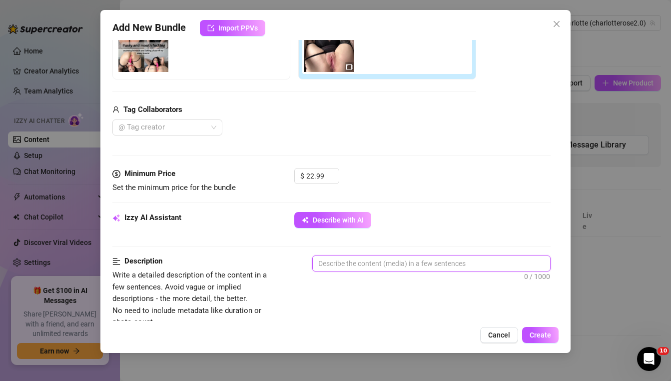
click at [402, 261] on textarea at bounding box center [431, 263] width 237 height 15
paste textarea "fuck my tight wet pussy and my pretty mouth at the same time with one dildo"
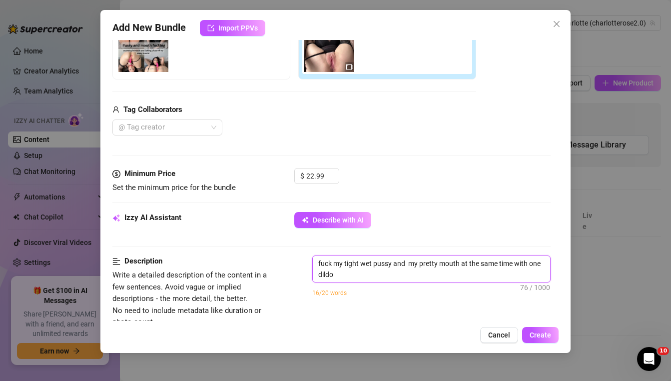
scroll to position [0, 0]
click at [320, 266] on textarea "fuck my tight wet pussy and my pretty mouth at the same time with one dildo" at bounding box center [431, 269] width 237 height 26
click at [364, 275] on textarea "i fuck my tight wet pussy and my pretty mouth at the same time with one dildo" at bounding box center [431, 269] width 237 height 26
type textarea "i fuck my tight wet pussy and my pretty mouth at the same time with one dildo i…"
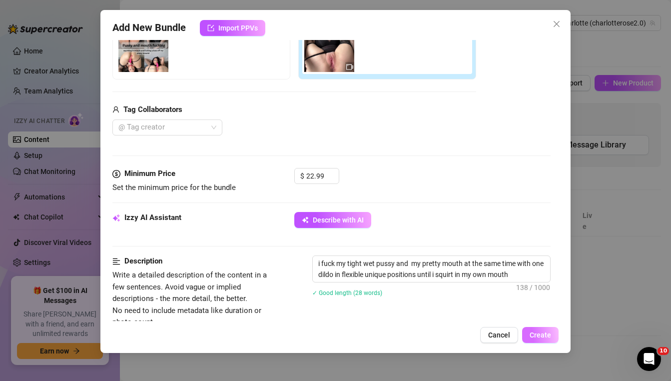
click at [547, 336] on span "Create" at bounding box center [540, 335] width 21 height 8
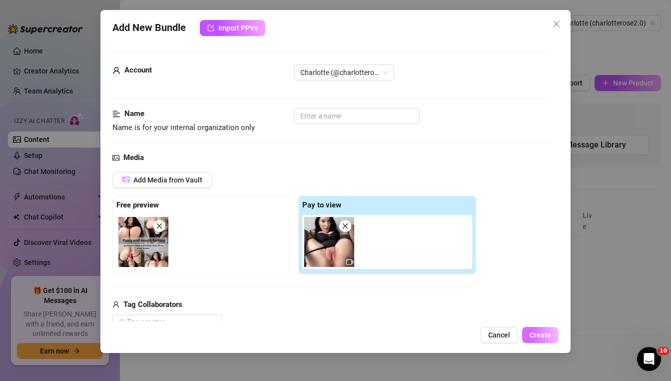
click at [545, 340] on button "Create" at bounding box center [540, 335] width 36 height 16
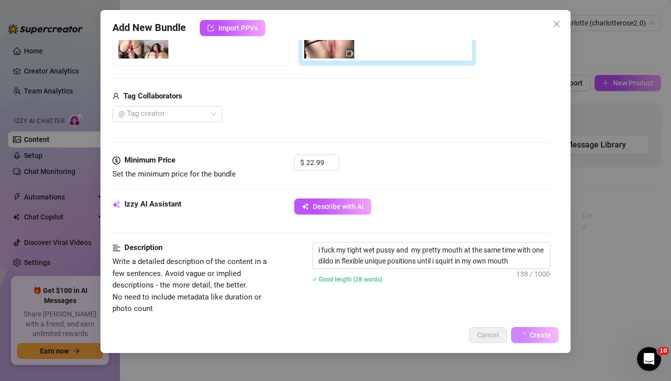
scroll to position [581, 0]
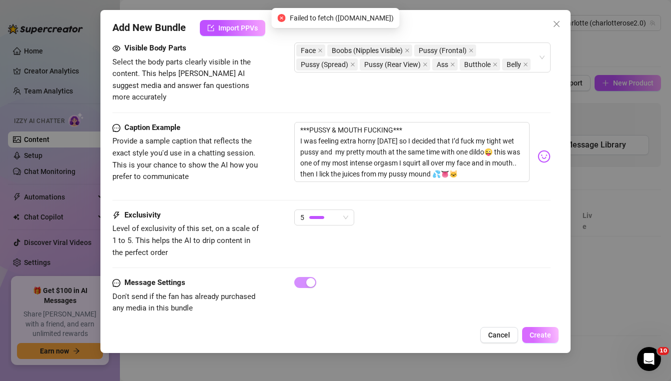
click at [551, 337] on button "Create" at bounding box center [540, 335] width 36 height 16
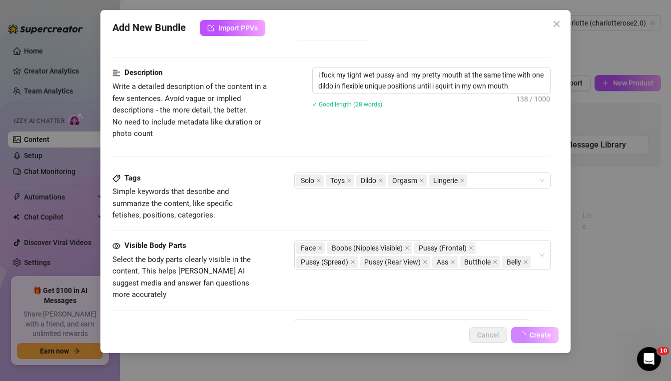
scroll to position [381, 0]
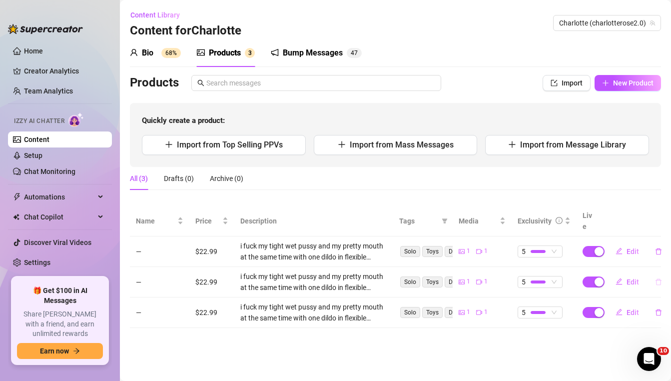
click at [658, 275] on button "button" at bounding box center [658, 282] width 23 height 16
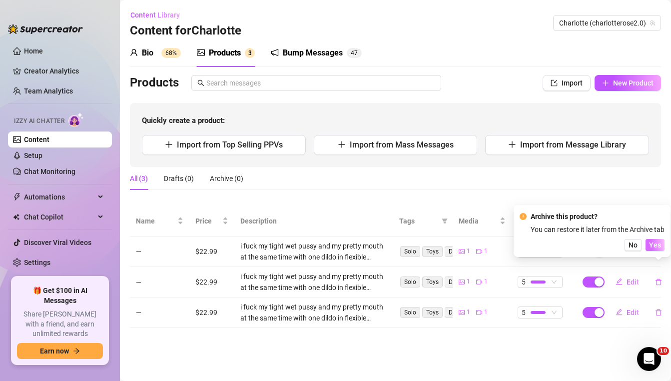
click at [652, 246] on span "Yes" at bounding box center [655, 245] width 12 height 8
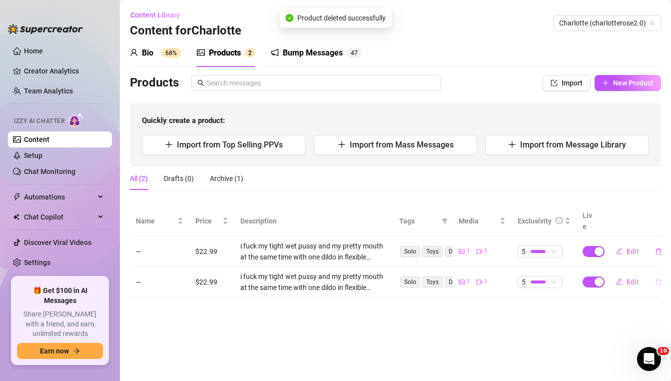
click at [660, 278] on icon "delete" at bounding box center [659, 281] width 6 height 6
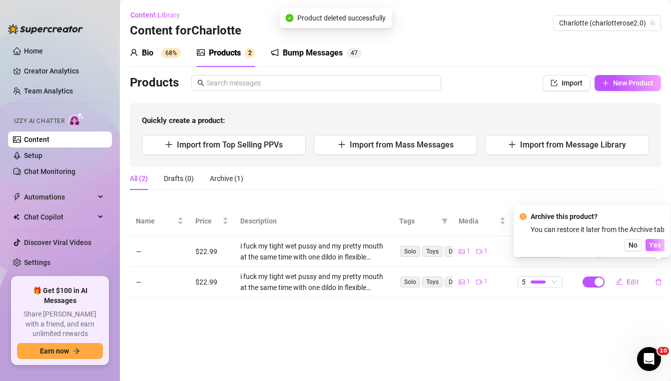
click at [655, 242] on span "Yes" at bounding box center [655, 245] width 12 height 8
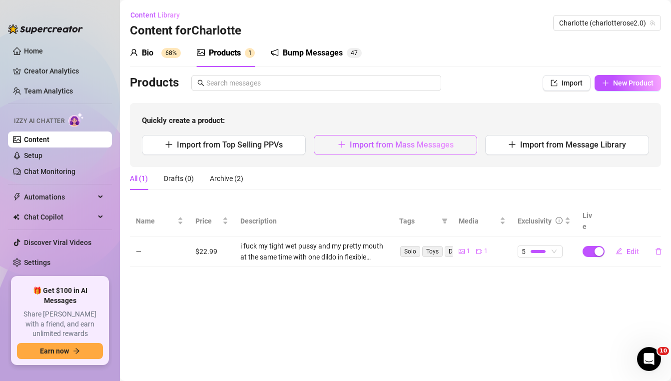
click at [414, 140] on span "Import from Mass Messages" at bounding box center [402, 144] width 104 height 9
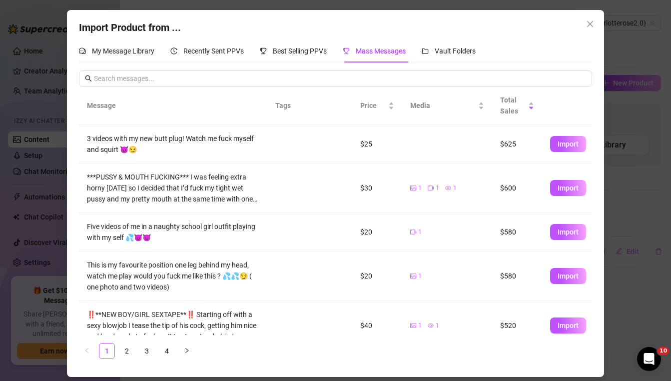
click at [639, 153] on div "Import Product from ... My Message Library Recently Sent PPVs Best Selling PPVs…" at bounding box center [335, 190] width 671 height 381
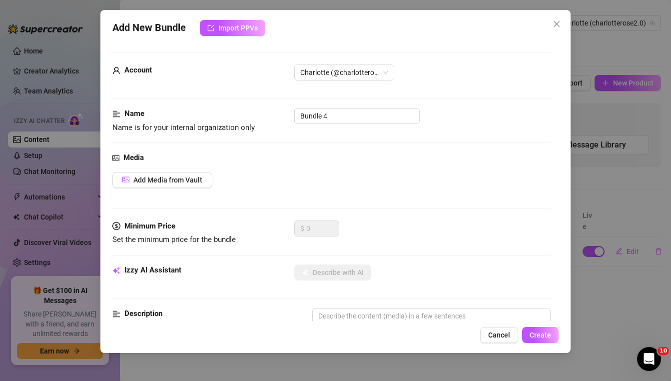
click at [627, 150] on div "Add New Bundle Import PPVs Account [PERSON_NAME] (@charlotterose2.0) Name Name …" at bounding box center [335, 190] width 671 height 381
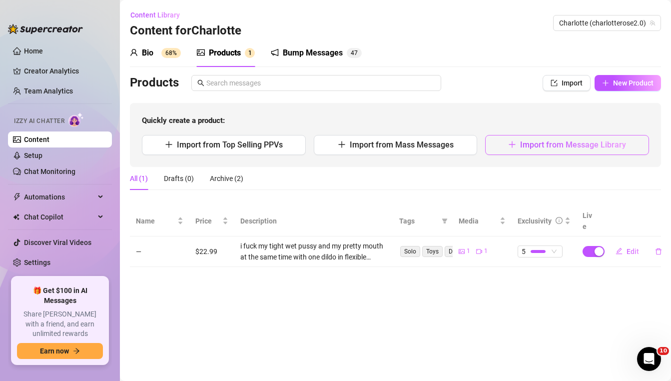
click at [617, 145] on span "Import from Message Library" at bounding box center [573, 144] width 106 height 9
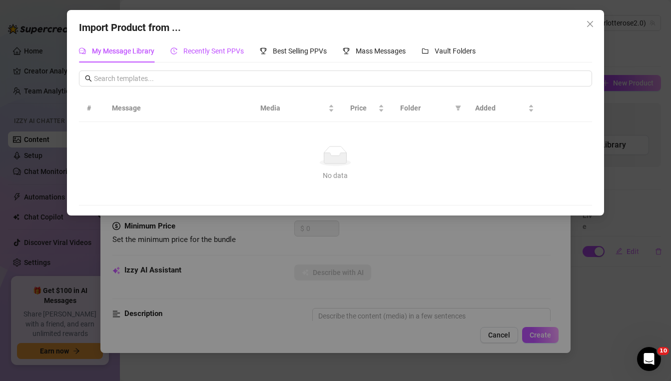
click at [223, 51] on span "Recently Sent PPVs" at bounding box center [213, 51] width 60 height 8
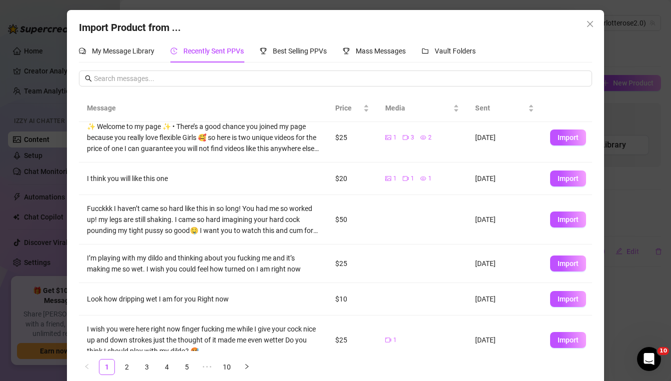
scroll to position [0, 0]
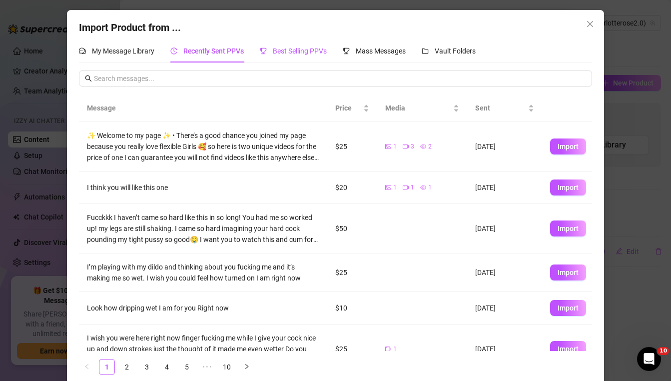
click at [316, 54] on span "Best Selling PPVs" at bounding box center [300, 51] width 54 height 8
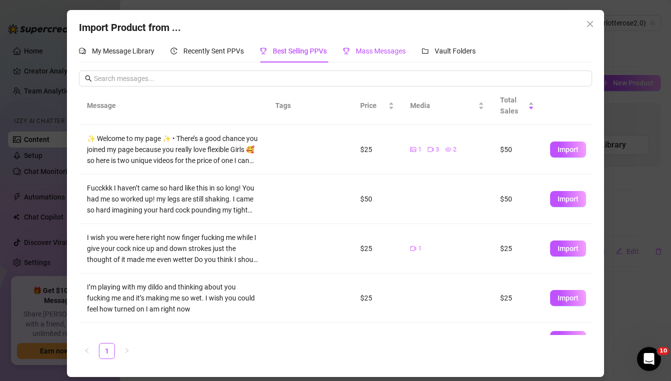
click at [385, 51] on span "Mass Messages" at bounding box center [381, 51] width 50 height 8
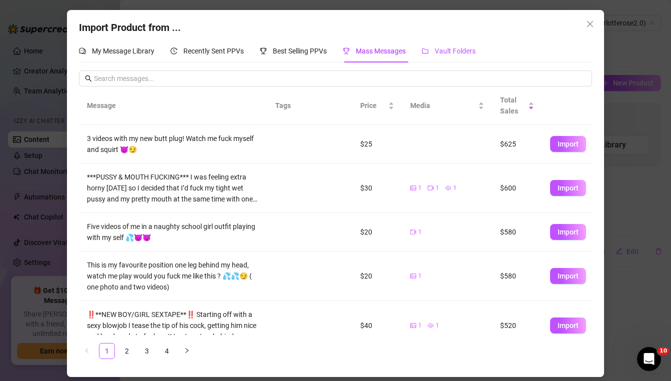
click at [438, 52] on span "Vault Folders" at bounding box center [455, 51] width 41 height 8
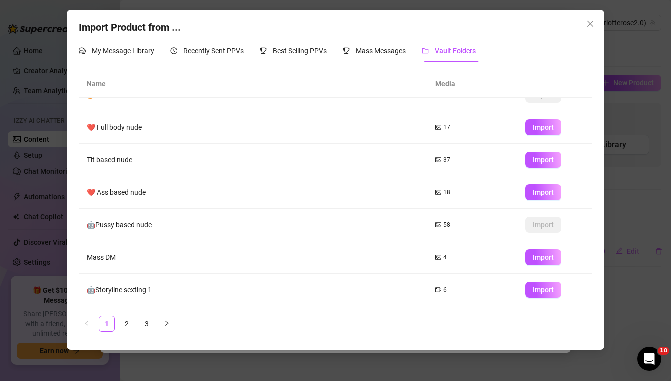
scroll to position [115, 0]
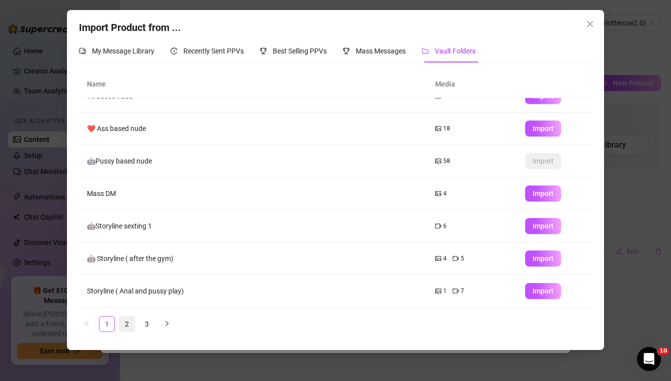
click at [133, 320] on link "2" at bounding box center [126, 323] width 15 height 15
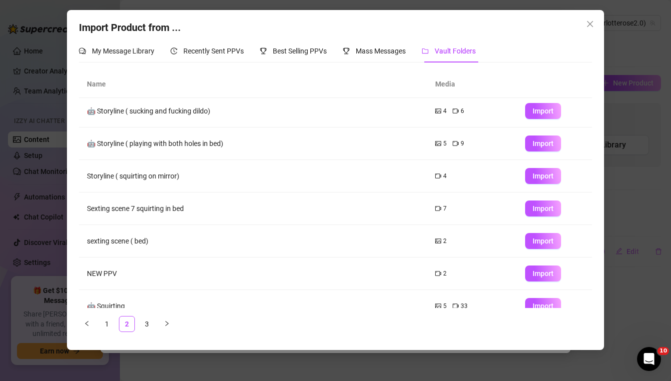
scroll to position [0, 0]
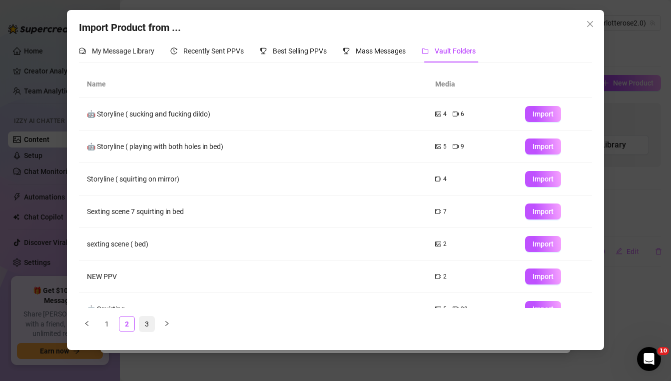
click at [148, 327] on link "3" at bounding box center [146, 323] width 15 height 15
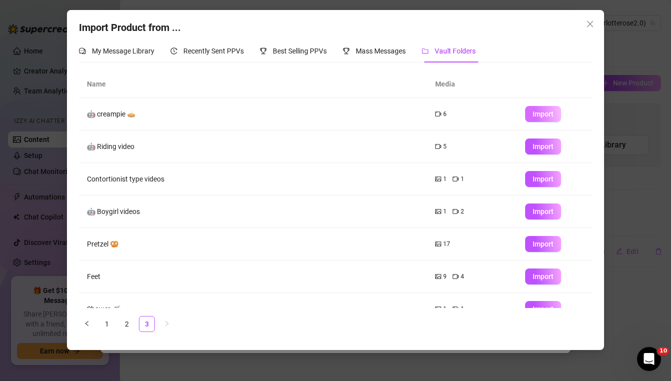
click at [535, 116] on span "Import" at bounding box center [543, 114] width 21 height 8
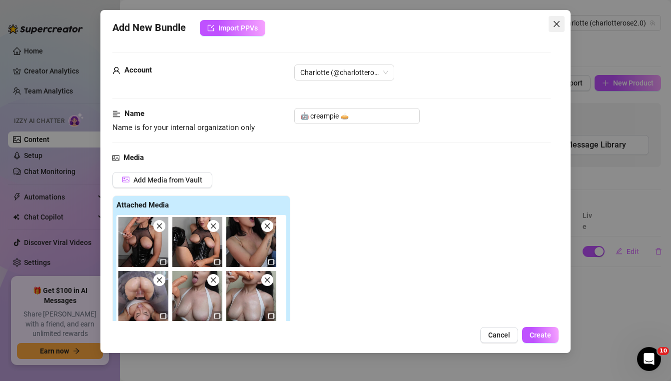
click at [555, 23] on icon "close" at bounding box center [557, 24] width 8 height 8
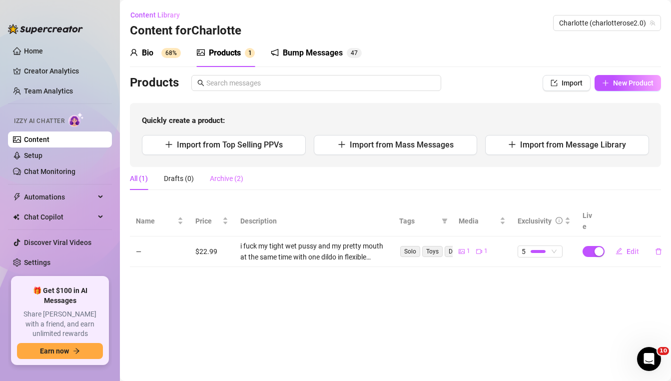
click at [230, 184] on div "Archive (2)" at bounding box center [226, 178] width 33 height 23
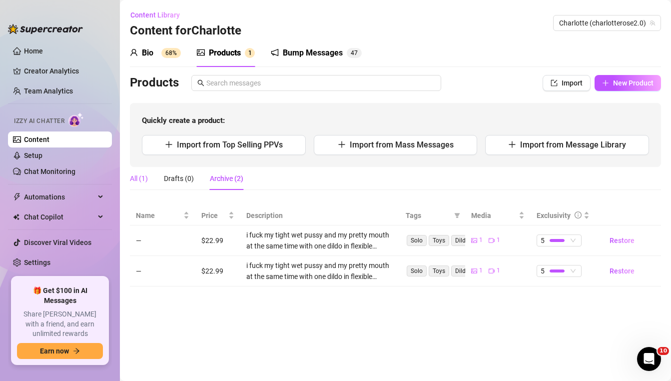
click at [147, 178] on div "All (1)" at bounding box center [139, 178] width 18 height 11
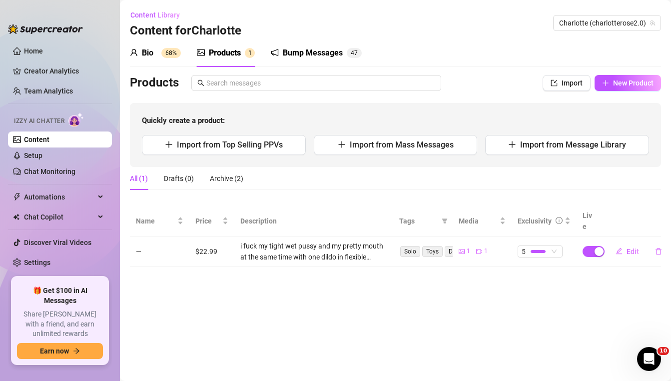
click at [171, 54] on sup "68%" at bounding box center [170, 53] width 19 height 10
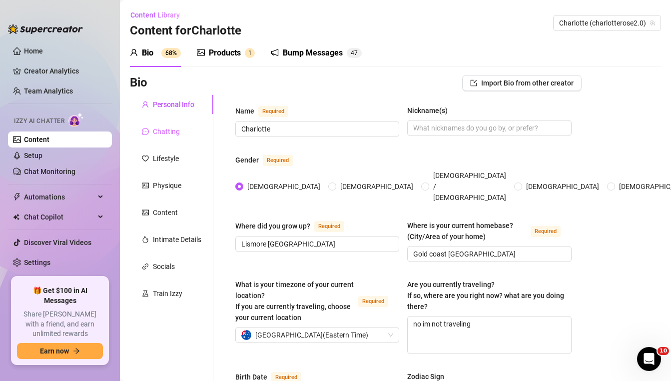
click at [186, 140] on div "Chatting" at bounding box center [171, 131] width 83 height 19
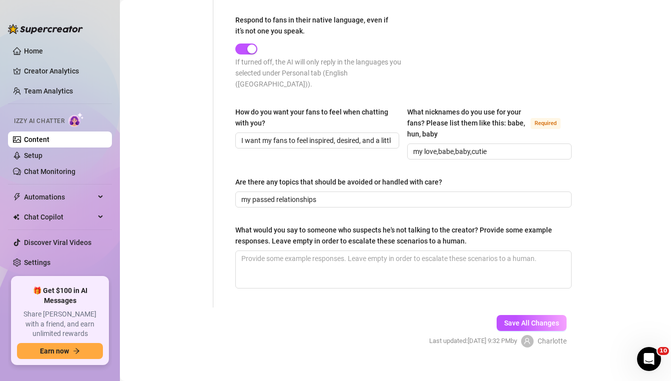
scroll to position [576, 0]
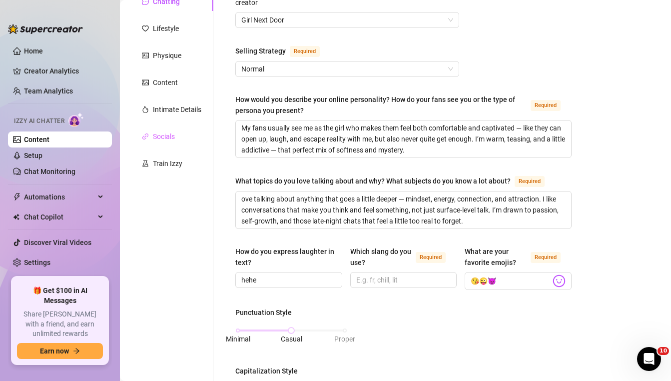
click at [173, 144] on div "Socials" at bounding box center [171, 136] width 83 height 19
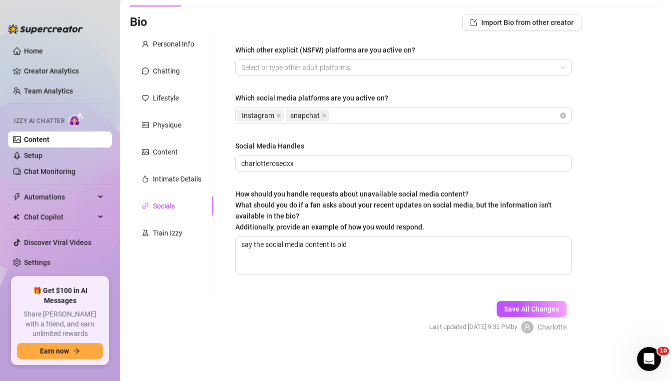
scroll to position [60, 0]
click at [170, 121] on div "Physique" at bounding box center [167, 124] width 28 height 11
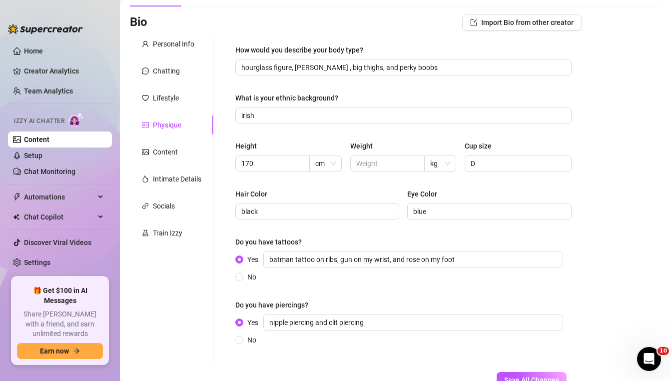
click at [166, 108] on div "Personal Info Chatting Lifestyle Physique Content Intimate Details Socials Trai…" at bounding box center [171, 199] width 83 height 330
click at [167, 98] on div "Lifestyle" at bounding box center [166, 97] width 26 height 11
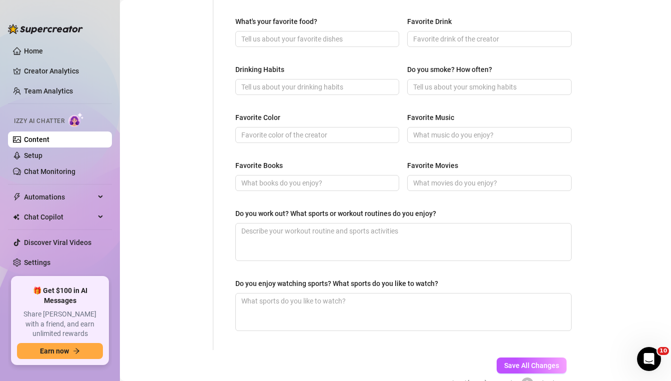
scroll to position [474, 0]
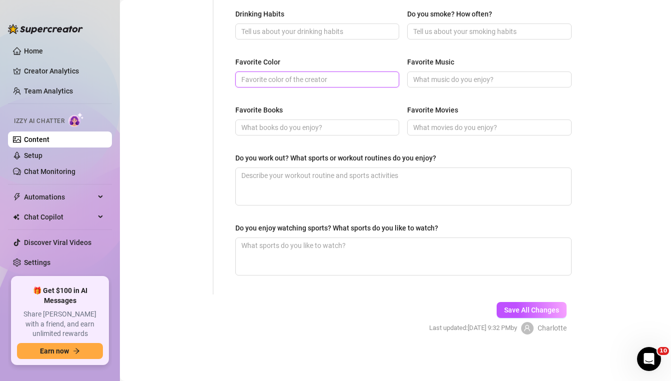
click at [259, 77] on input "Favorite Color" at bounding box center [316, 79] width 150 height 11
type input "red"
click at [530, 299] on div "Save All Changes Last updated: [DATE] 9:32 PM by [PERSON_NAME]" at bounding box center [497, 317] width 167 height 47
click at [530, 307] on span "Save All Changes" at bounding box center [531, 310] width 55 height 8
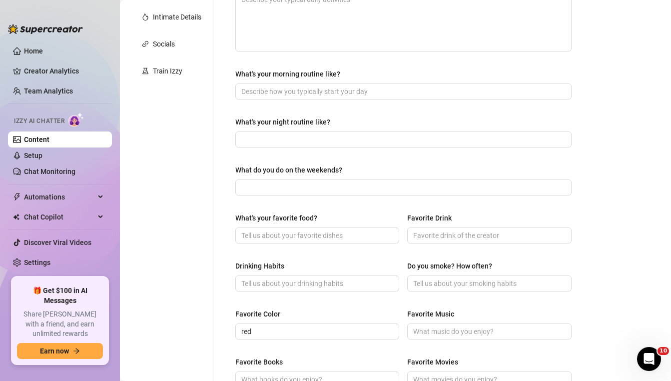
scroll to position [0, 0]
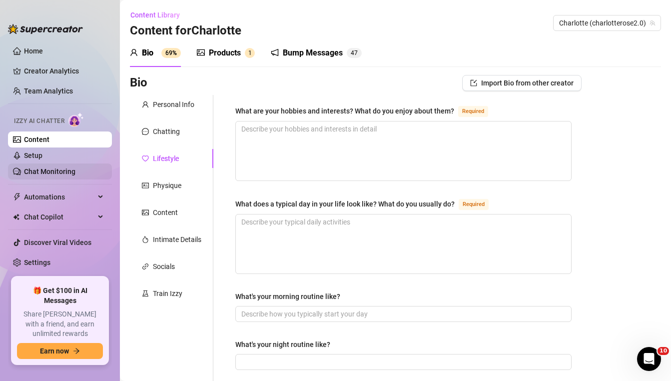
click at [64, 170] on link "Chat Monitoring" at bounding box center [49, 171] width 51 height 8
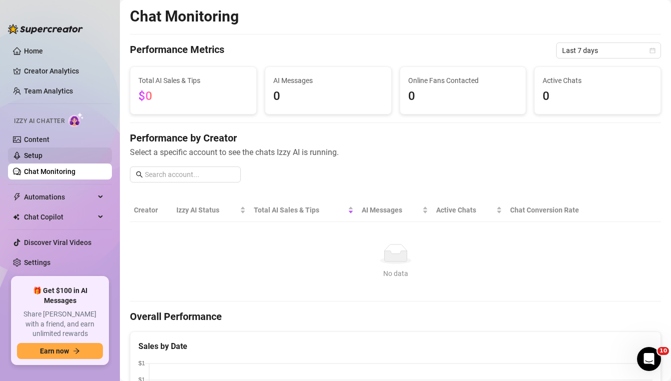
click at [42, 153] on link "Setup" at bounding box center [33, 155] width 18 height 8
